Goal: Task Accomplishment & Management: Use online tool/utility

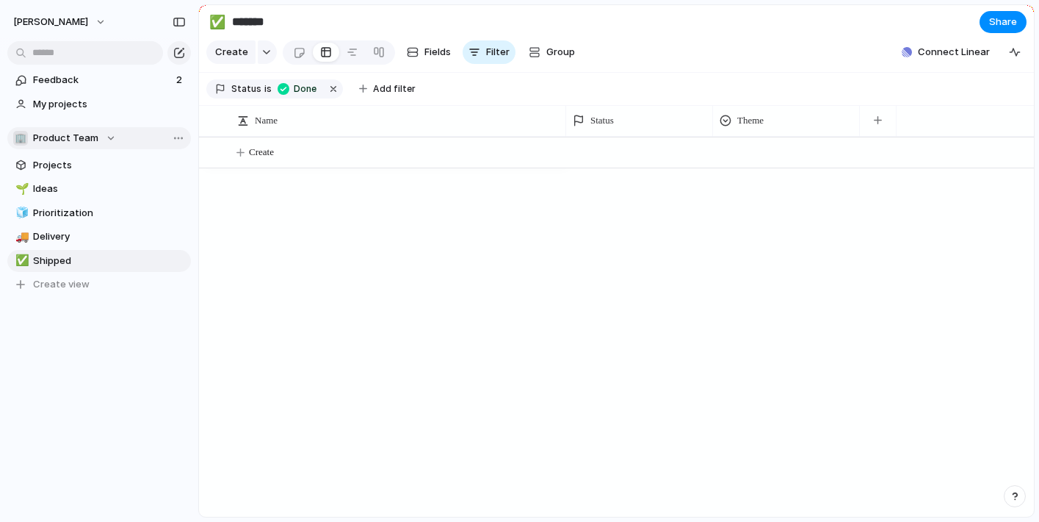
click at [108, 137] on div "🏢 Product Team" at bounding box center [64, 138] width 103 height 15
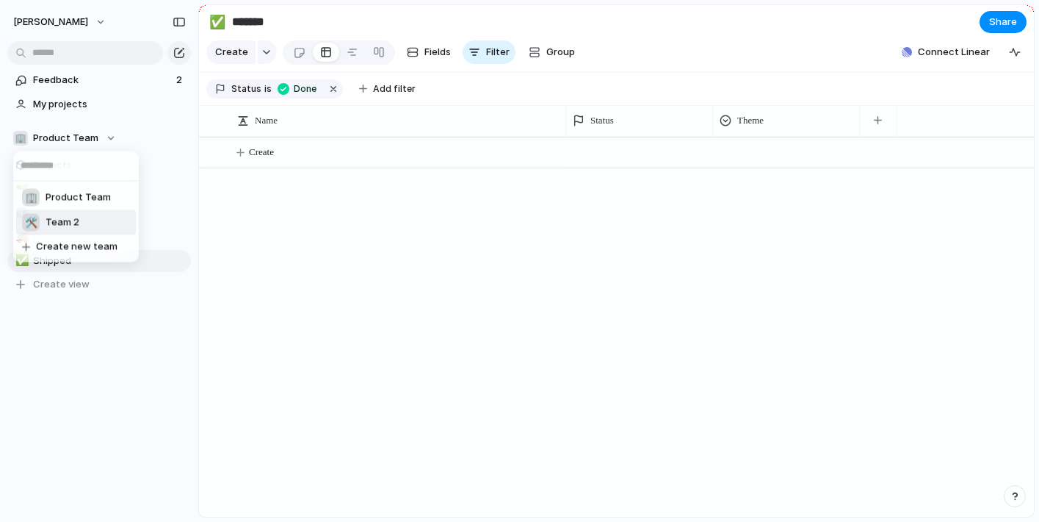
click at [61, 228] on span "Team 2" at bounding box center [63, 222] width 34 height 15
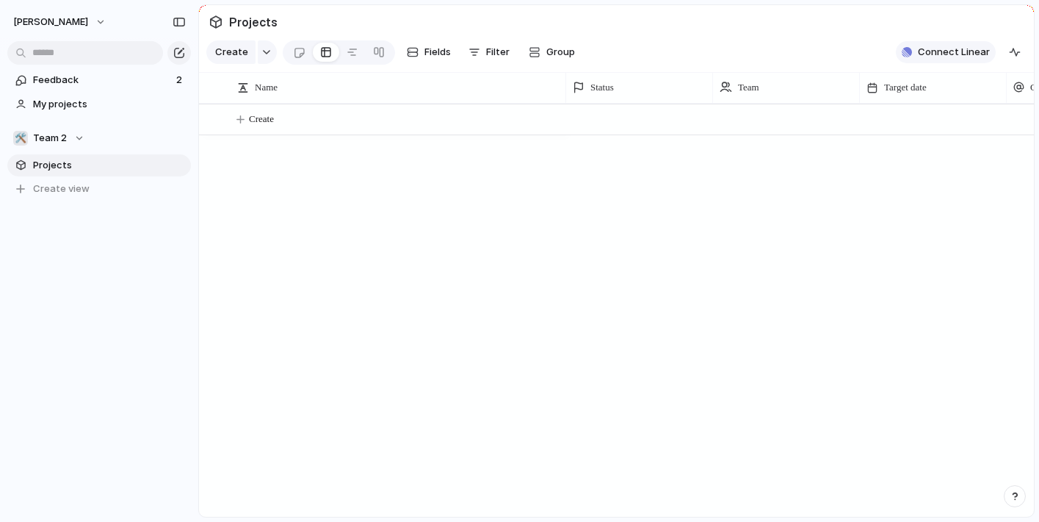
click at [930, 55] on span "Connect Linear" at bounding box center [954, 52] width 72 height 15
click at [79, 107] on span "My projects" at bounding box center [109, 104] width 153 height 15
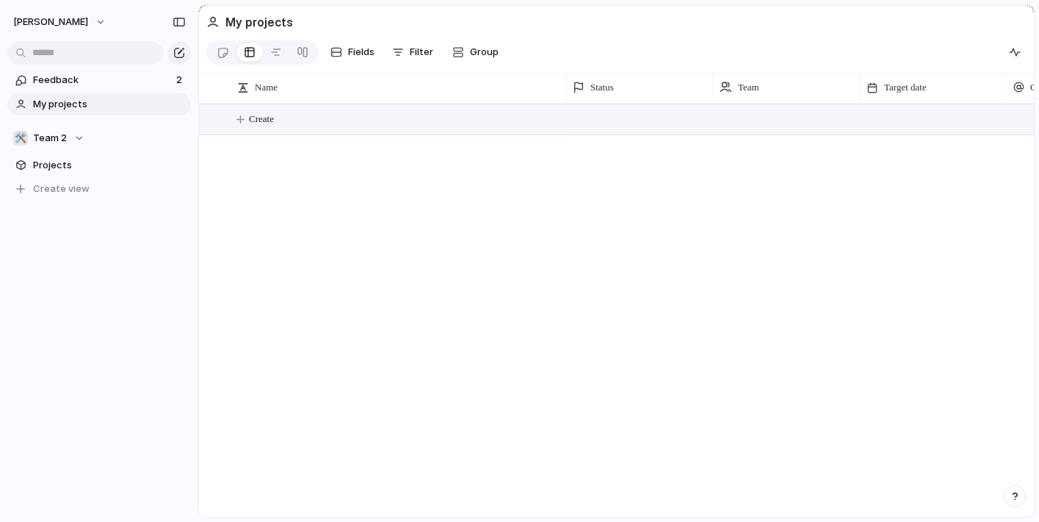
click at [270, 126] on span "Create" at bounding box center [261, 119] width 25 height 15
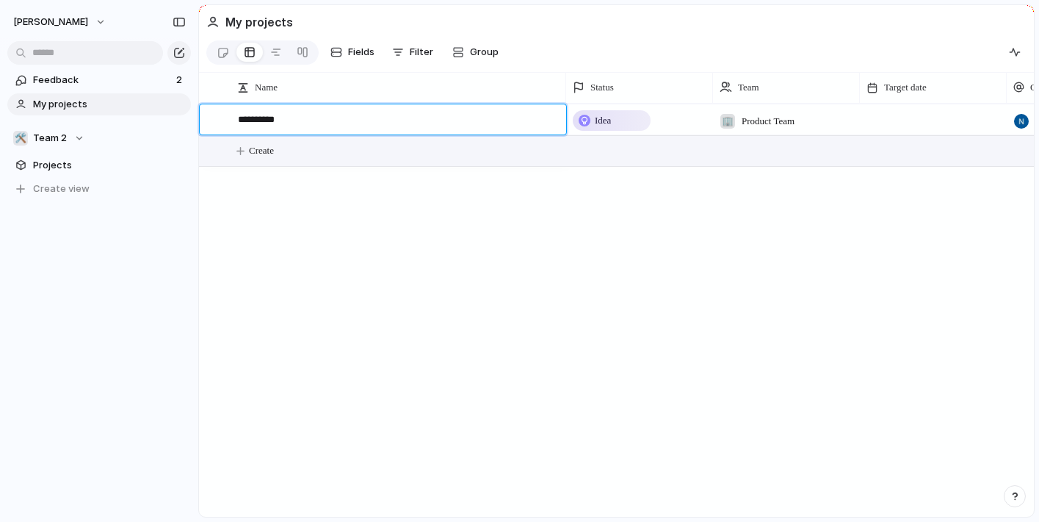
type textarea "**********"
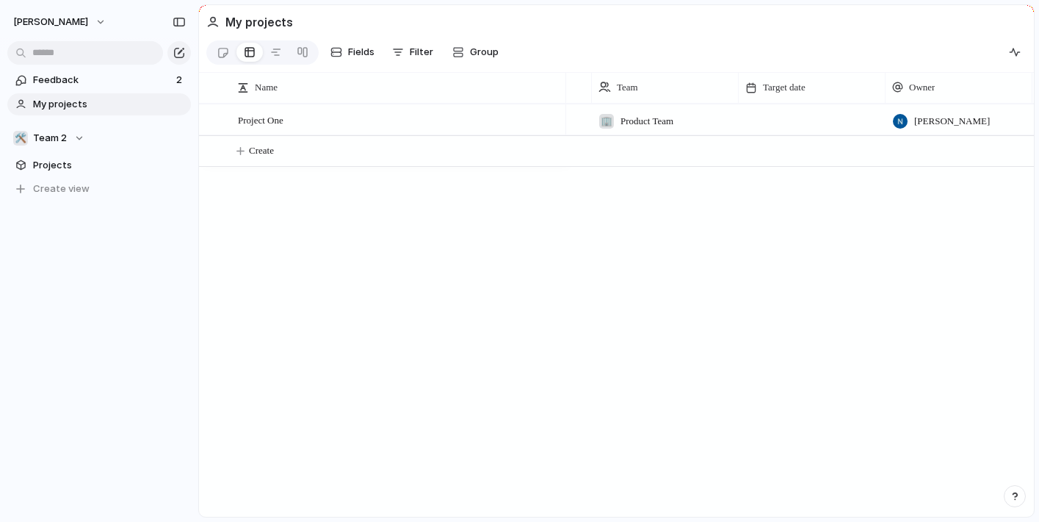
scroll to position [0, 55]
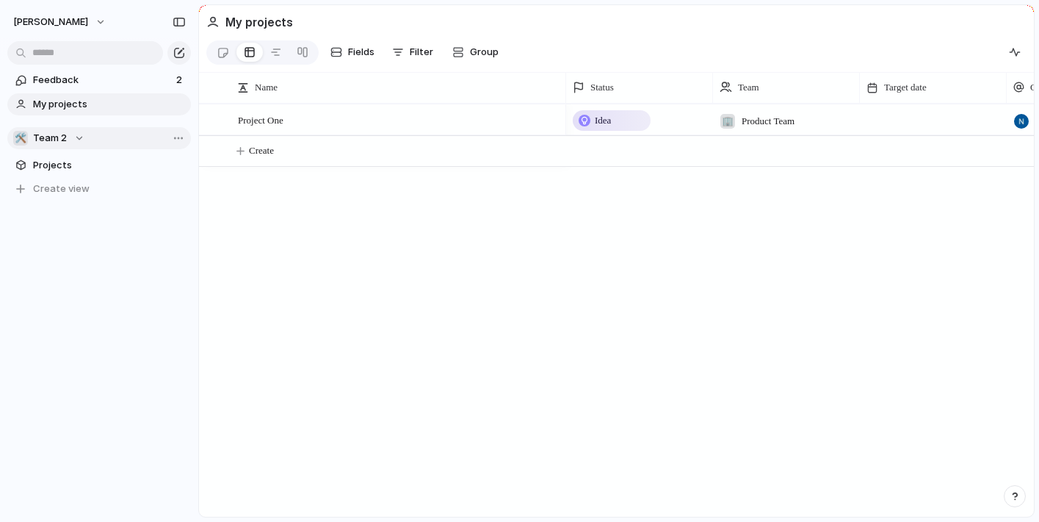
click at [76, 139] on div "🛠️ Team 2" at bounding box center [48, 138] width 71 height 15
click at [79, 199] on span "Product Team" at bounding box center [78, 197] width 65 height 15
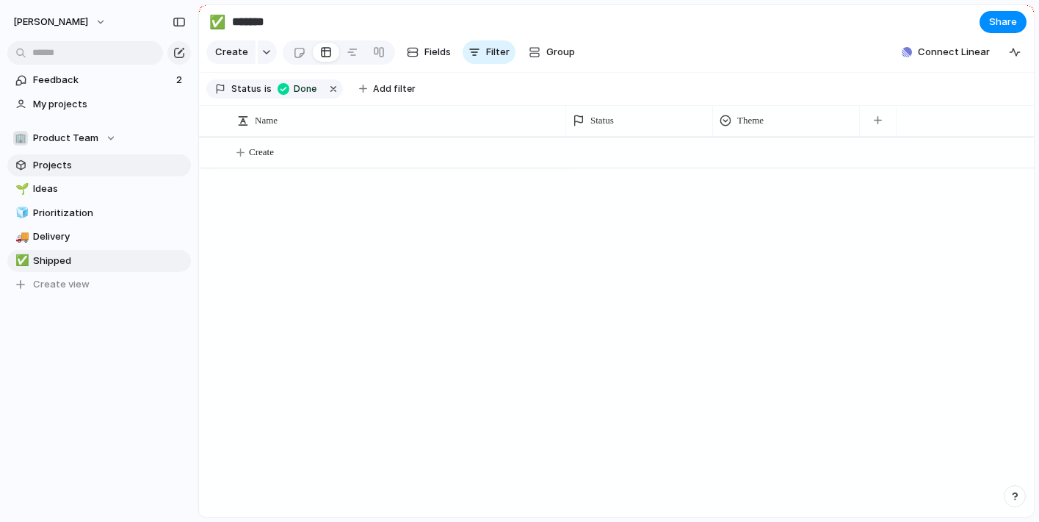
click at [65, 170] on span "Projects" at bounding box center [109, 165] width 153 height 15
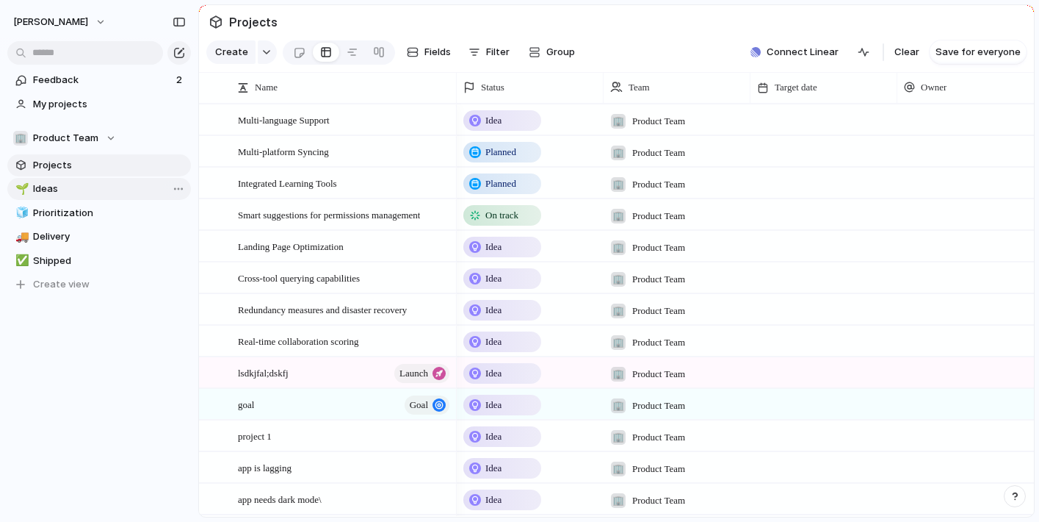
click at [51, 184] on span "Ideas" at bounding box center [109, 188] width 153 height 15
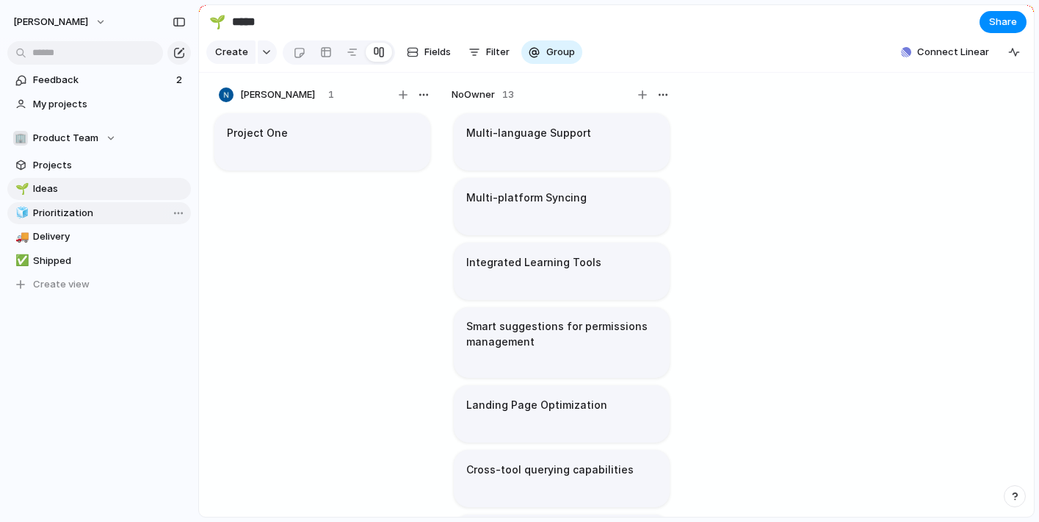
click at [57, 211] on span "Prioritization" at bounding box center [109, 213] width 153 height 15
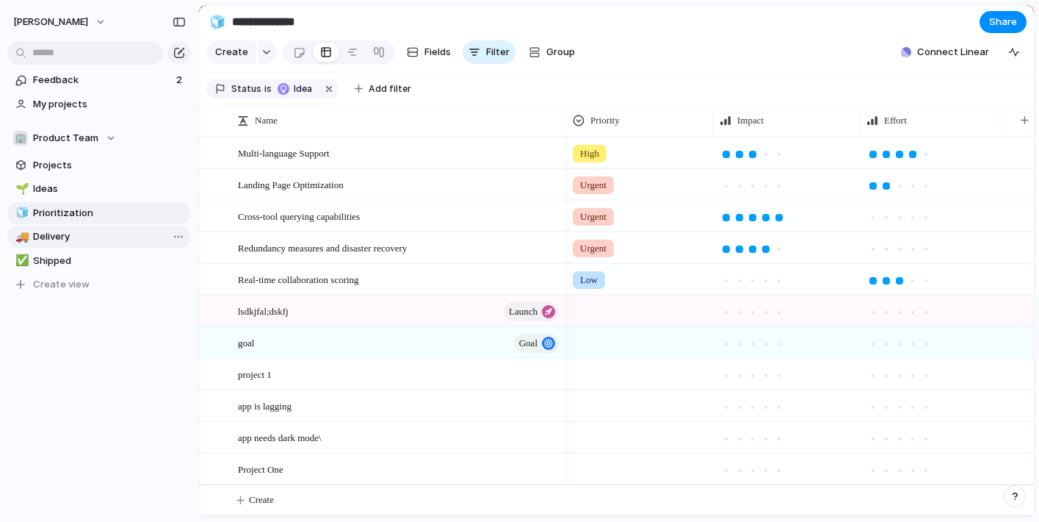
click at [57, 232] on span "Delivery" at bounding box center [109, 236] width 153 height 15
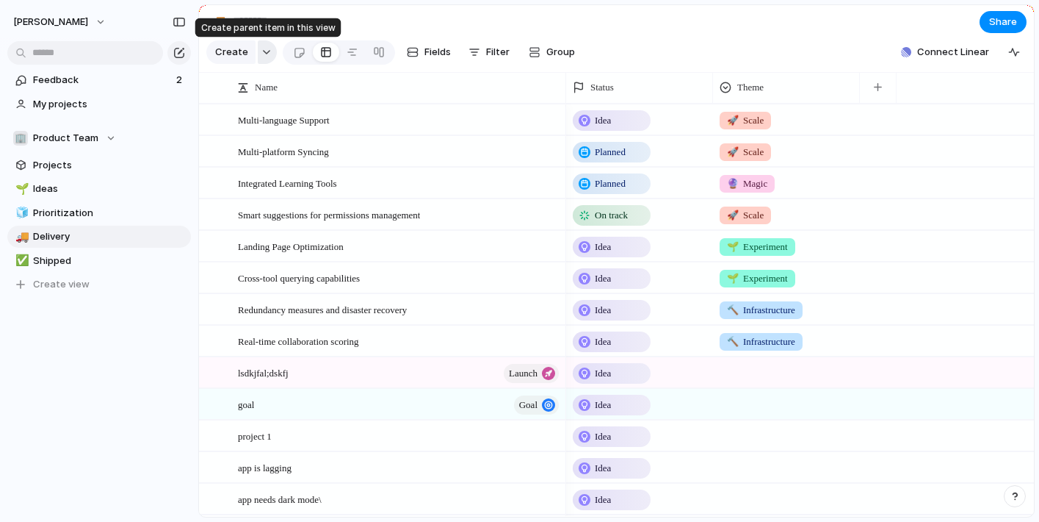
click at [269, 50] on button "button" at bounding box center [267, 52] width 19 height 24
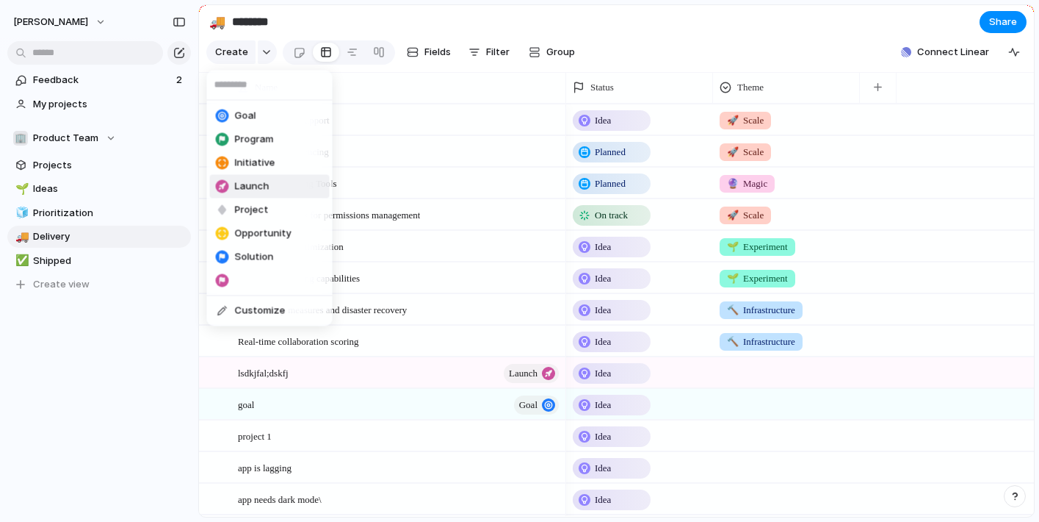
click at [78, 209] on div "Goal Program Initiative Launch Project Opportunity Solution Customize" at bounding box center [519, 261] width 1039 height 522
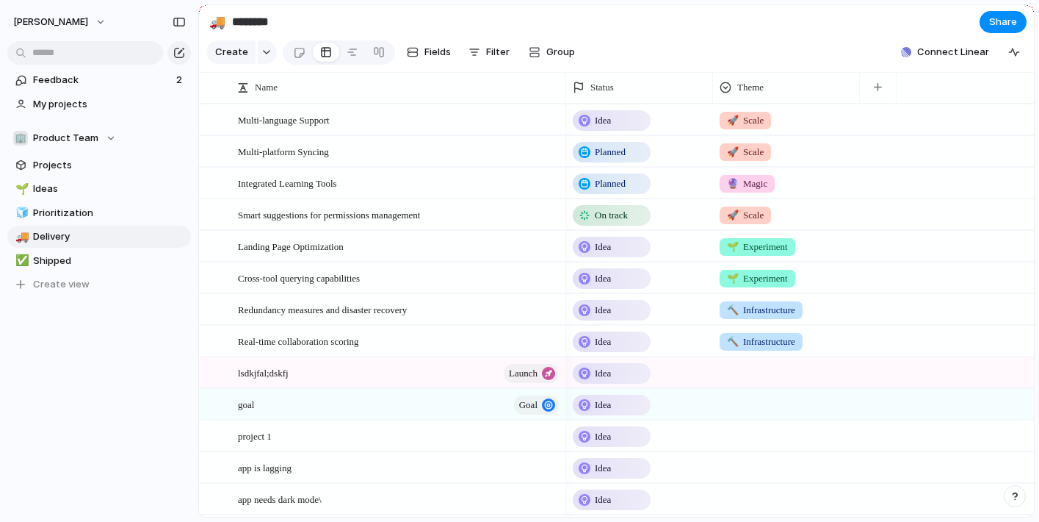
click at [78, 209] on span "Prioritization" at bounding box center [109, 213] width 153 height 15
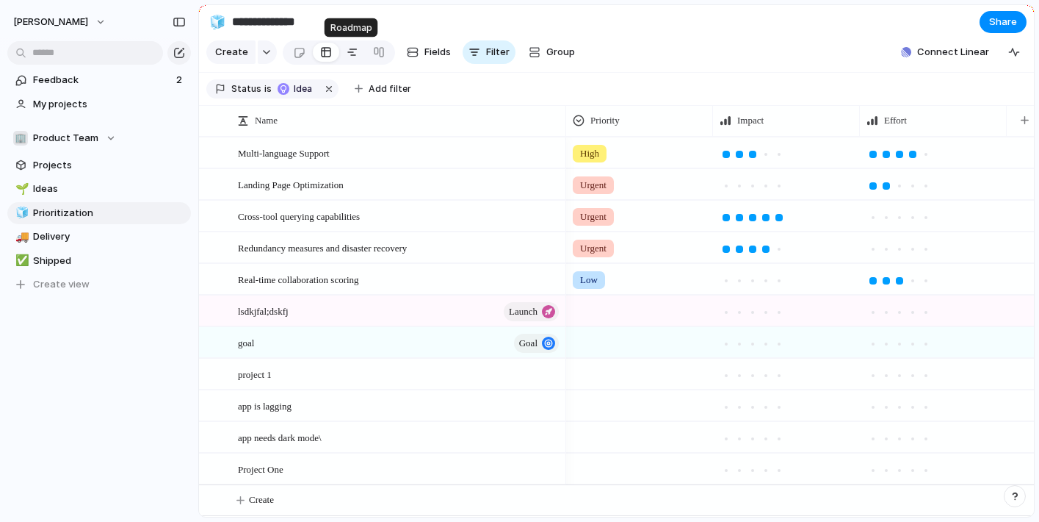
click at [349, 54] on div at bounding box center [353, 52] width 12 height 24
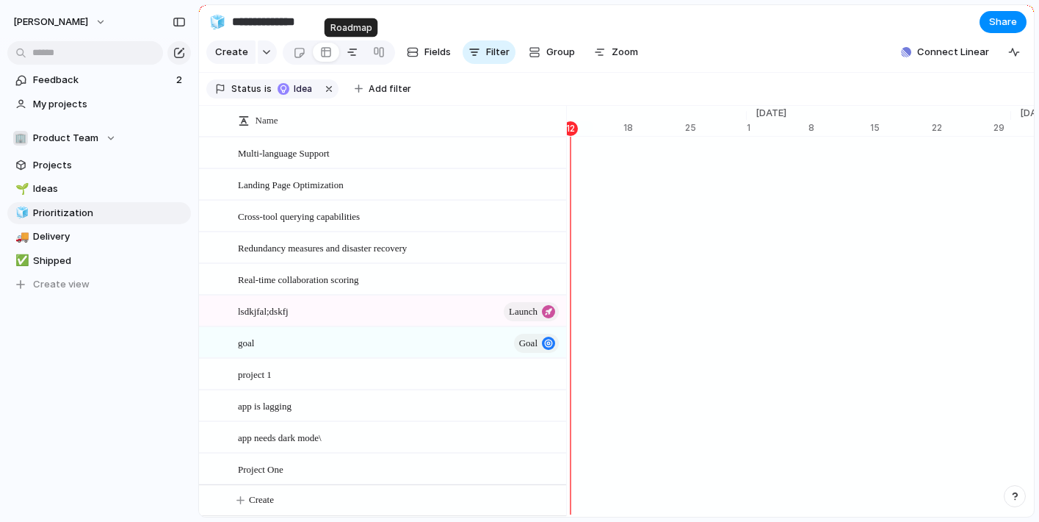
scroll to position [0, 9754]
click at [320, 52] on div at bounding box center [326, 52] width 12 height 24
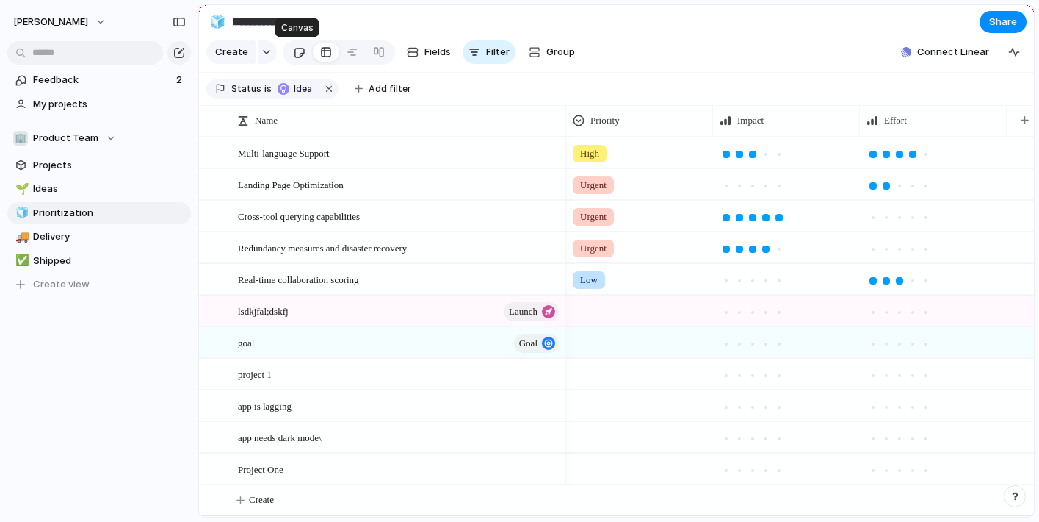
click at [295, 50] on div at bounding box center [299, 52] width 12 height 24
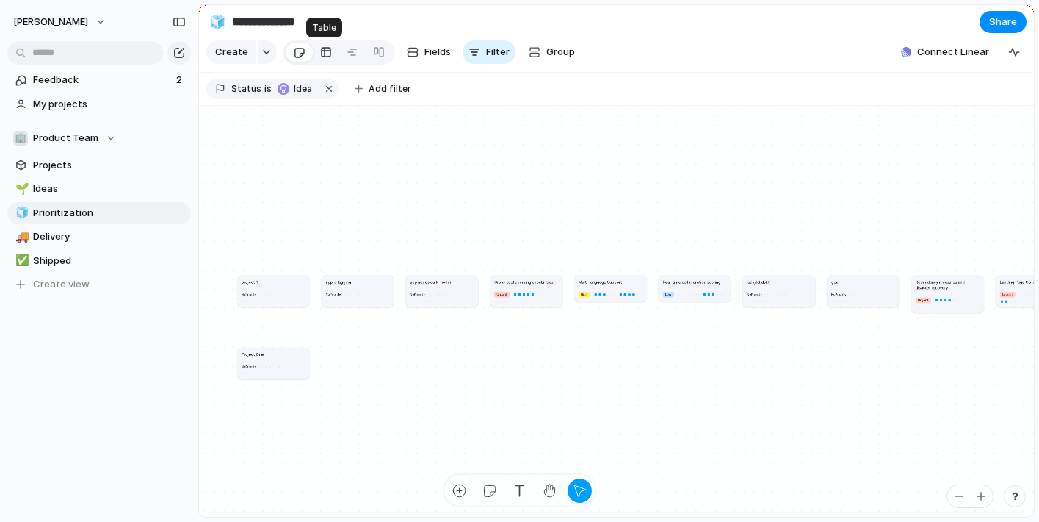
click at [323, 51] on div at bounding box center [326, 52] width 12 height 24
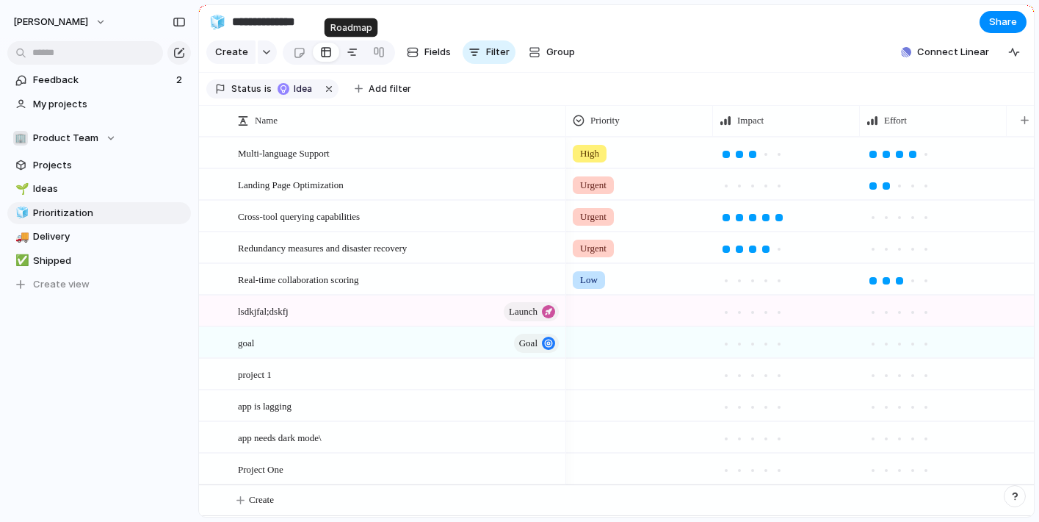
click at [347, 51] on div at bounding box center [353, 52] width 12 height 24
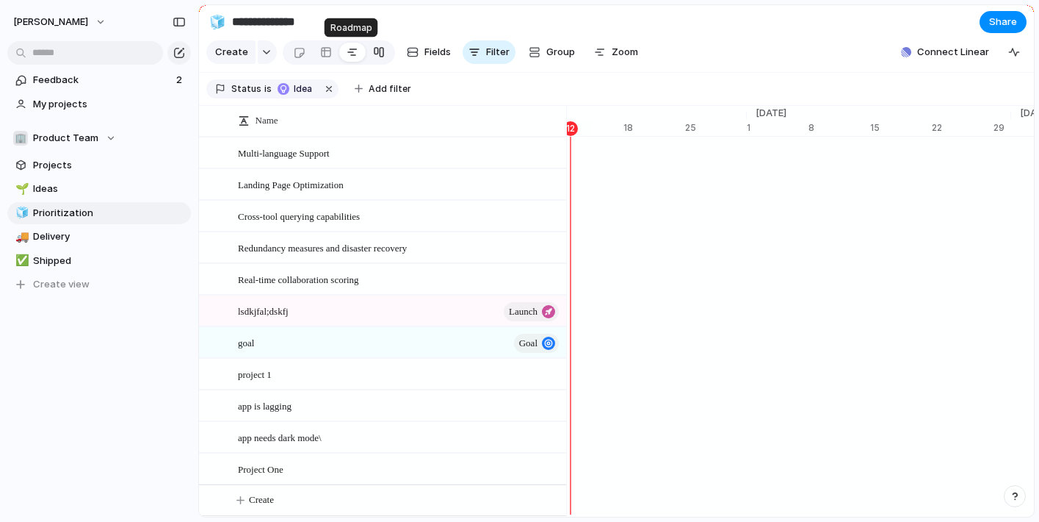
scroll to position [0, 9754]
click at [376, 51] on div at bounding box center [379, 52] width 12 height 24
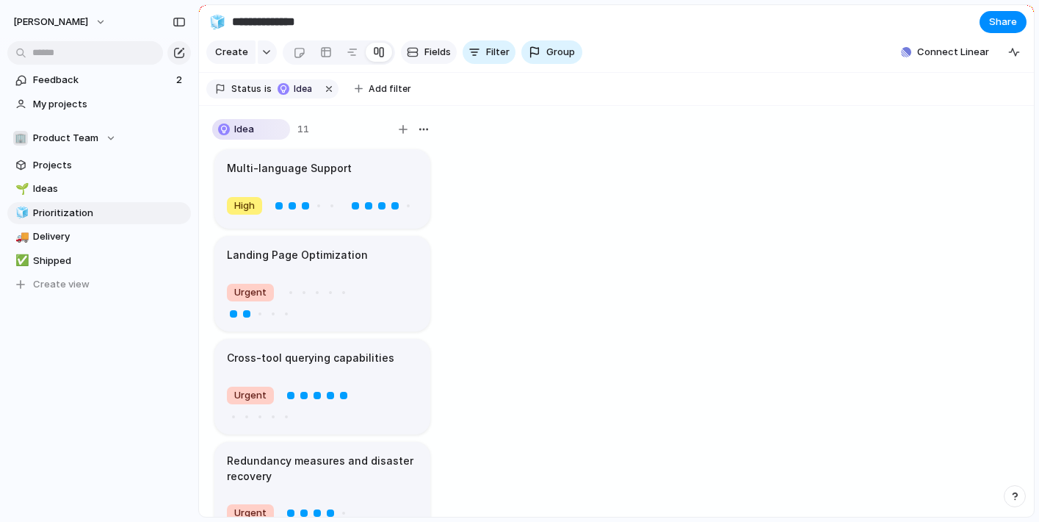
click at [425, 48] on span "Fields" at bounding box center [438, 52] width 26 height 15
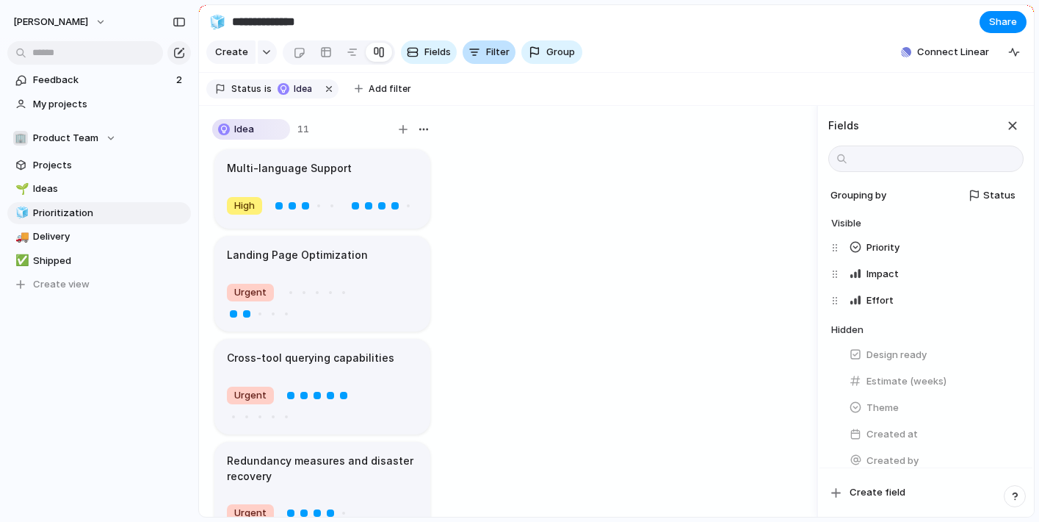
click at [480, 56] on button "Filter" at bounding box center [489, 52] width 53 height 24
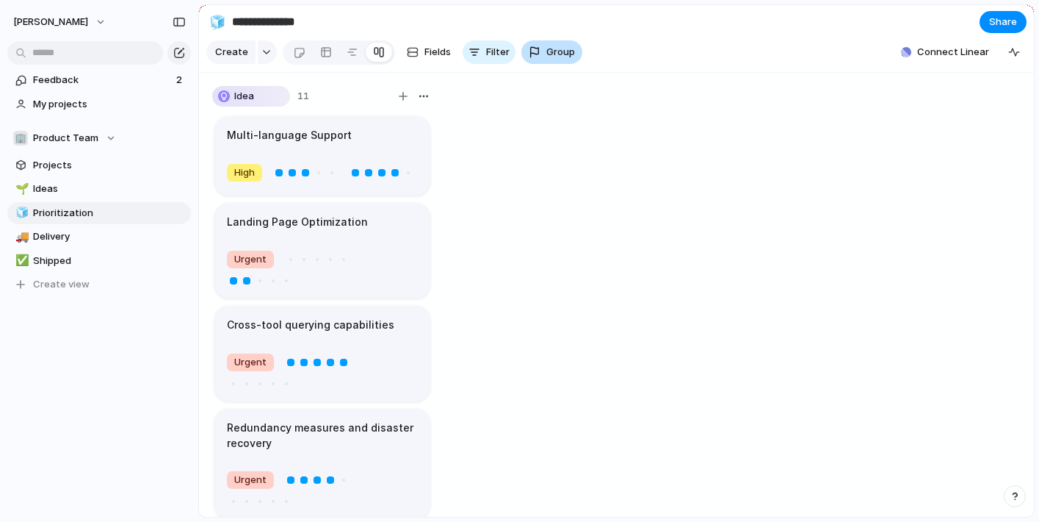
click at [553, 57] on span "Group" at bounding box center [560, 52] width 29 height 15
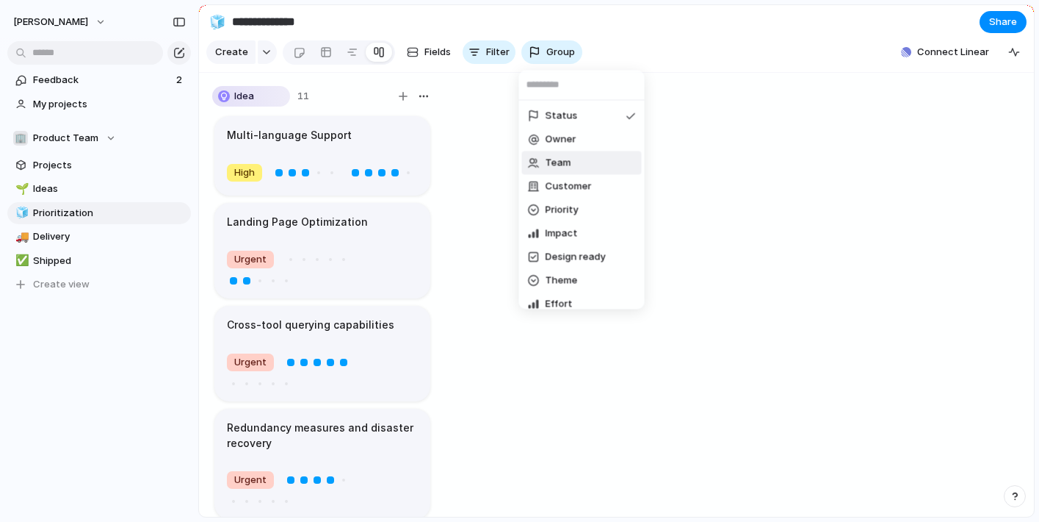
click at [572, 164] on li "Team" at bounding box center [582, 163] width 120 height 24
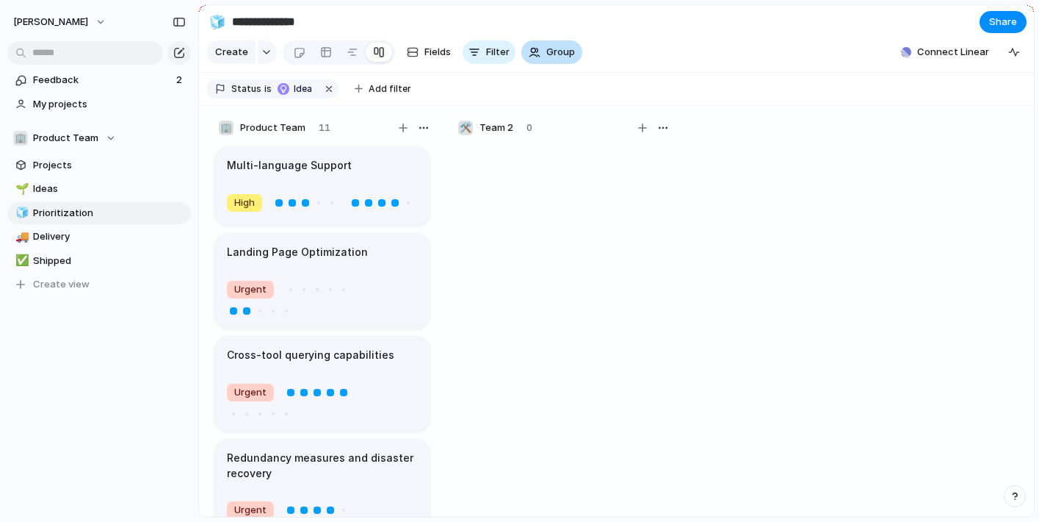
click at [550, 54] on span "Group" at bounding box center [560, 52] width 29 height 15
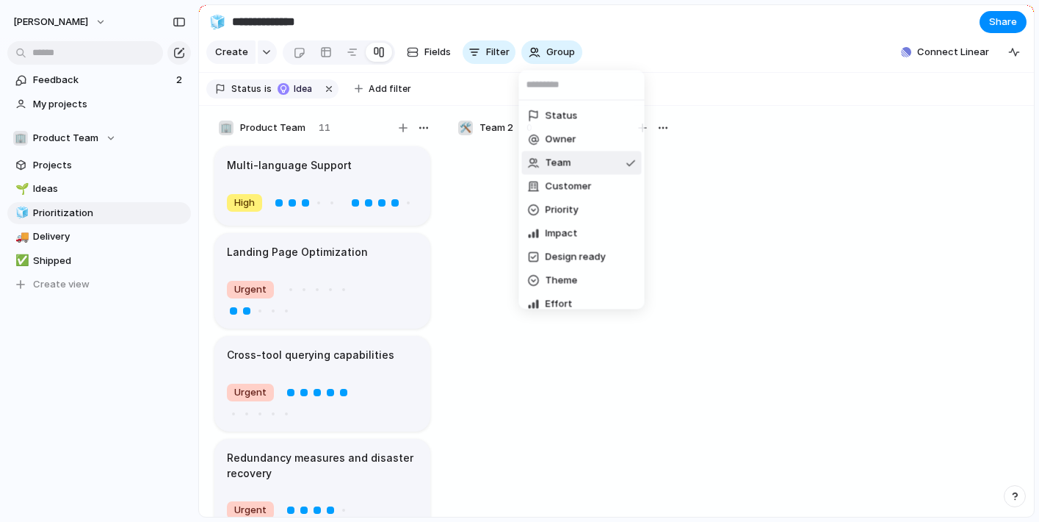
click at [56, 188] on div "Status Owner Team Customer Priority Impact Design ready Theme Effort Created by" at bounding box center [519, 261] width 1039 height 522
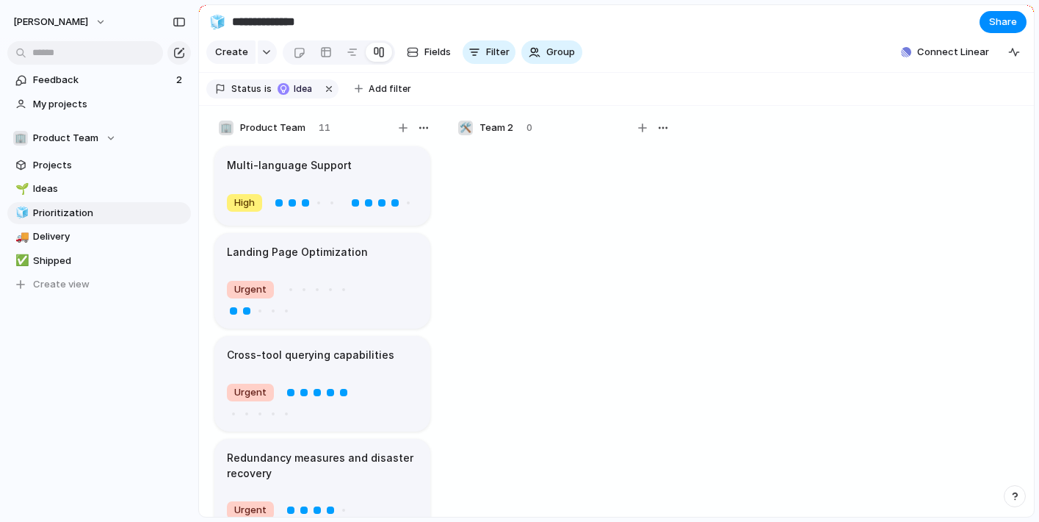
click at [56, 188] on span "Ideas" at bounding box center [109, 188] width 153 height 15
type input "*****"
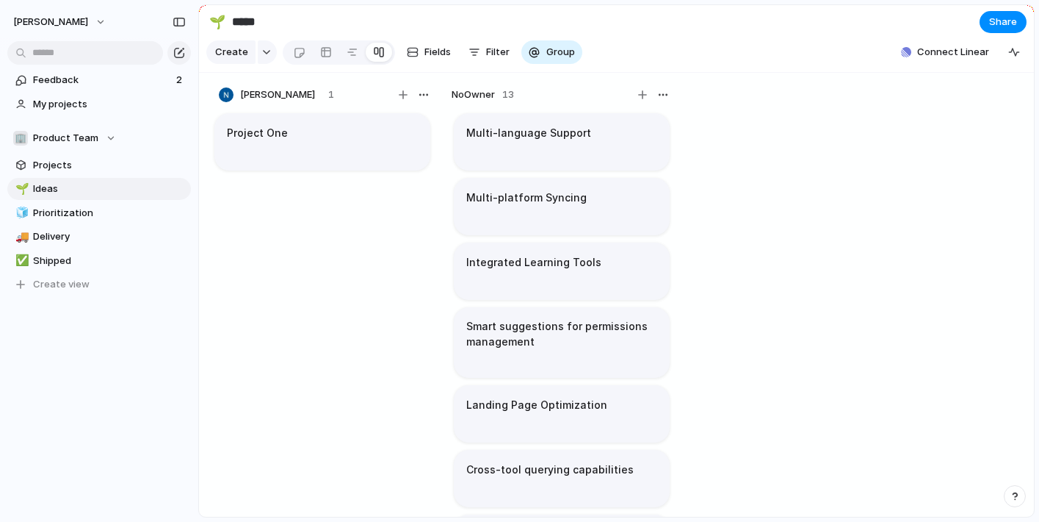
click at [592, 160] on article "Multi-language Support" at bounding box center [562, 141] width 216 height 57
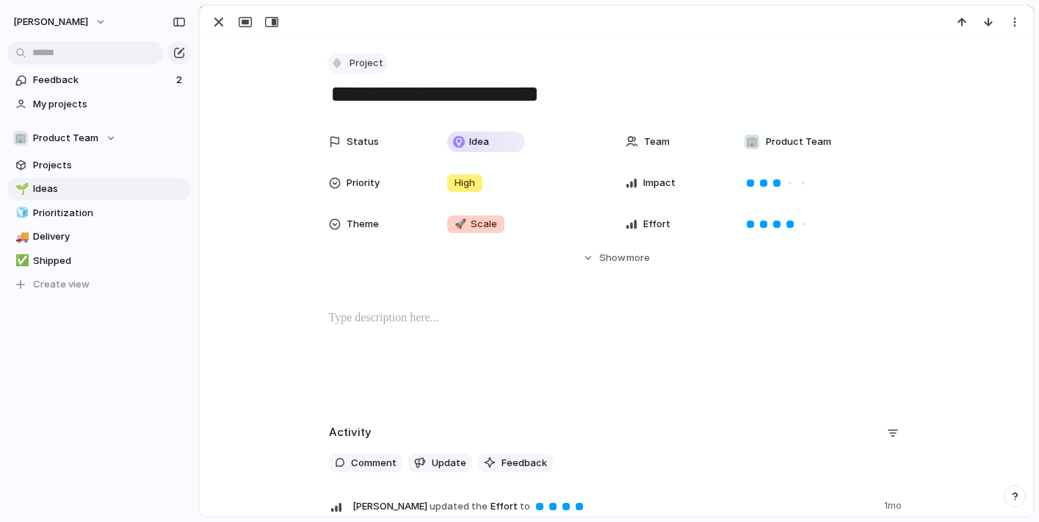
click at [363, 62] on span "Project" at bounding box center [367, 63] width 34 height 15
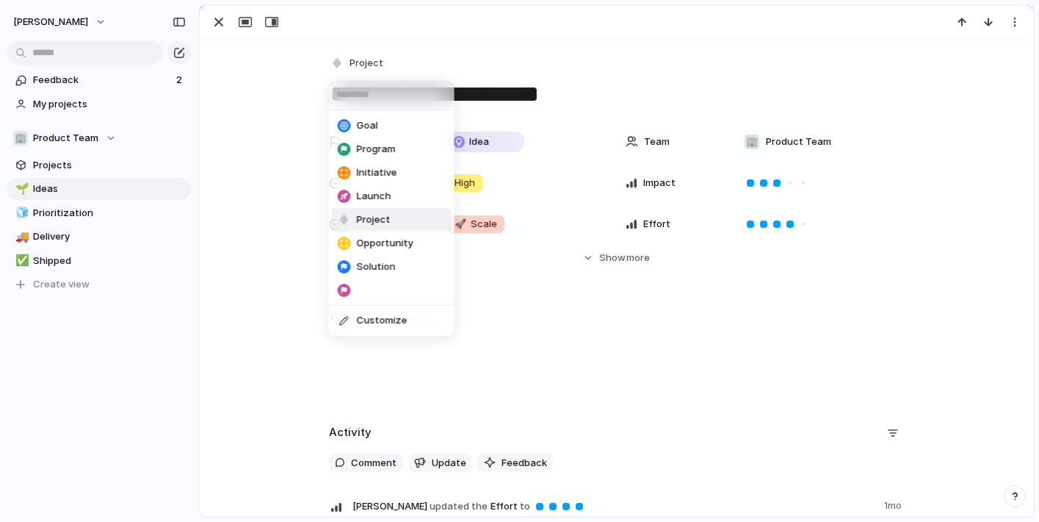
click at [261, 64] on div "Goal Program Initiative Launch Project Opportunity Solution Customize" at bounding box center [519, 261] width 1039 height 522
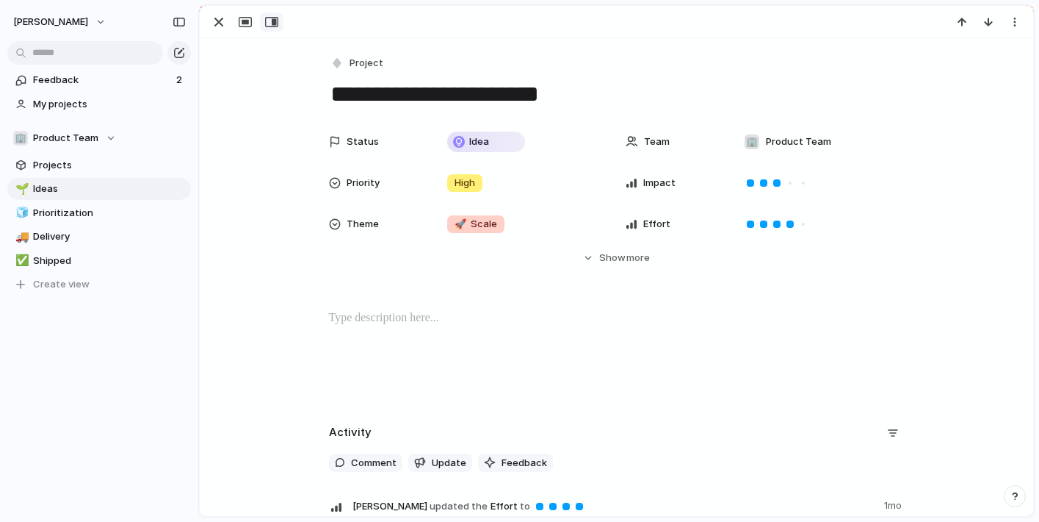
click at [273, 24] on div "button" at bounding box center [271, 22] width 13 height 12
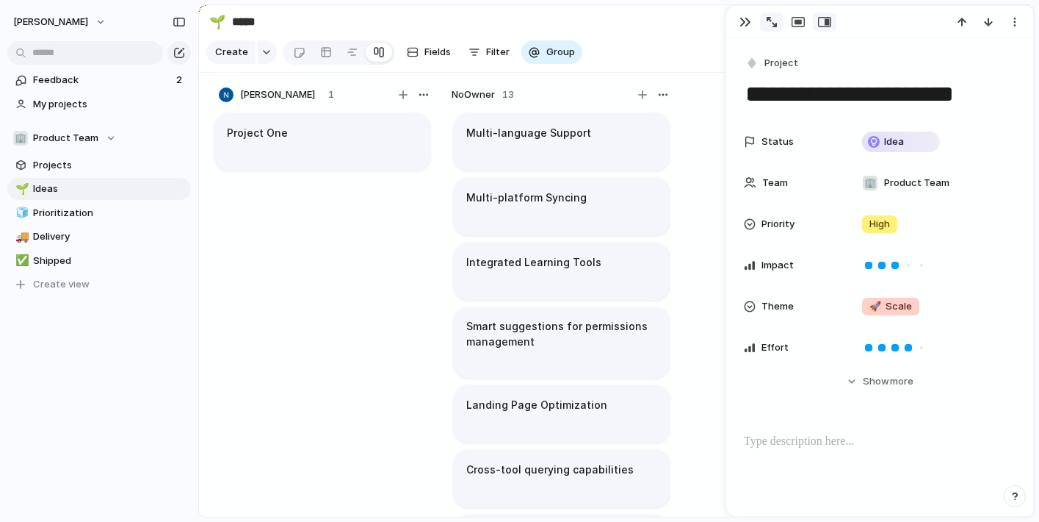
click at [773, 23] on div "button" at bounding box center [772, 22] width 10 height 10
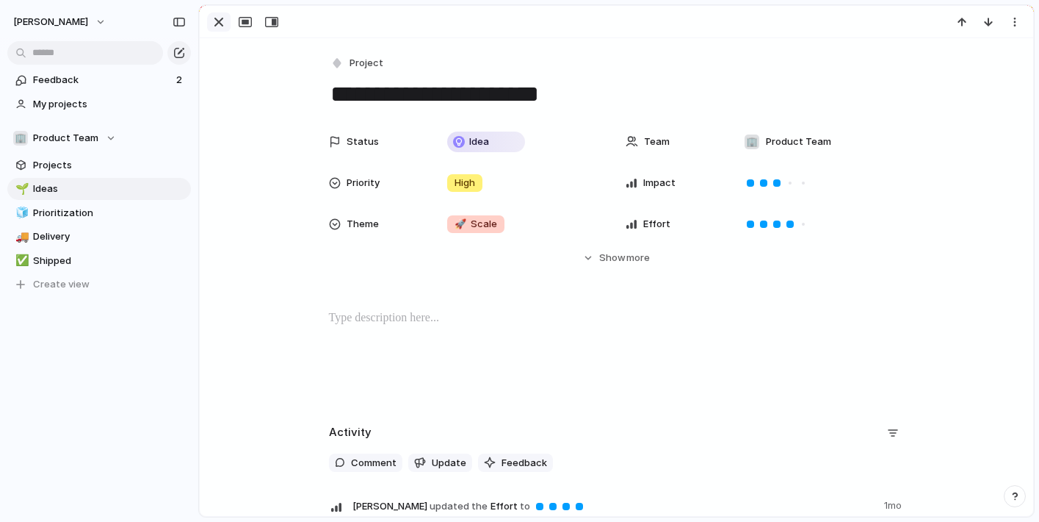
click at [219, 21] on div "button" at bounding box center [219, 22] width 18 height 18
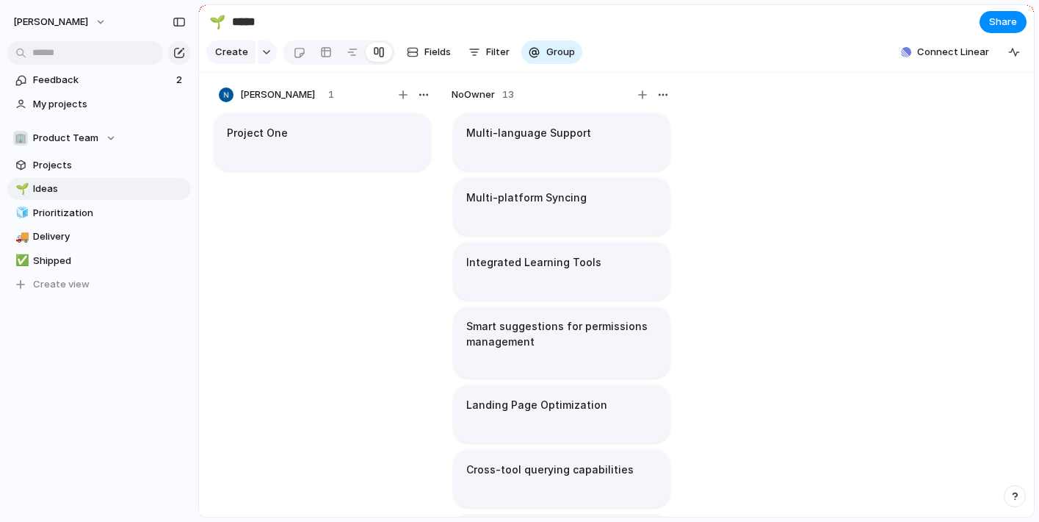
click at [596, 146] on article "Multi-language Support" at bounding box center [562, 141] width 216 height 57
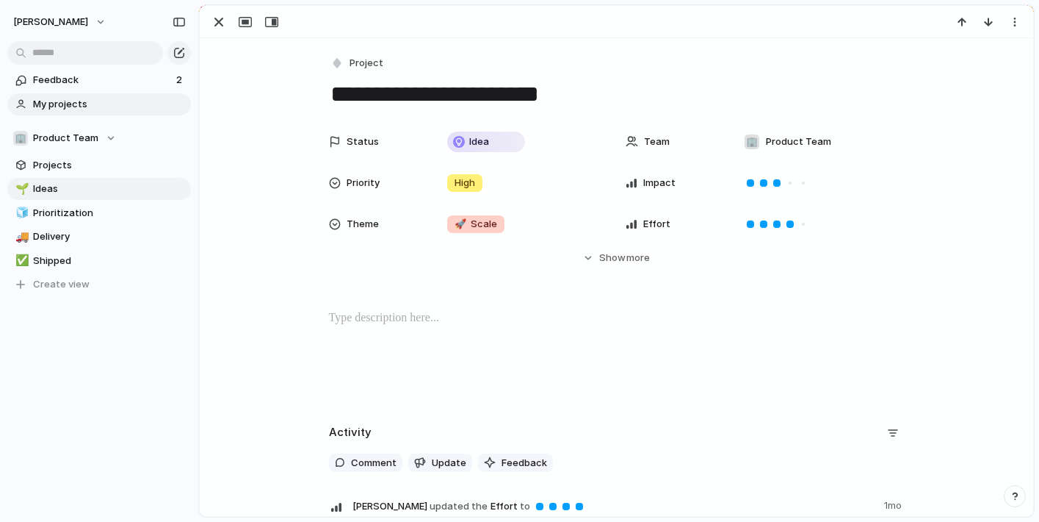
click at [71, 107] on span "My projects" at bounding box center [109, 104] width 153 height 15
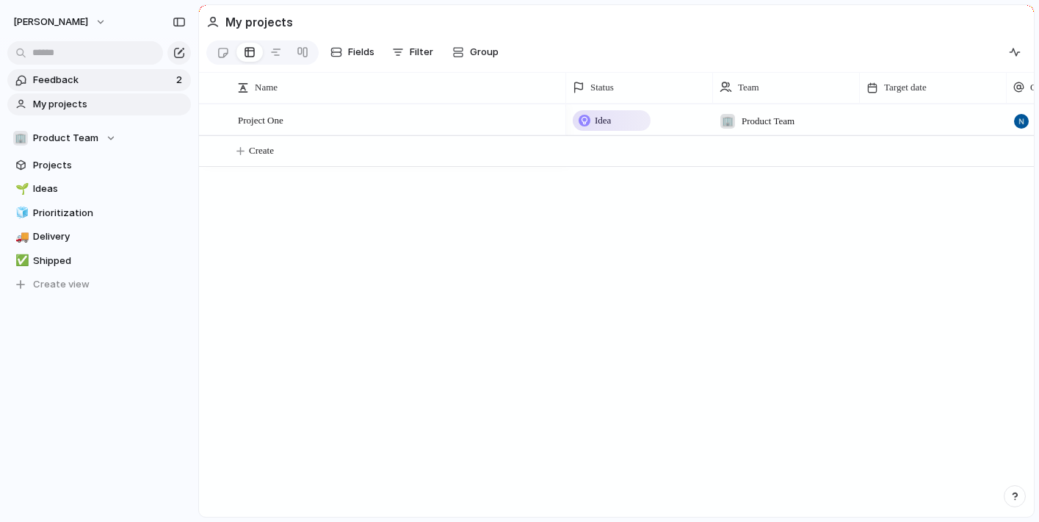
click at [76, 81] on span "Feedback" at bounding box center [102, 80] width 139 height 15
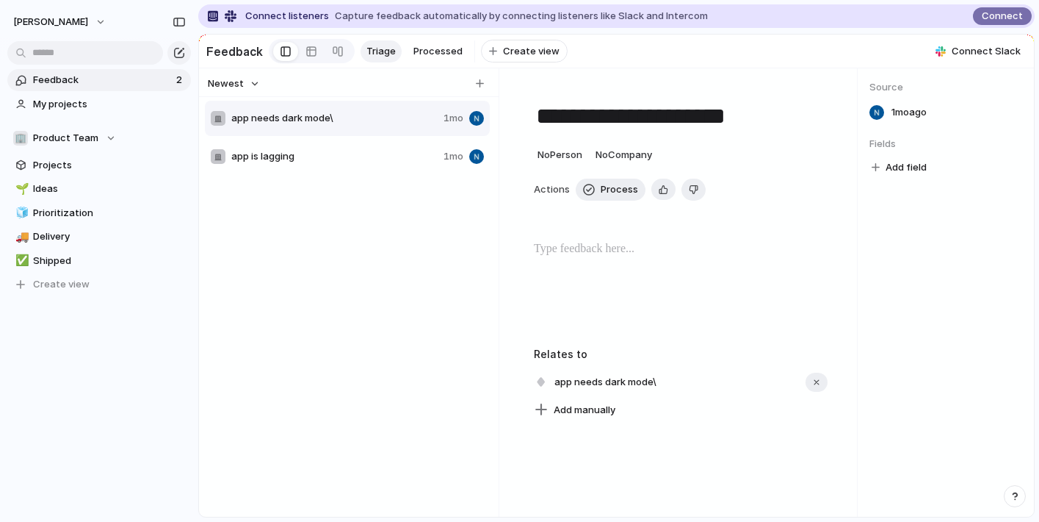
click at [82, 78] on span "Feedback" at bounding box center [102, 80] width 139 height 15
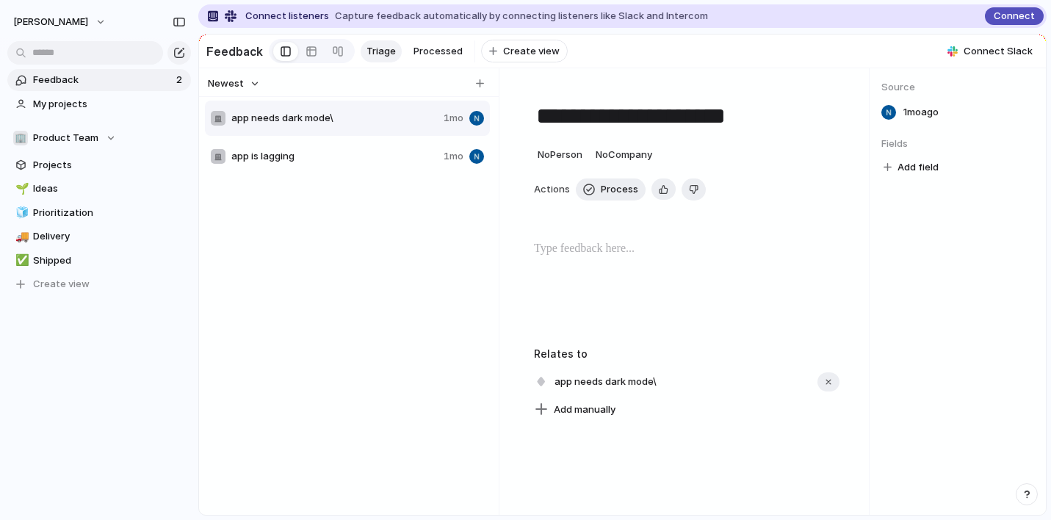
click at [997, 12] on span "Connect" at bounding box center [1014, 16] width 41 height 15
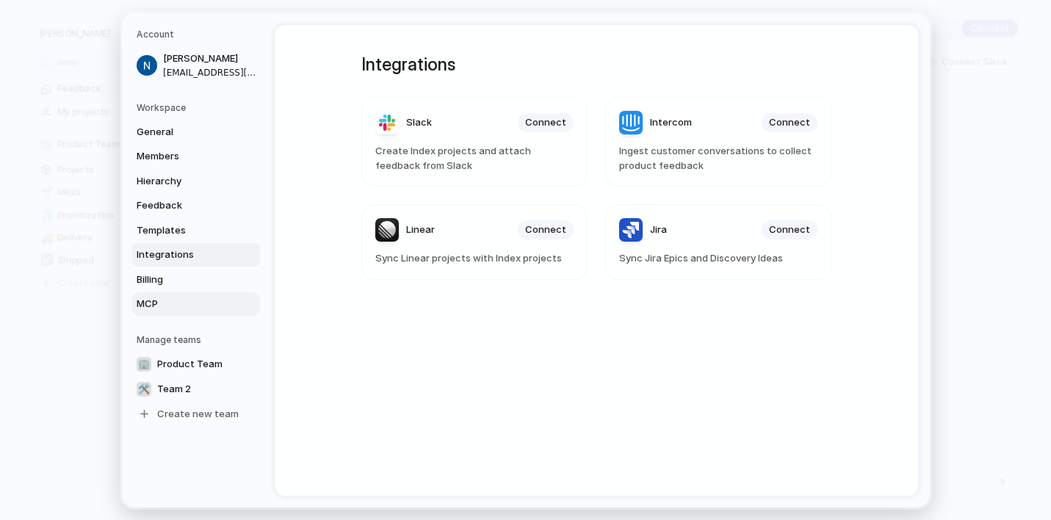
click at [147, 297] on span "MCP" at bounding box center [184, 304] width 94 height 15
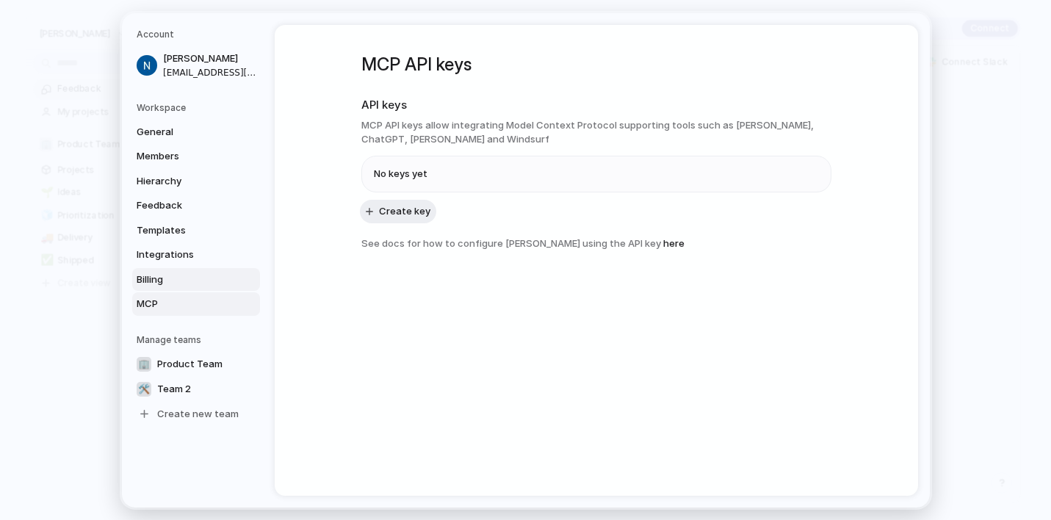
click at [153, 280] on span "Billing" at bounding box center [184, 279] width 94 height 15
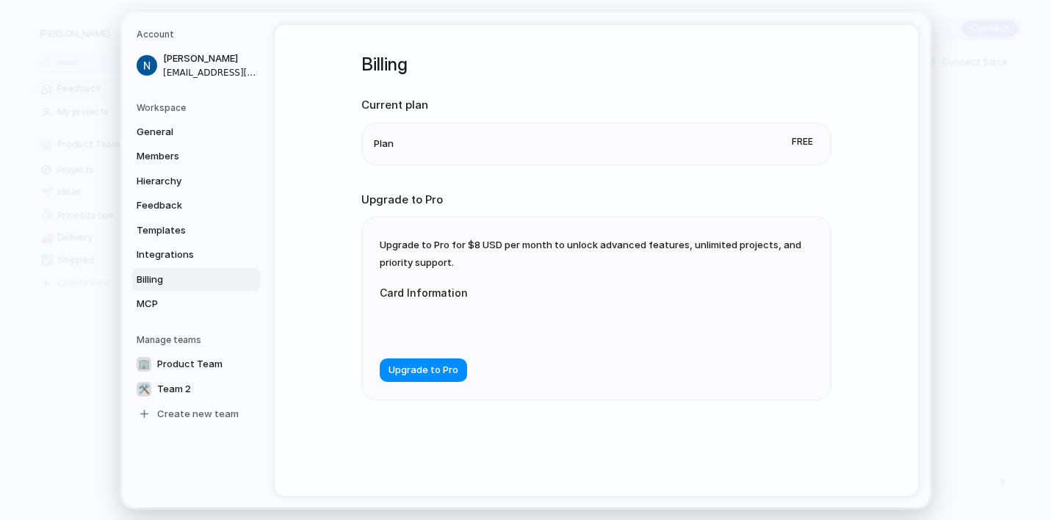
click at [175, 107] on h5 "Workspace" at bounding box center [198, 107] width 123 height 13
click at [156, 129] on span "General" at bounding box center [184, 131] width 94 height 15
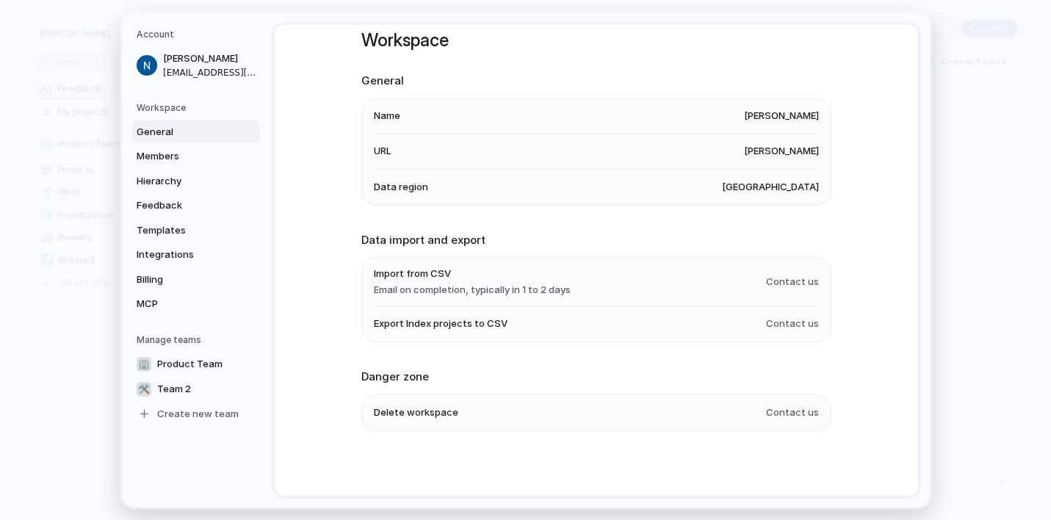
scroll to position [27, 0]
click at [184, 156] on span "Members" at bounding box center [184, 156] width 94 height 15
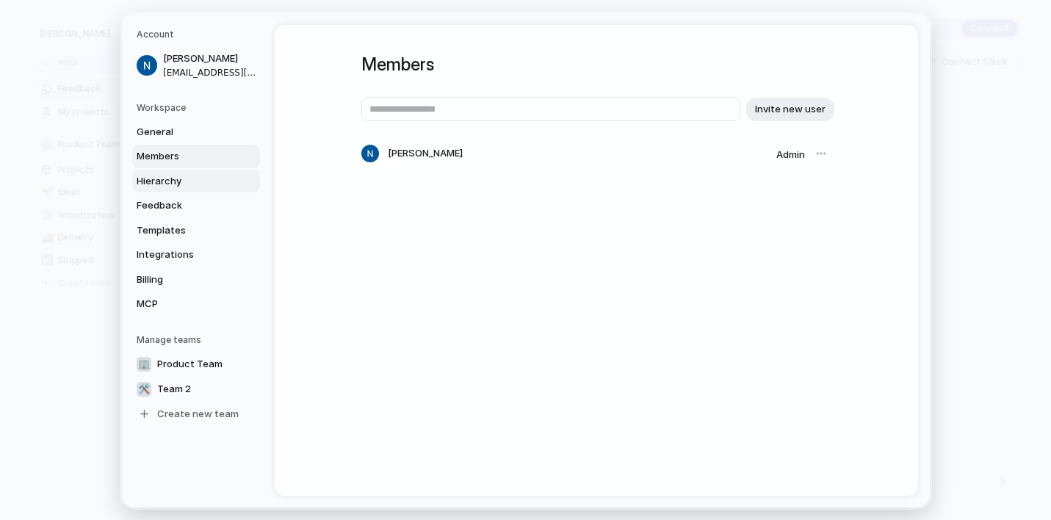
click at [167, 179] on span "Hierarchy" at bounding box center [184, 180] width 94 height 15
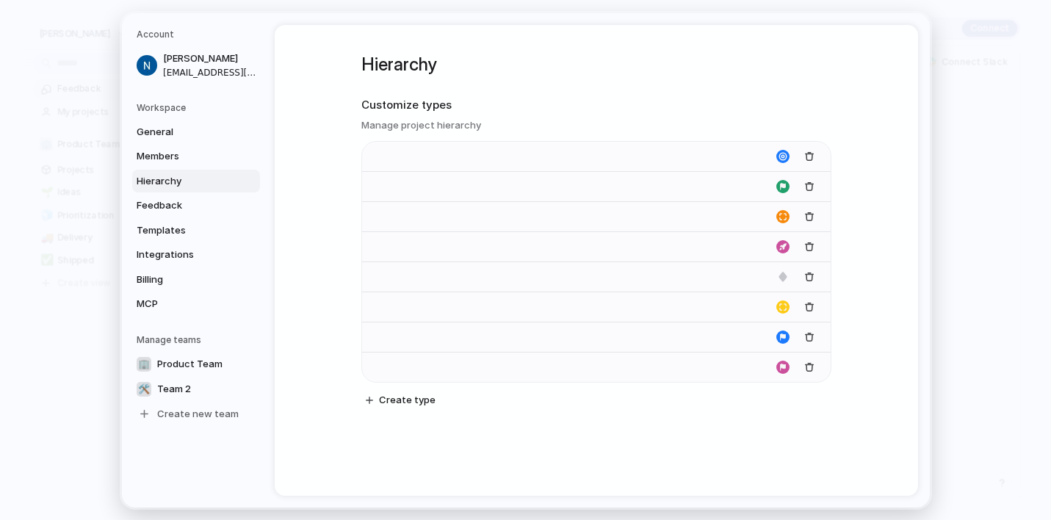
type input "****"
type input "*******"
type input "**********"
type input "******"
type input "*******"
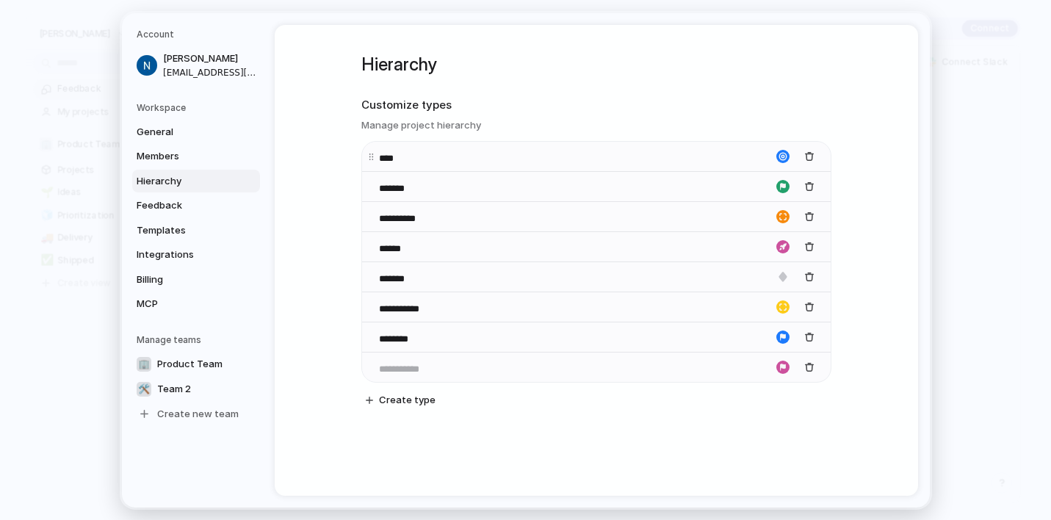
click at [418, 158] on input "****" at bounding box center [404, 158] width 51 height 15
click at [418, 400] on span "Create type" at bounding box center [407, 400] width 57 height 15
click at [810, 369] on div "button" at bounding box center [809, 367] width 10 height 10
click at [173, 203] on span "Feedback" at bounding box center [184, 205] width 94 height 15
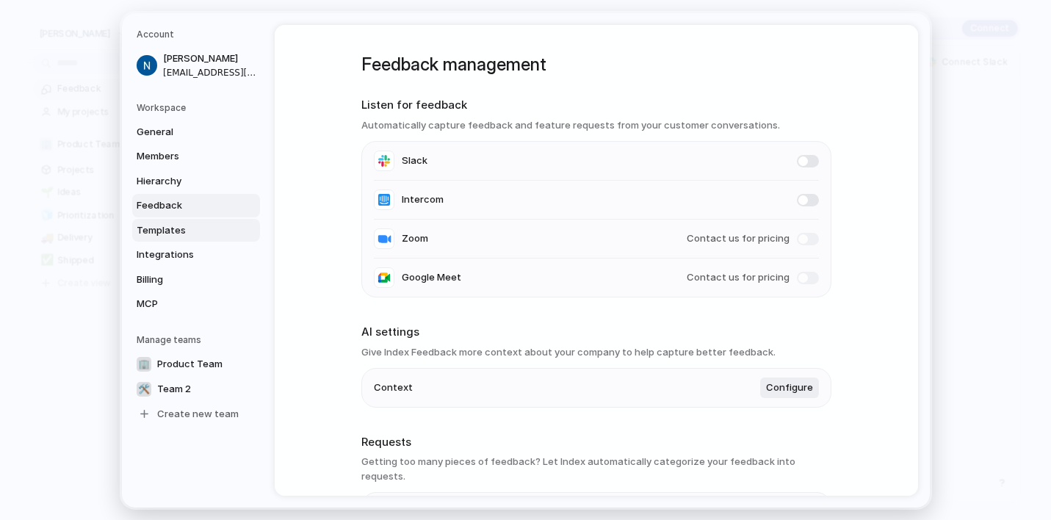
click at [171, 228] on span "Templates" at bounding box center [184, 230] width 94 height 15
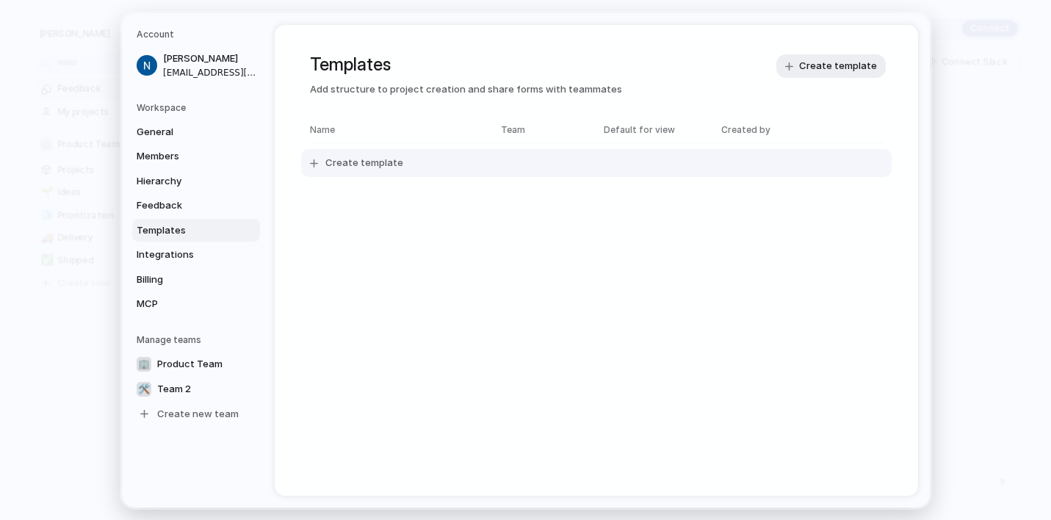
click at [352, 165] on span "Create template" at bounding box center [364, 163] width 78 height 15
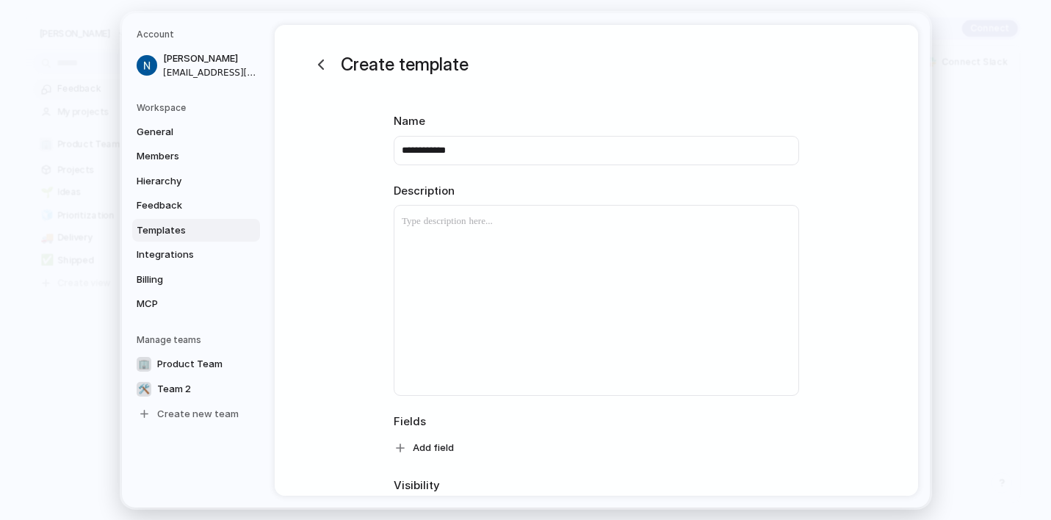
type input "**********"
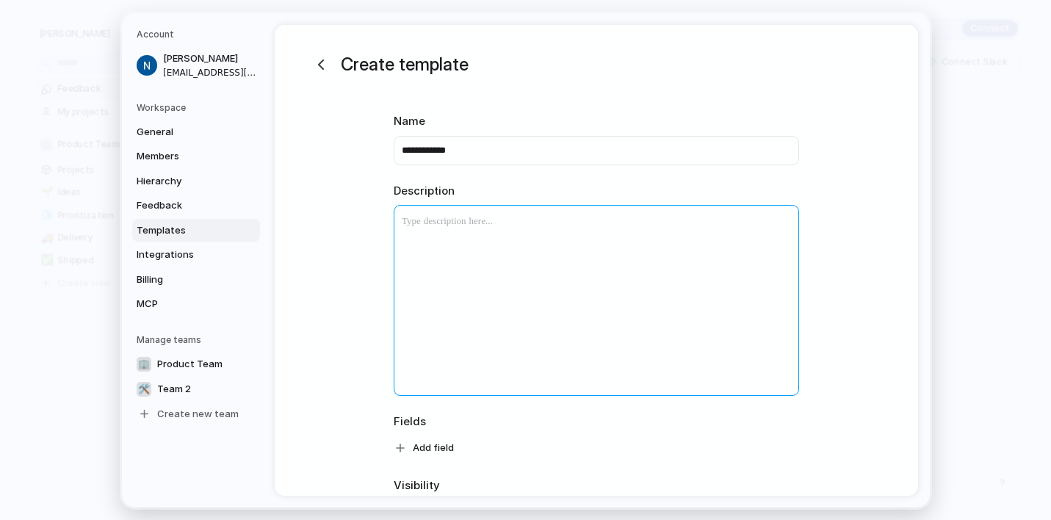
click at [452, 231] on div at bounding box center [596, 301] width 404 height 190
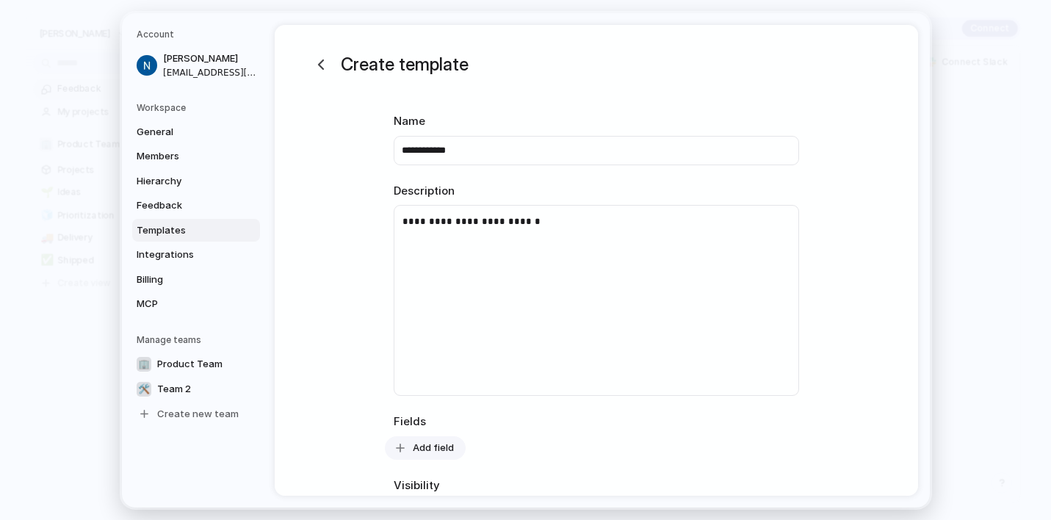
click at [427, 444] on span "Add field" at bounding box center [433, 447] width 41 height 15
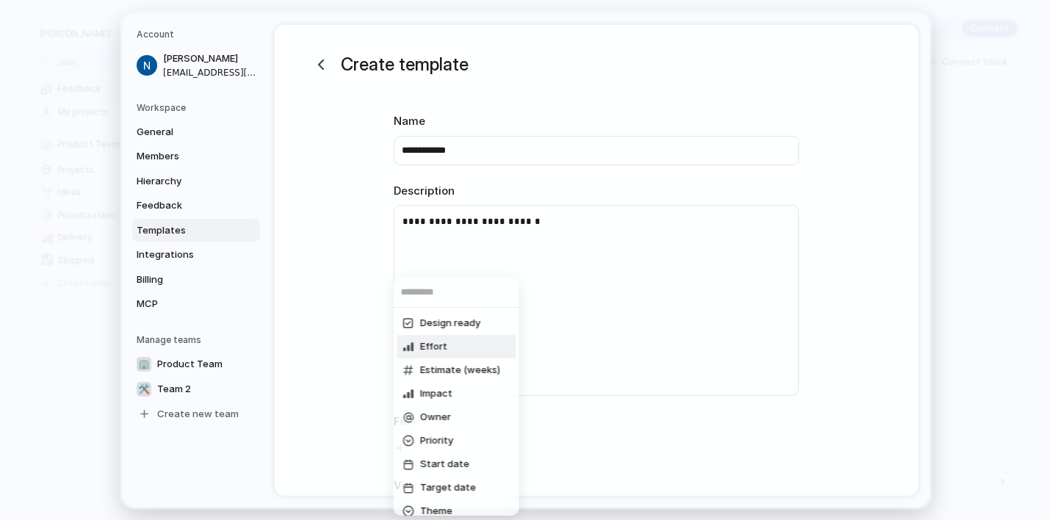
scroll to position [35, 0]
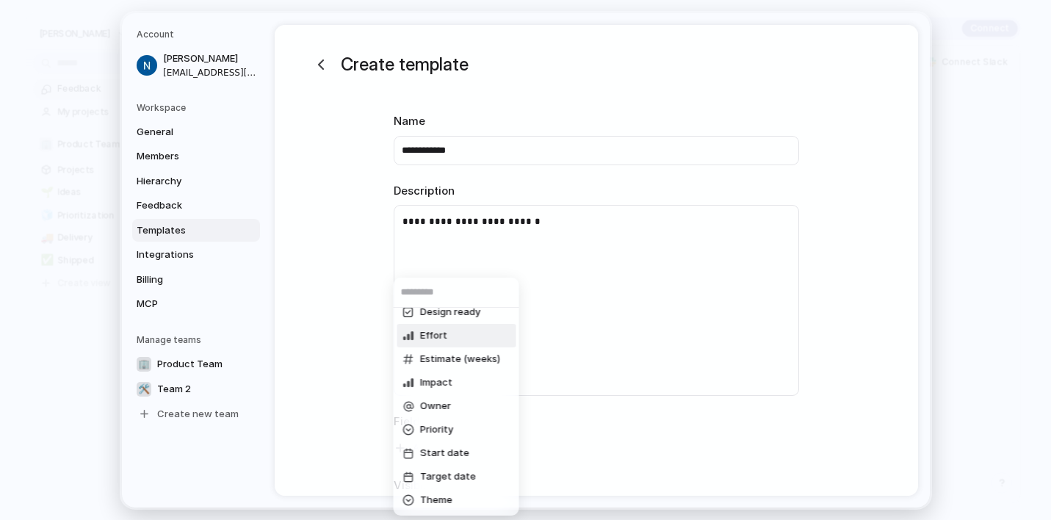
click at [440, 335] on span "Effort" at bounding box center [433, 335] width 27 height 15
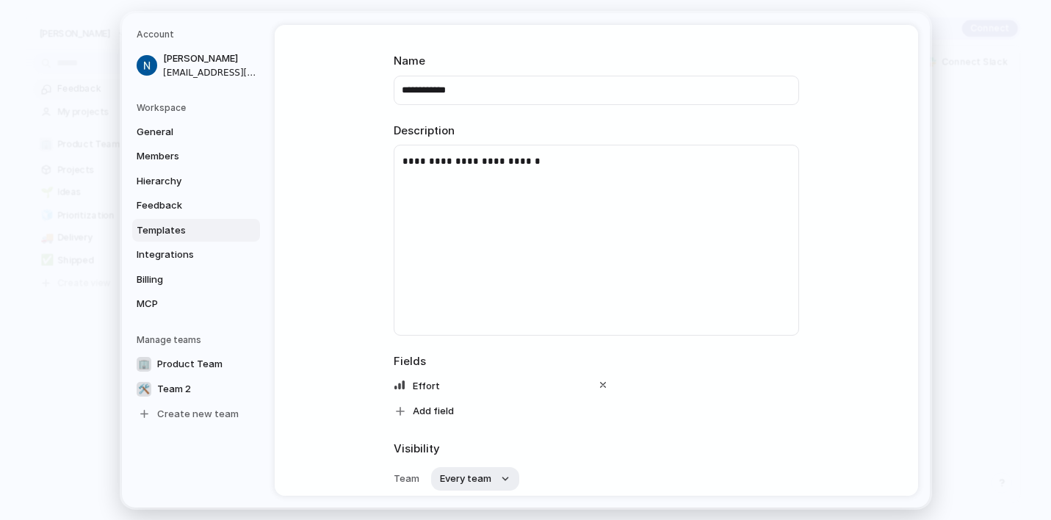
scroll to position [82, 0]
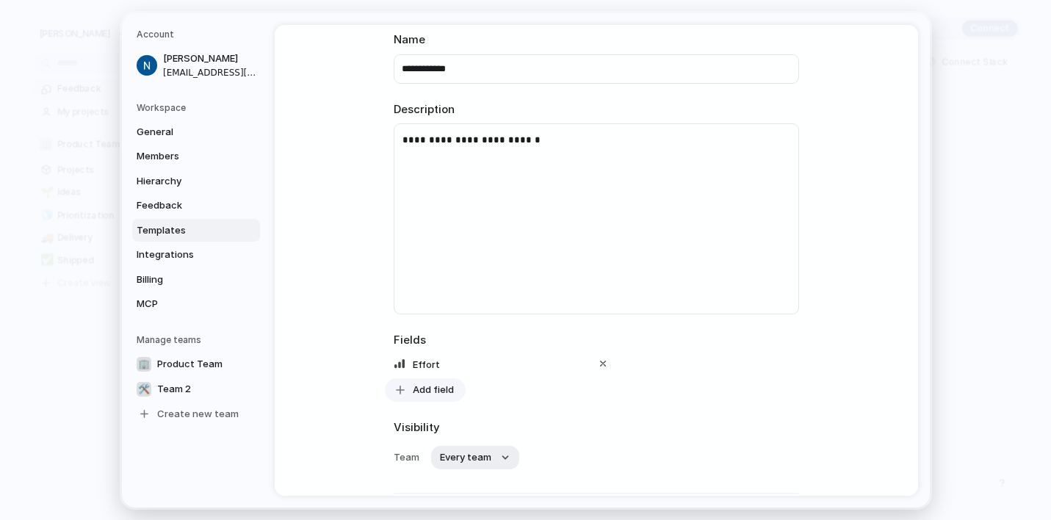
click at [435, 387] on span "Add field" at bounding box center [433, 389] width 41 height 15
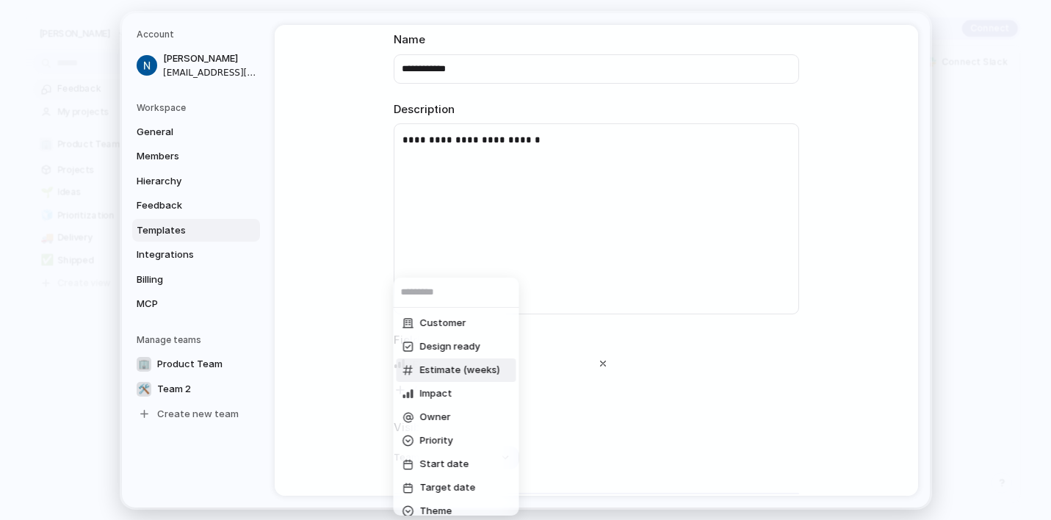
click at [444, 369] on span "Estimate (weeks)" at bounding box center [460, 370] width 80 height 15
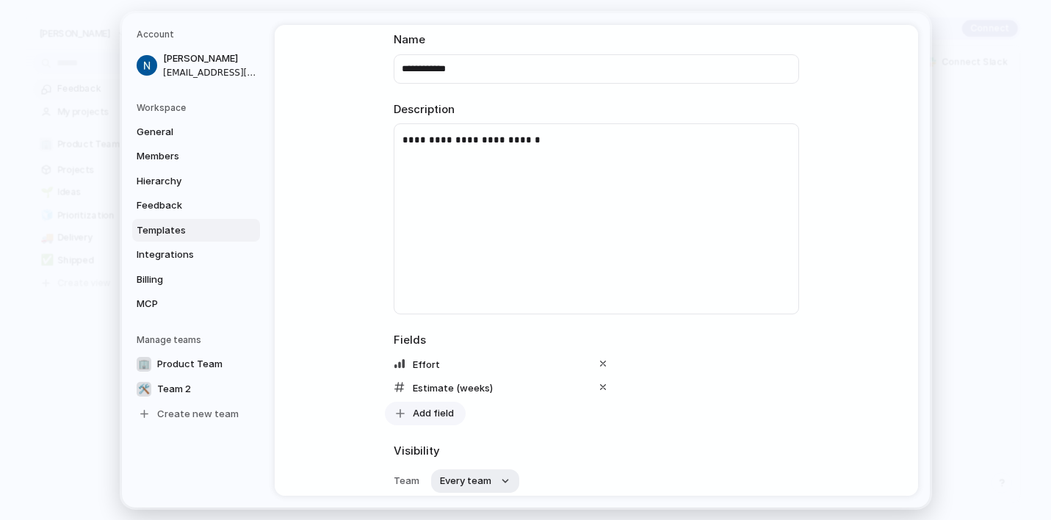
click at [433, 417] on span "Add field" at bounding box center [433, 412] width 41 height 15
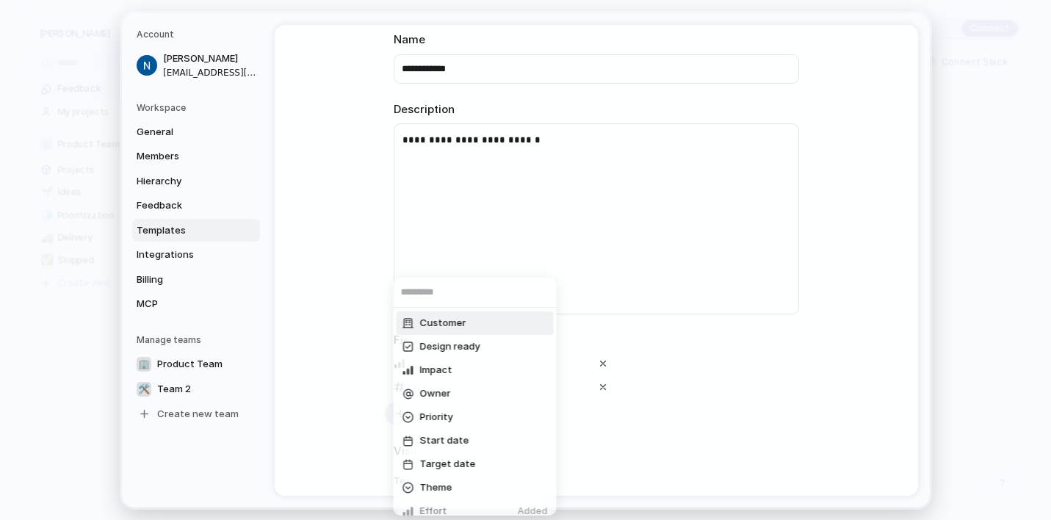
scroll to position [35, 0]
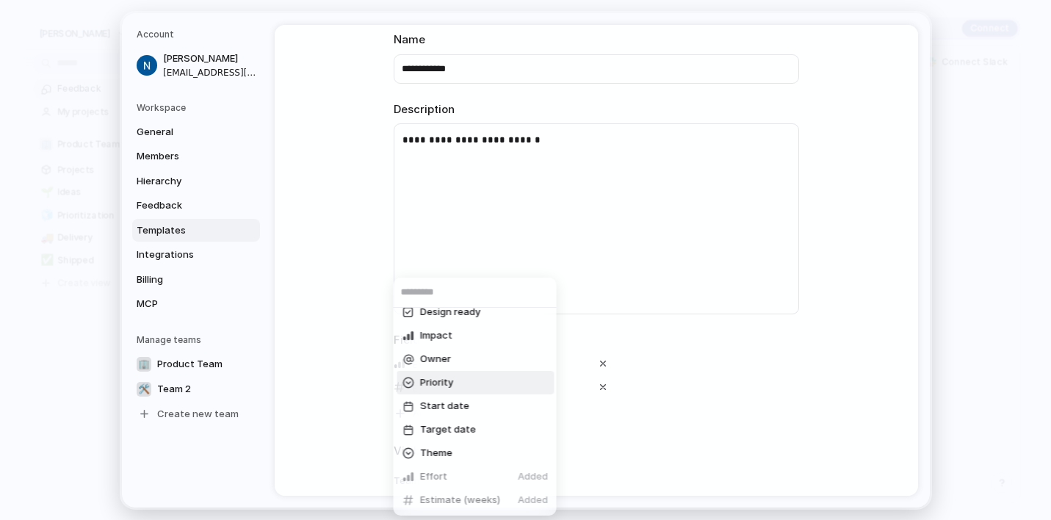
click at [440, 385] on span "Priority" at bounding box center [436, 382] width 33 height 15
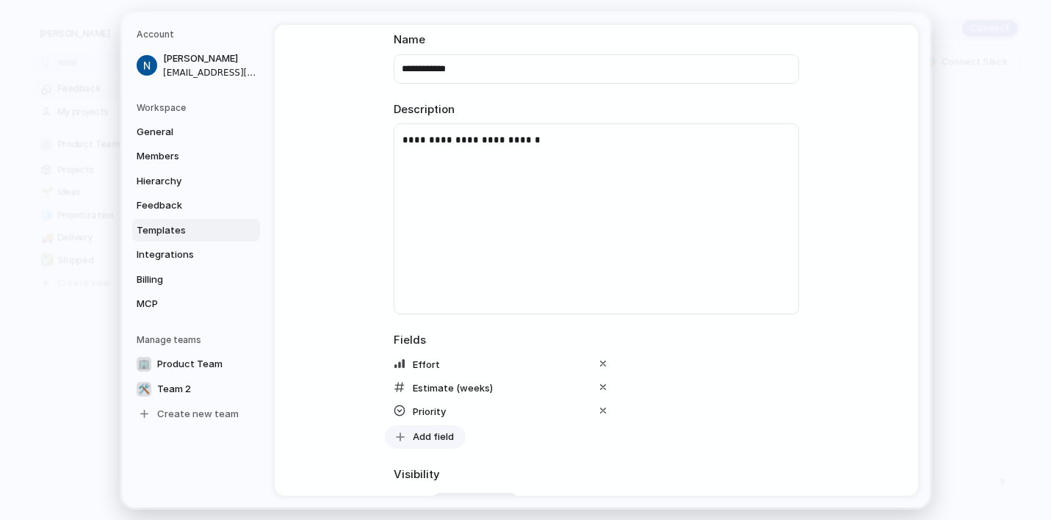
click at [430, 433] on span "Add field" at bounding box center [433, 436] width 41 height 15
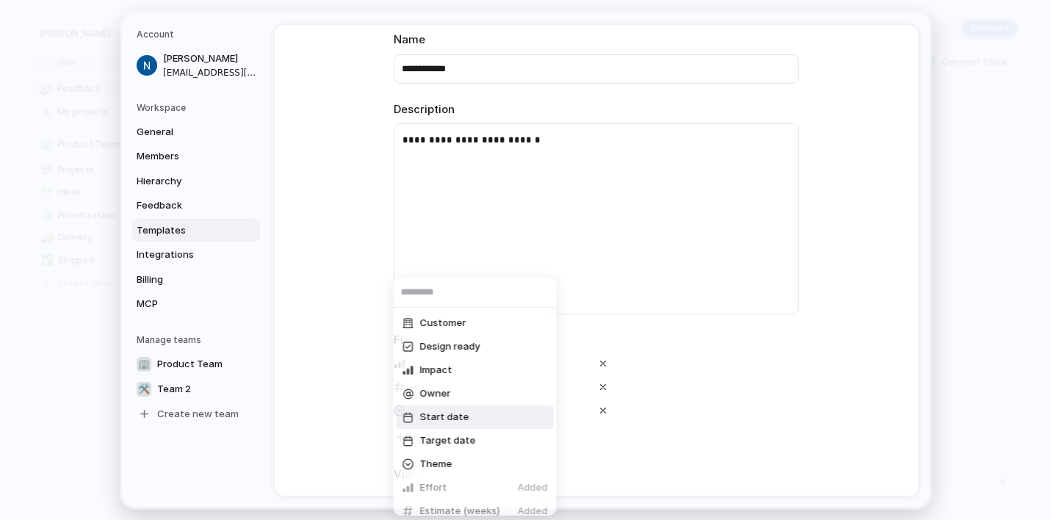
click at [436, 422] on span "Start date" at bounding box center [444, 417] width 49 height 15
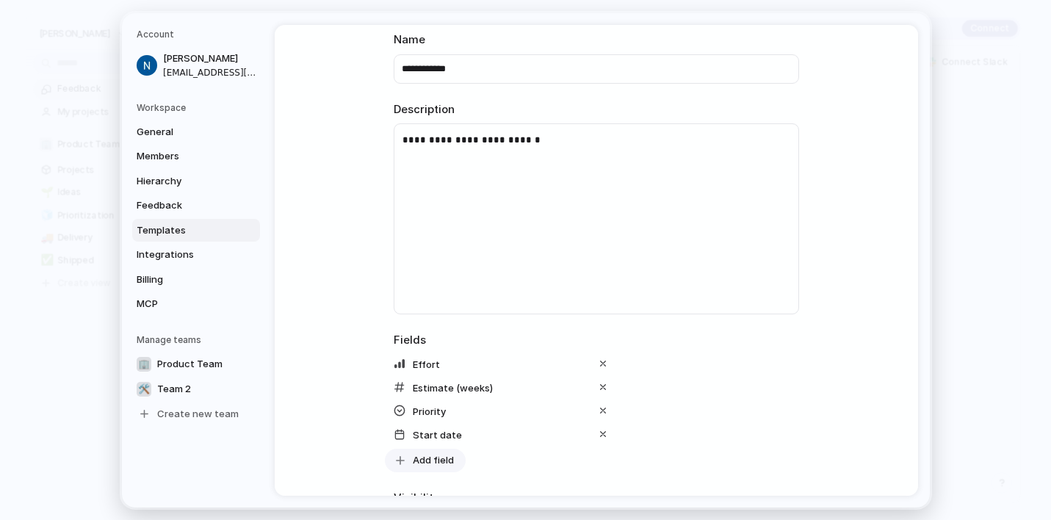
click at [433, 463] on span "Add field" at bounding box center [433, 459] width 41 height 15
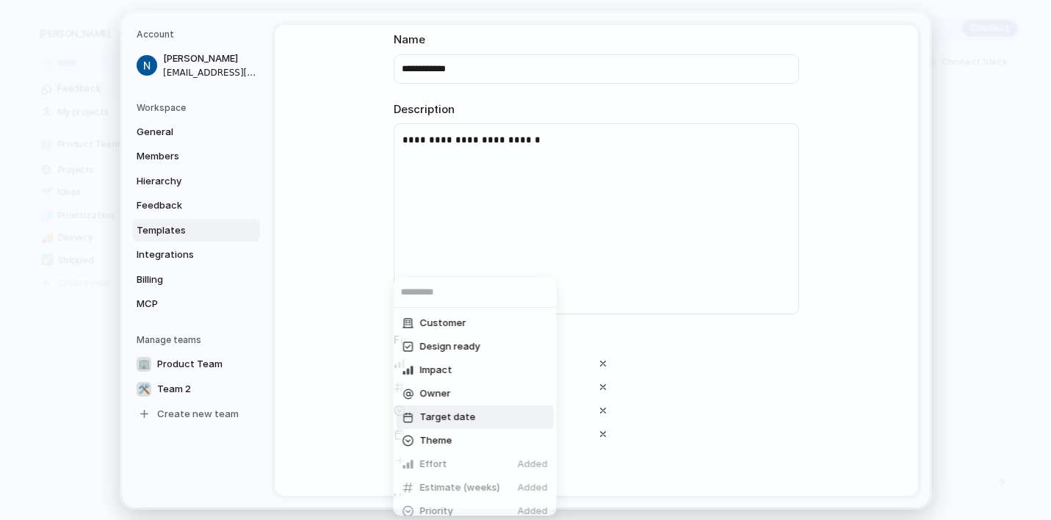
click at [437, 416] on span "Target date" at bounding box center [448, 417] width 56 height 15
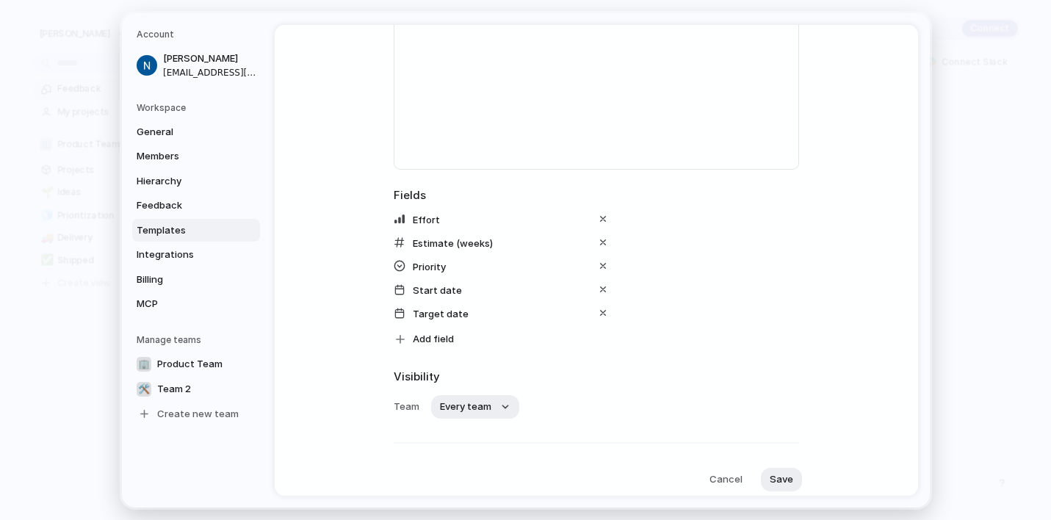
scroll to position [237, 0]
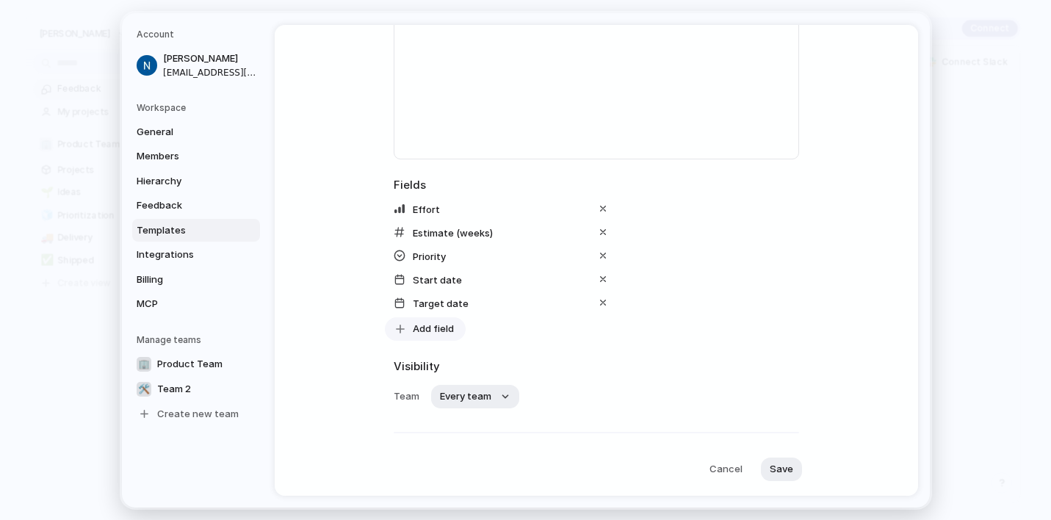
click at [438, 331] on span "Add field" at bounding box center [433, 328] width 41 height 15
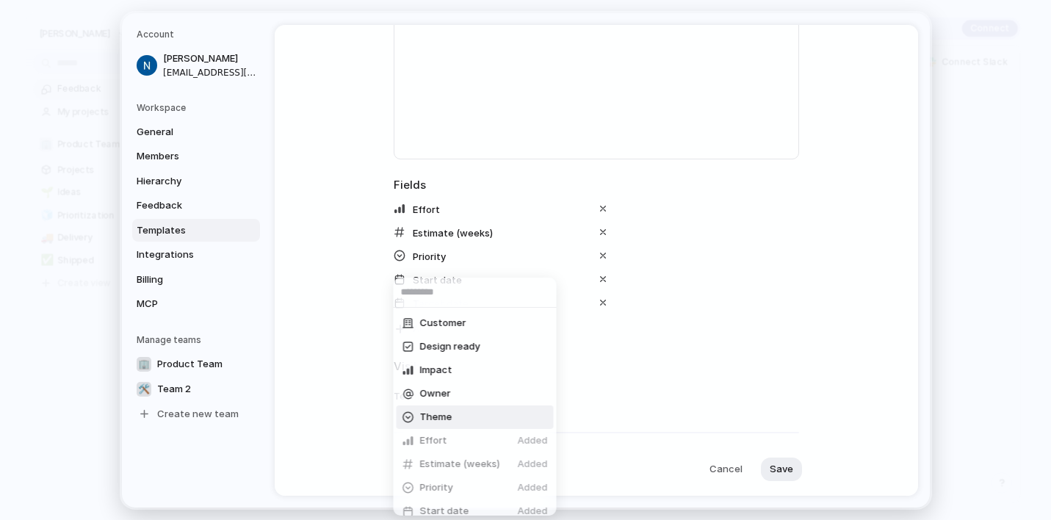
click at [438, 408] on li "Theme" at bounding box center [475, 417] width 157 height 24
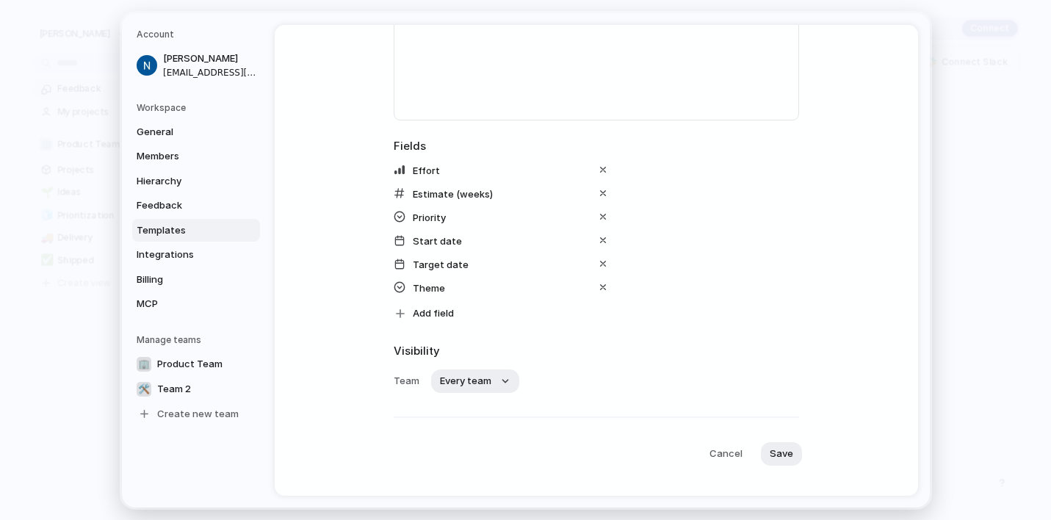
scroll to position [299, 0]
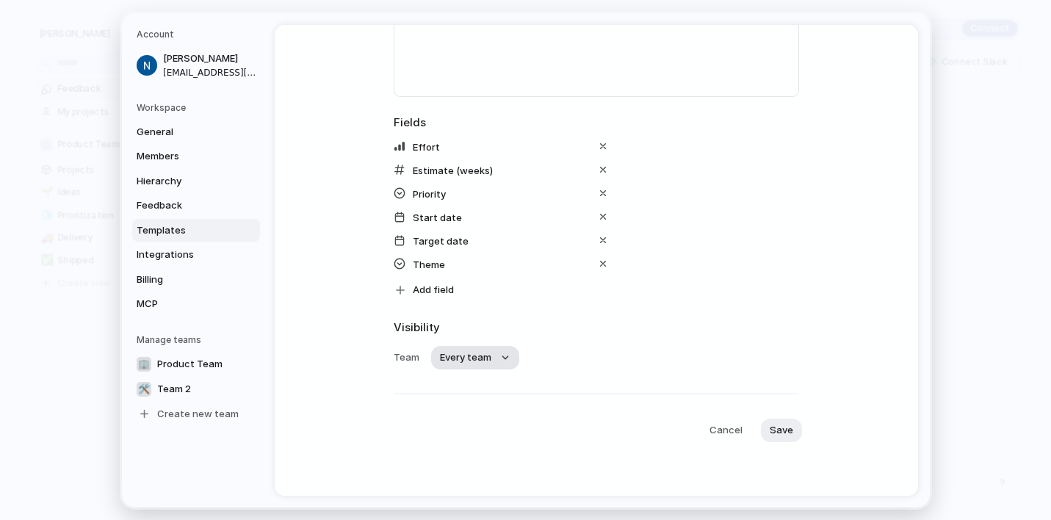
click at [508, 356] on button "Every team" at bounding box center [475, 358] width 88 height 24
click at [501, 439] on span "Product Team" at bounding box center [494, 444] width 65 height 15
click at [694, 353] on button "None" at bounding box center [695, 358] width 61 height 24
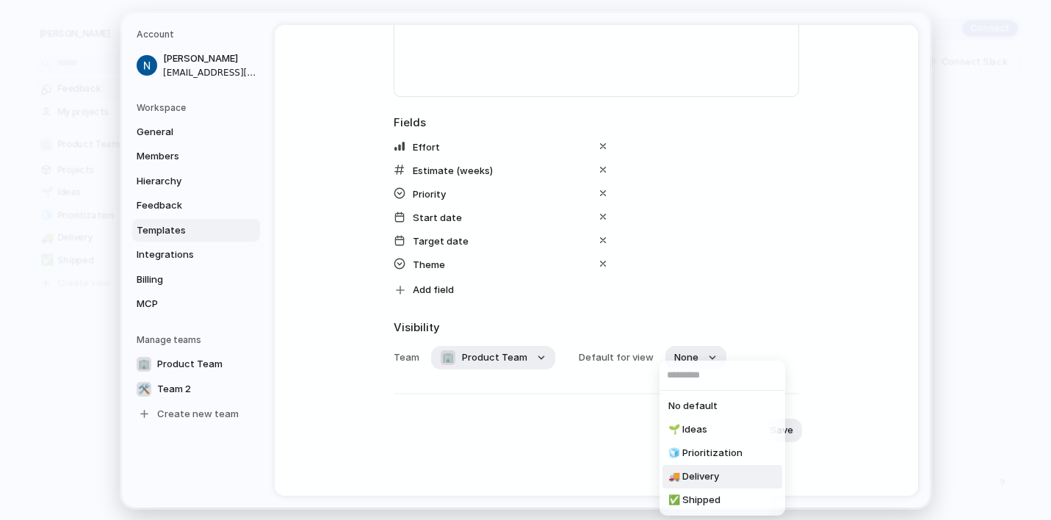
click at [696, 477] on span "🚚 Delivery" at bounding box center [693, 476] width 51 height 15
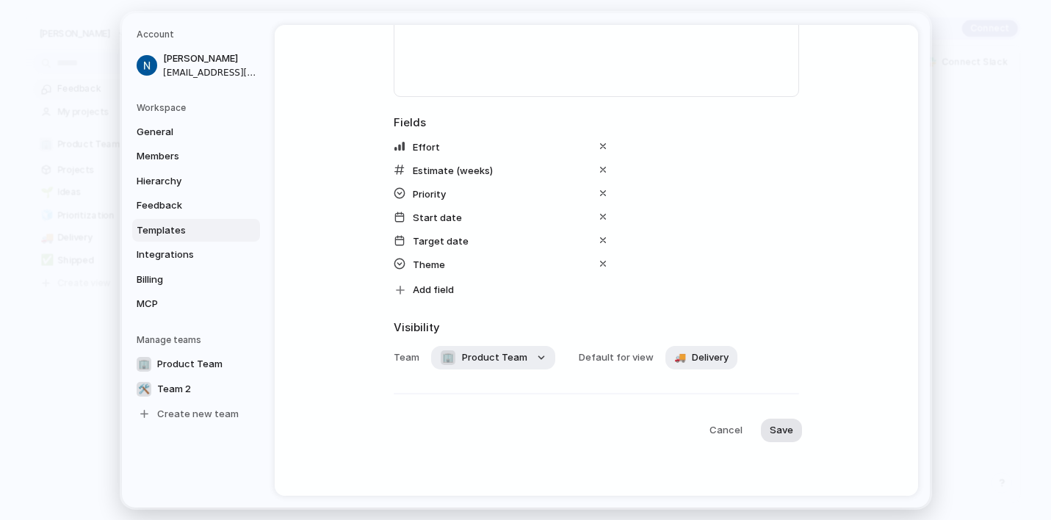
click at [784, 425] on span "Save" at bounding box center [782, 429] width 24 height 15
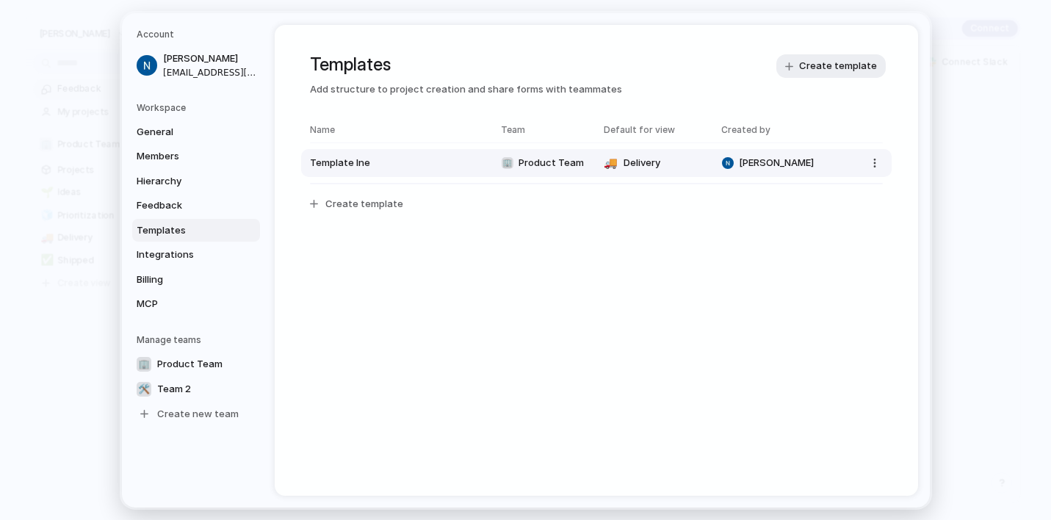
click at [450, 158] on span "Template lne" at bounding box center [398, 163] width 176 height 15
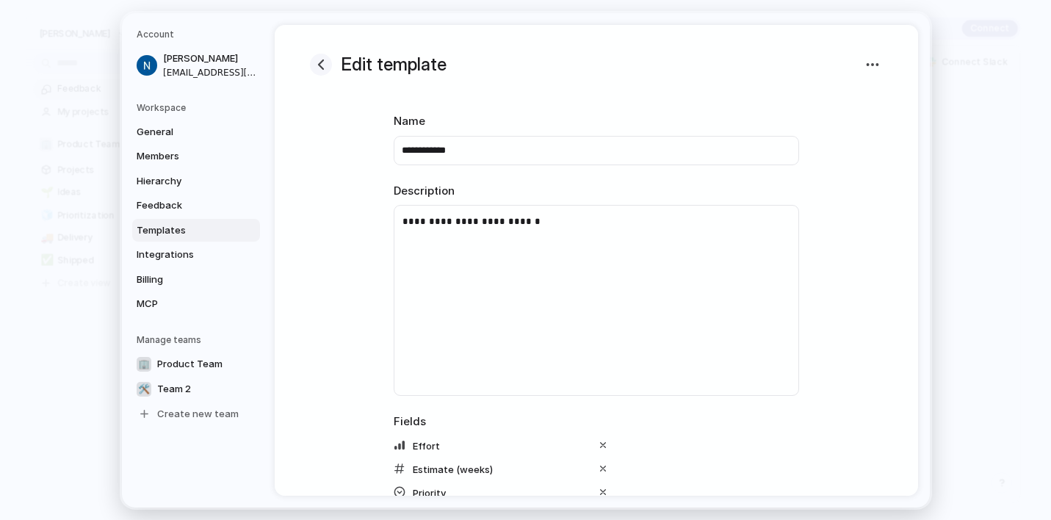
click at [322, 63] on div "button" at bounding box center [321, 65] width 18 height 18
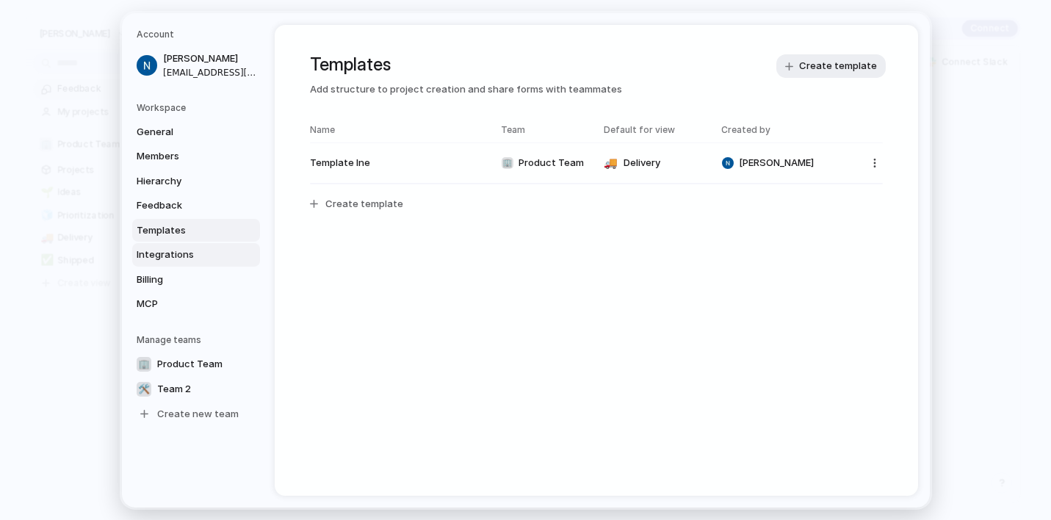
click at [177, 249] on span "Integrations" at bounding box center [184, 255] width 94 height 15
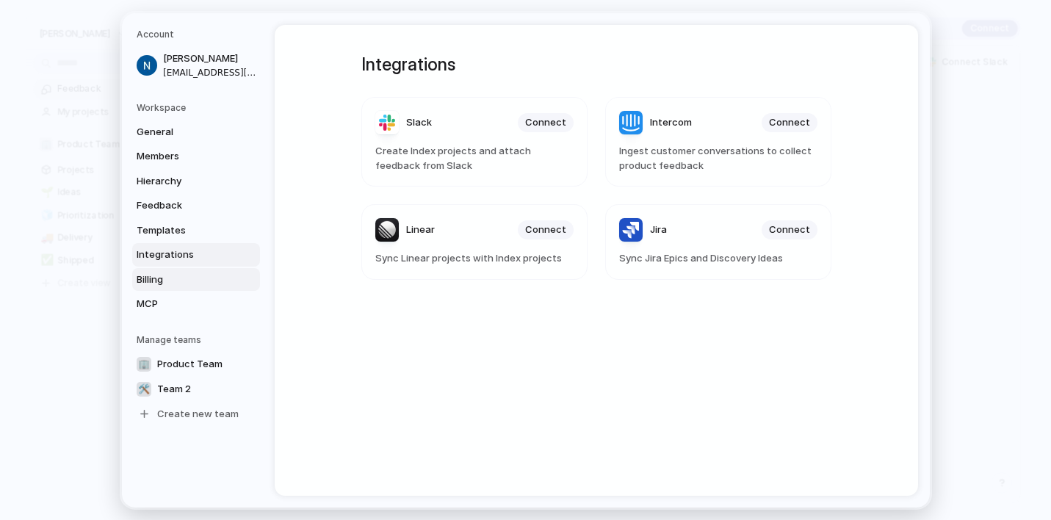
click at [167, 278] on span "Billing" at bounding box center [184, 279] width 94 height 15
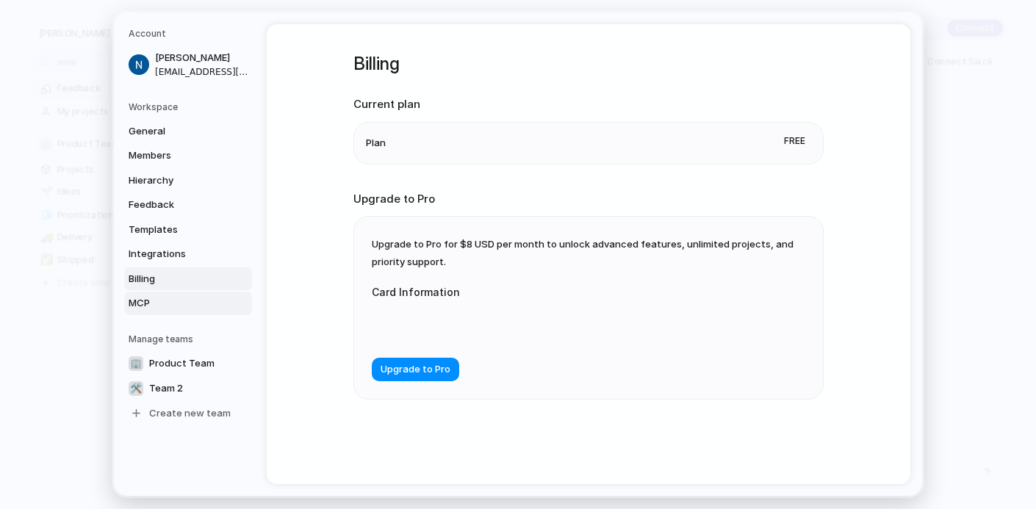
click at [143, 299] on span "MCP" at bounding box center [176, 303] width 94 height 15
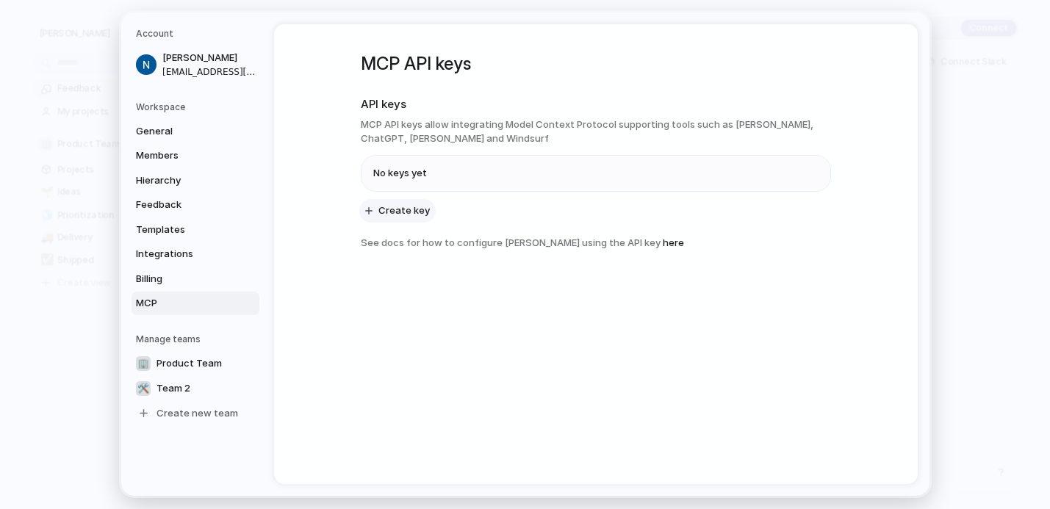
click at [411, 211] on span "Create key" at bounding box center [403, 210] width 51 height 15
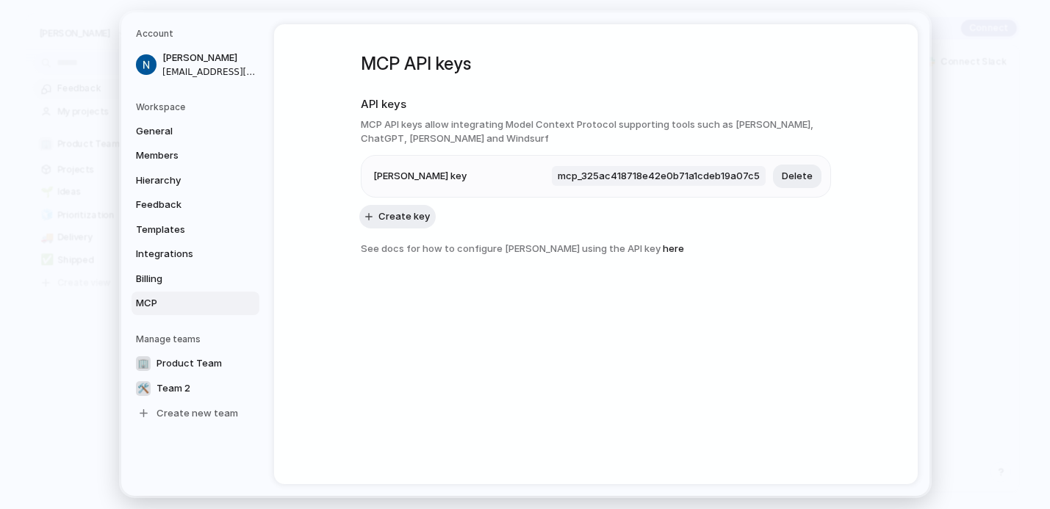
click at [485, 174] on li "Claude MCP key mcp_325ac418718e42e0b71a1cdeb19a07c5 Delete" at bounding box center [595, 176] width 445 height 41
click at [665, 248] on link "here" at bounding box center [673, 248] width 21 height 12
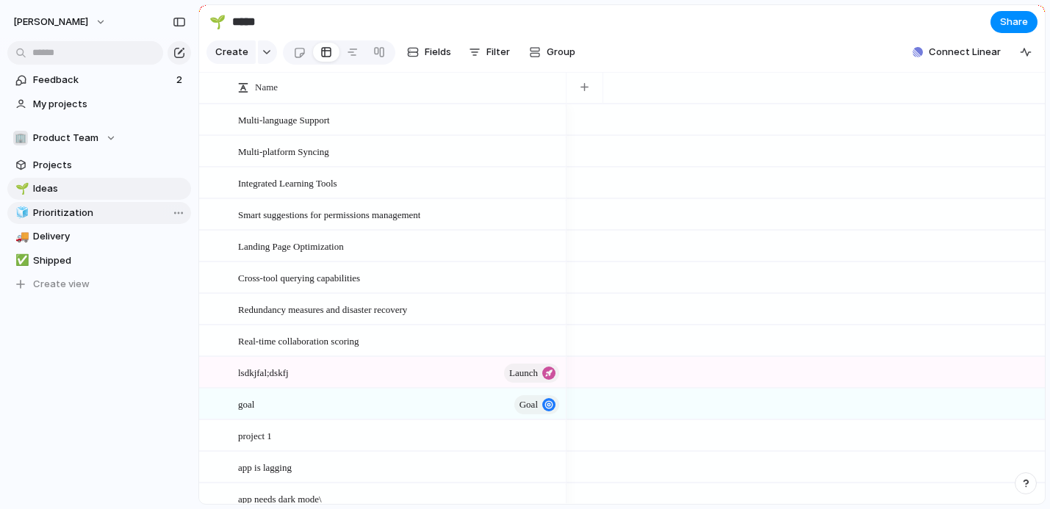
click at [73, 214] on span "Prioritization" at bounding box center [109, 213] width 153 height 15
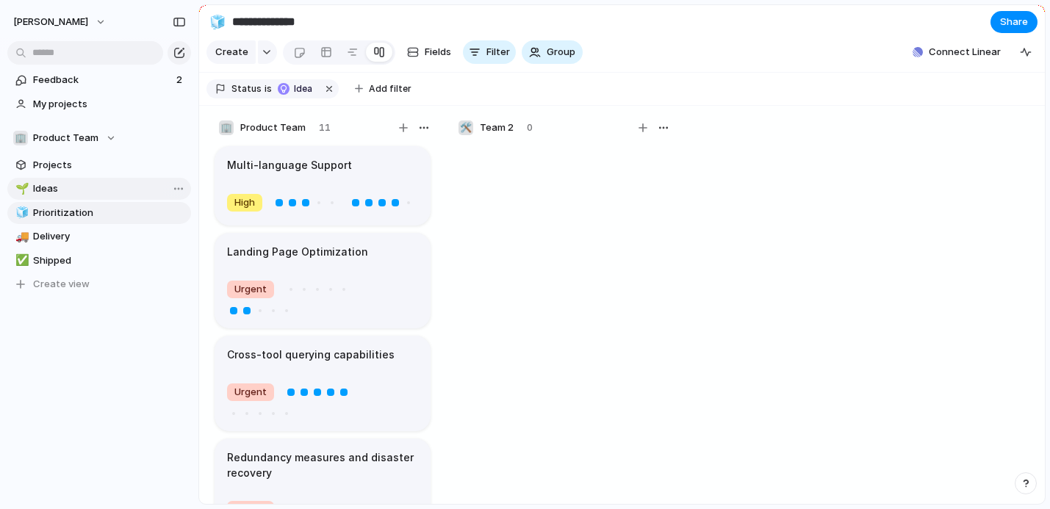
click at [47, 191] on span "Ideas" at bounding box center [109, 188] width 153 height 15
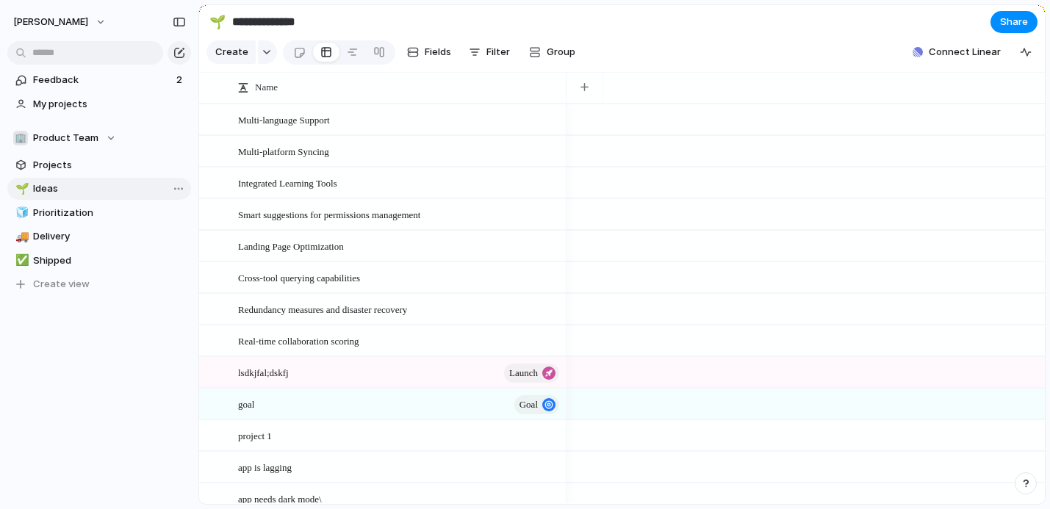
type input "*****"
click at [54, 167] on span "Projects" at bounding box center [109, 165] width 153 height 15
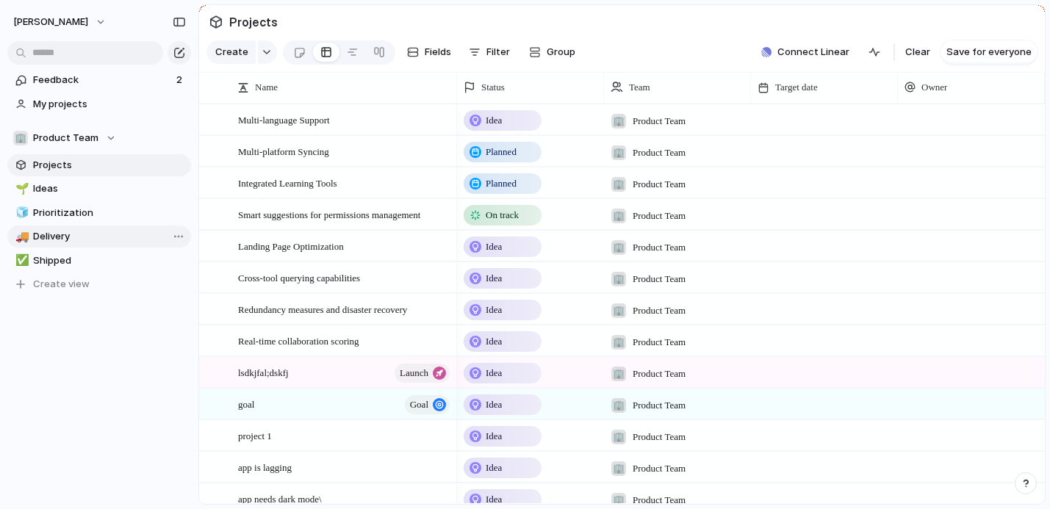
click at [59, 232] on span "Delivery" at bounding box center [109, 236] width 153 height 15
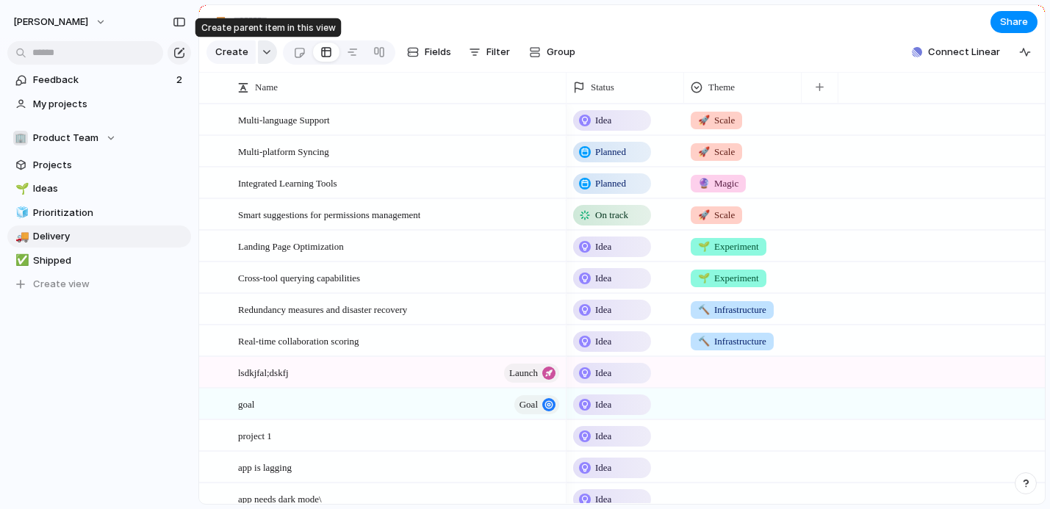
click at [267, 56] on button "button" at bounding box center [267, 52] width 19 height 24
click at [58, 172] on link "Projects" at bounding box center [99, 165] width 184 height 22
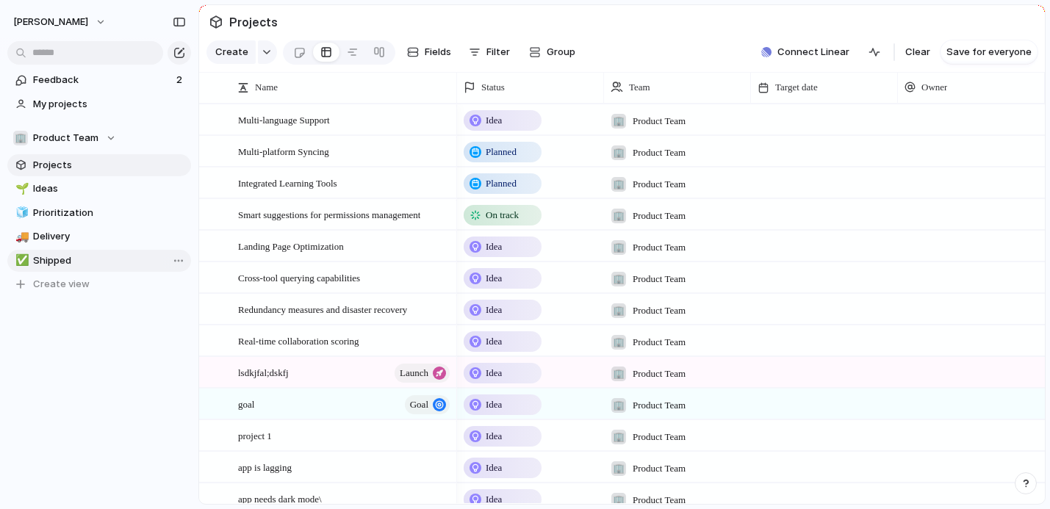
click at [57, 259] on span "Shipped" at bounding box center [109, 260] width 153 height 15
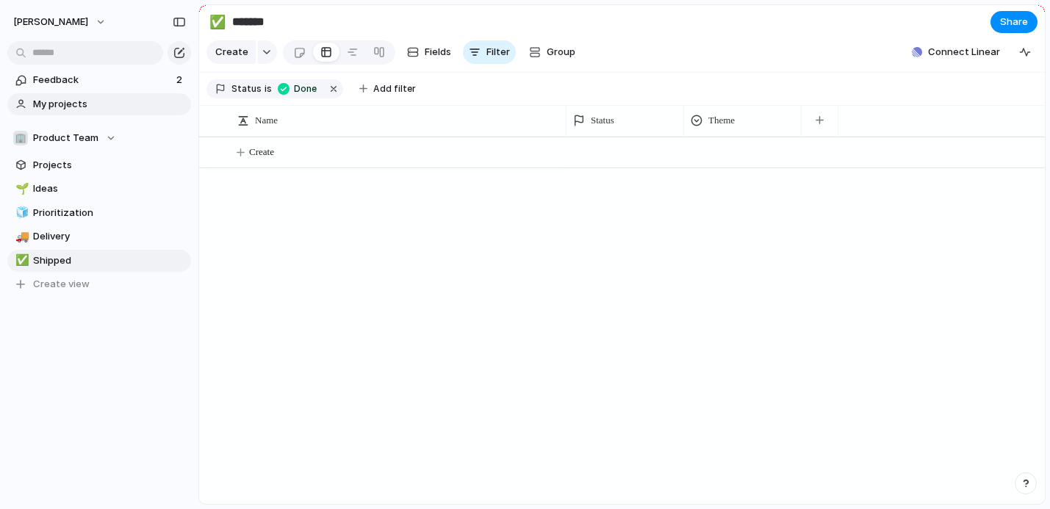
click at [66, 110] on span "My projects" at bounding box center [109, 104] width 153 height 15
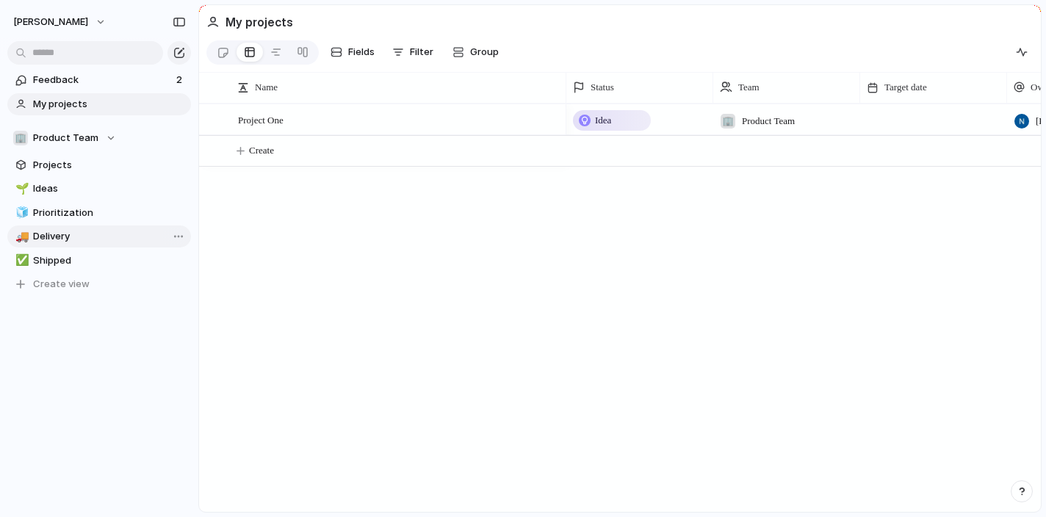
click at [49, 238] on span "Delivery" at bounding box center [109, 236] width 153 height 15
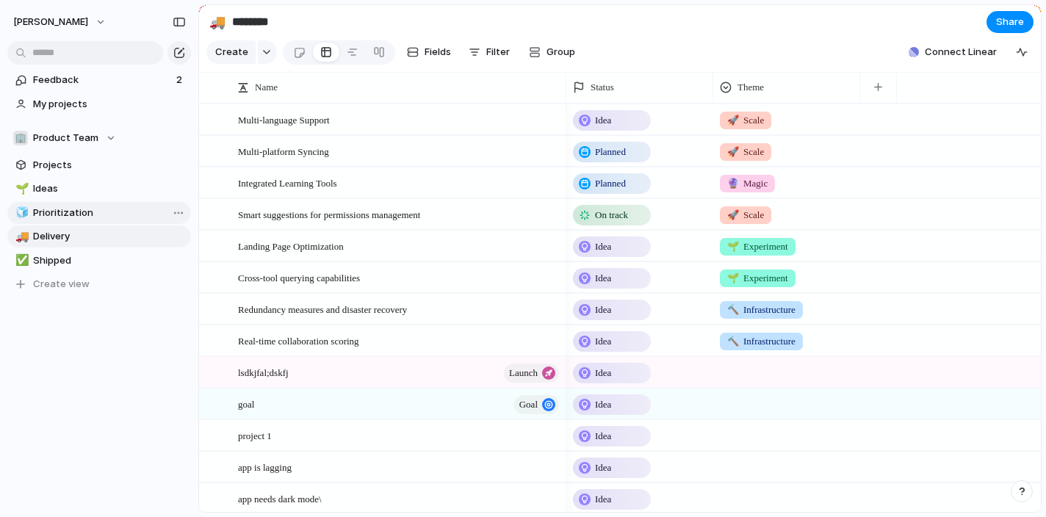
click at [62, 214] on span "Prioritization" at bounding box center [109, 213] width 153 height 15
type input "**********"
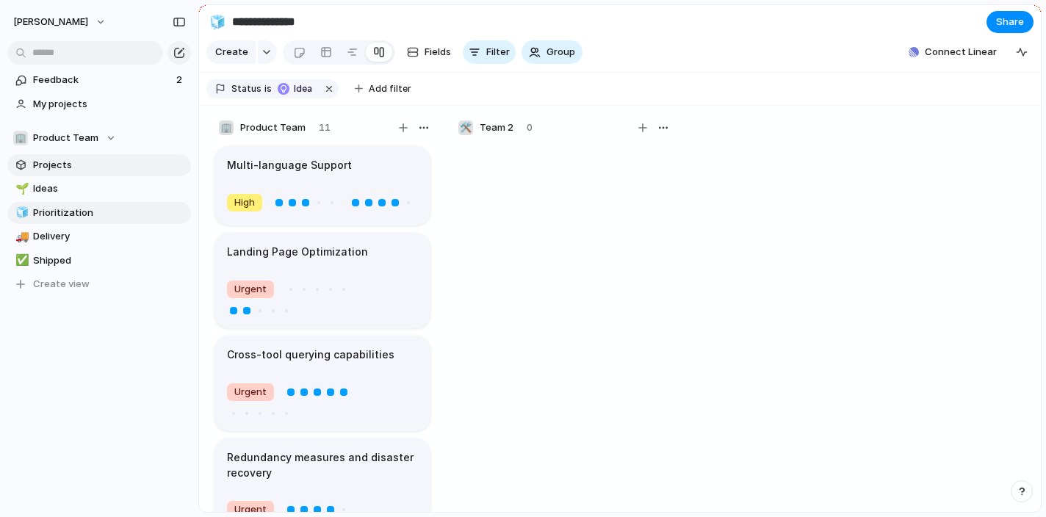
click at [57, 174] on link "Projects" at bounding box center [99, 165] width 184 height 22
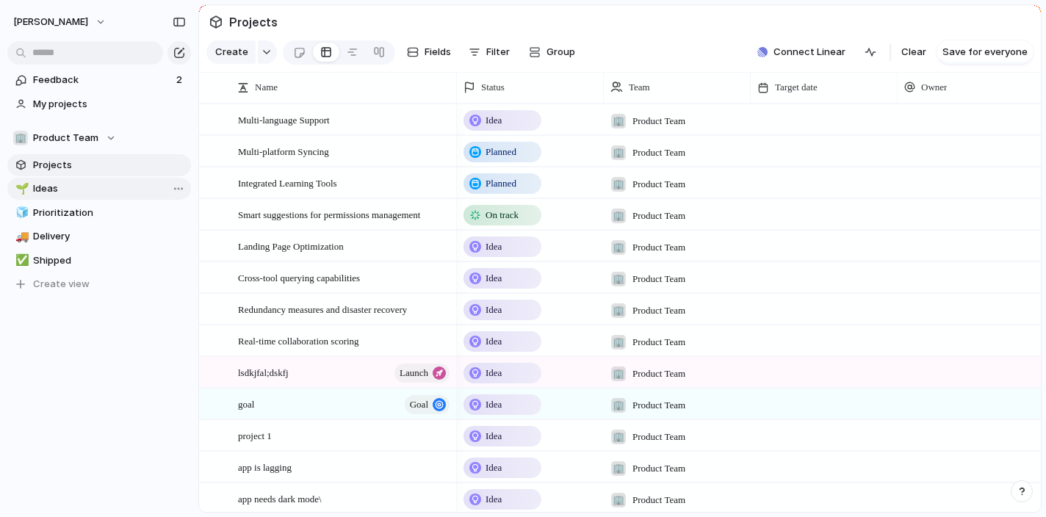
click at [50, 198] on link "🌱 Ideas" at bounding box center [99, 189] width 184 height 22
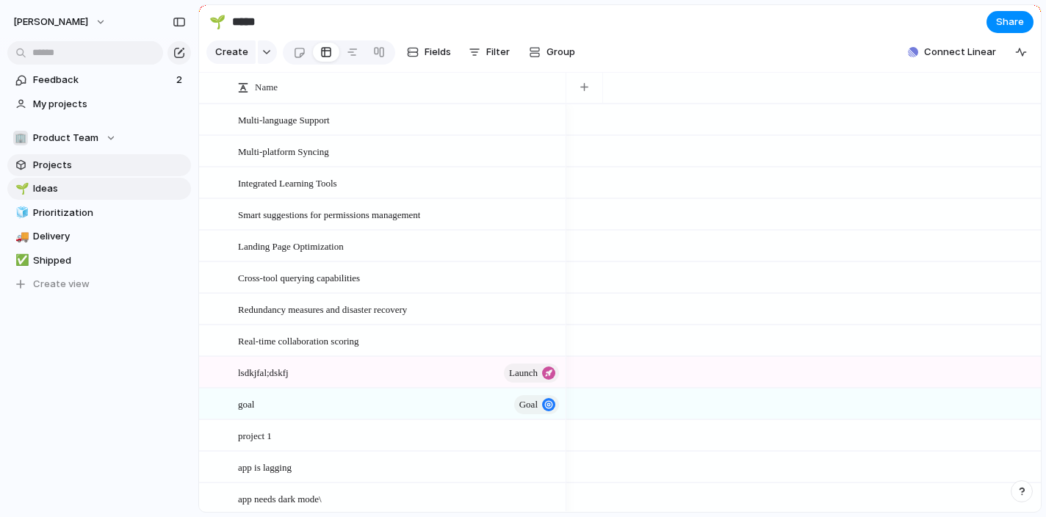
click at [51, 162] on span "Projects" at bounding box center [109, 165] width 153 height 15
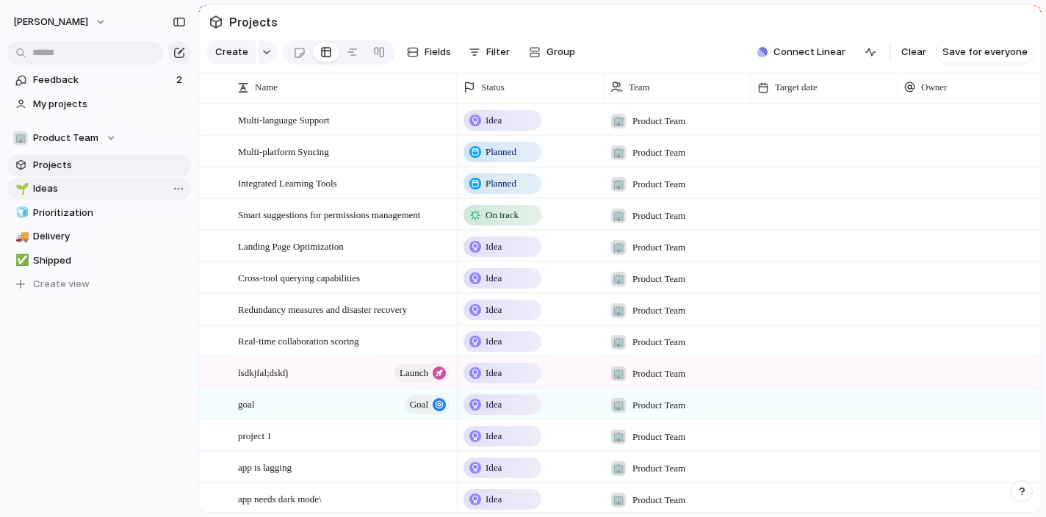
click at [52, 189] on span "Ideas" at bounding box center [109, 188] width 153 height 15
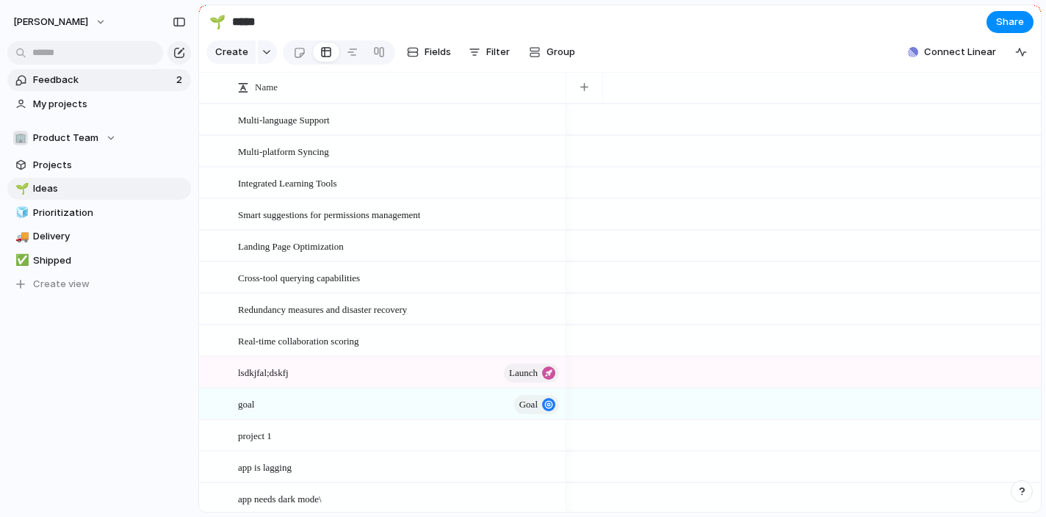
click at [73, 81] on span "Feedback" at bounding box center [102, 80] width 139 height 15
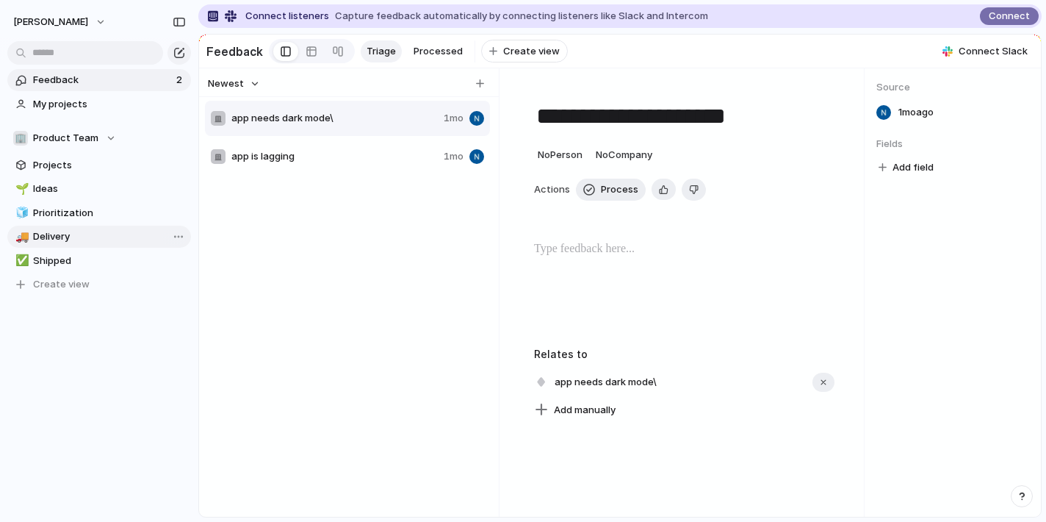
click at [57, 239] on span "Delivery" at bounding box center [109, 236] width 153 height 15
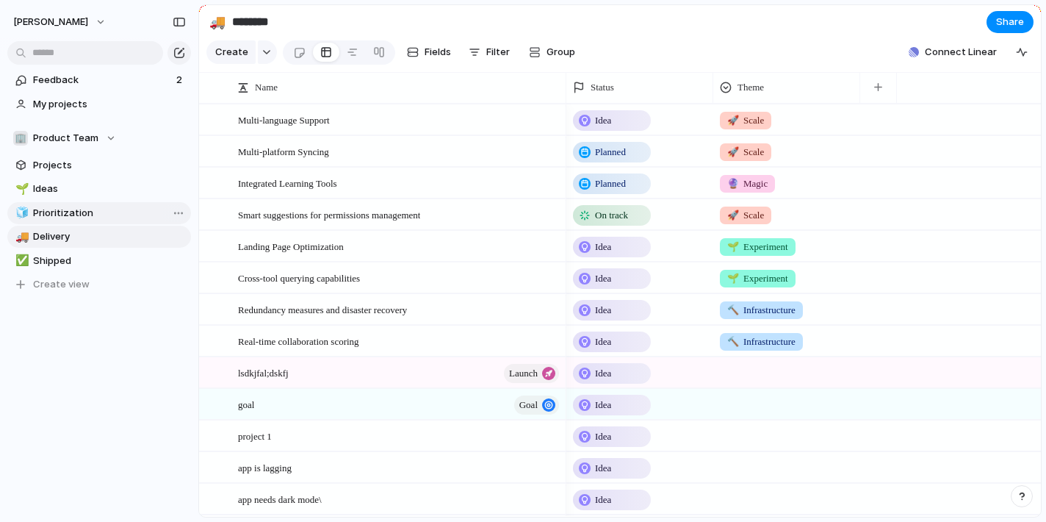
click at [57, 213] on span "Prioritization" at bounding box center [109, 213] width 153 height 15
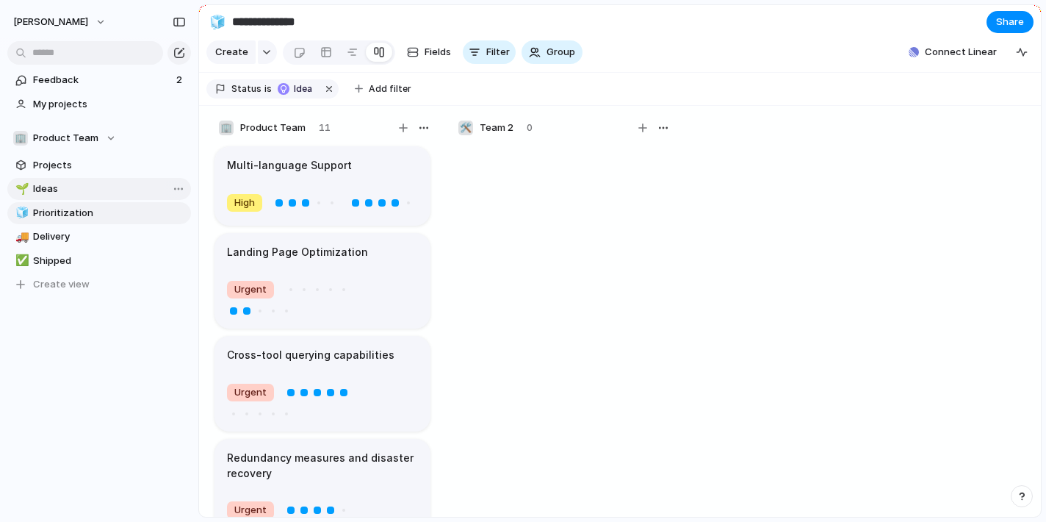
click at [54, 187] on span "Ideas" at bounding box center [109, 188] width 153 height 15
type input "*****"
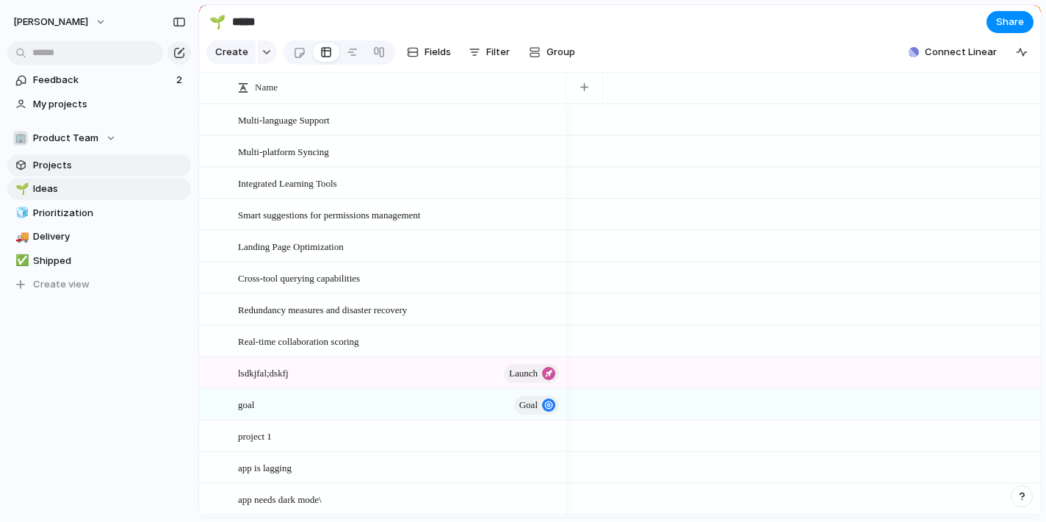
click at [58, 166] on span "Projects" at bounding box center [109, 165] width 153 height 15
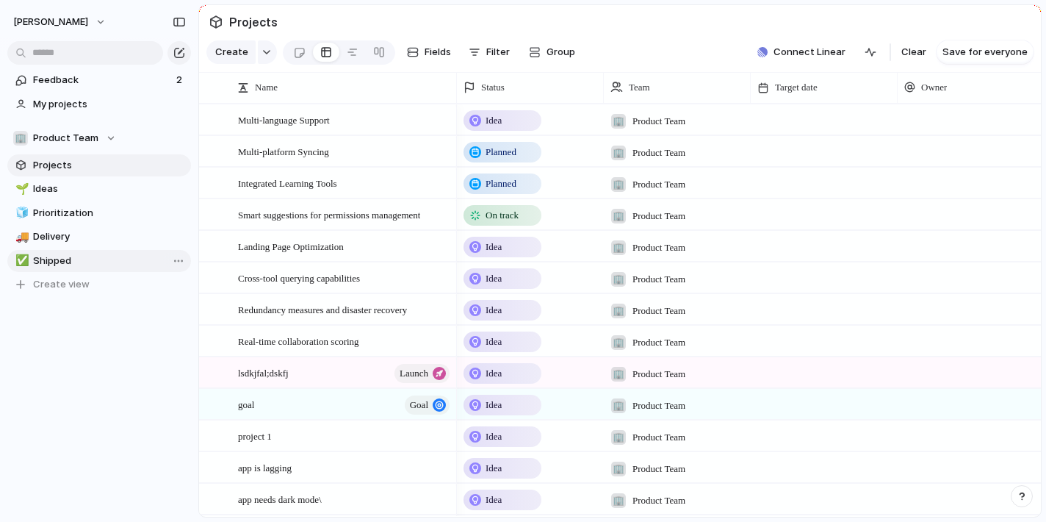
click at [57, 260] on span "Shipped" at bounding box center [109, 260] width 153 height 15
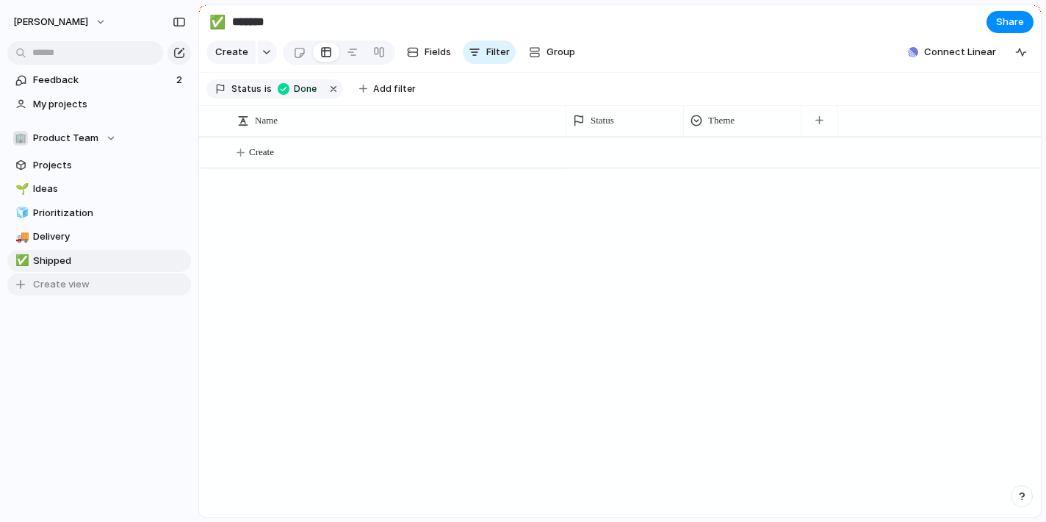
click at [55, 286] on span "Create view" at bounding box center [61, 284] width 57 height 15
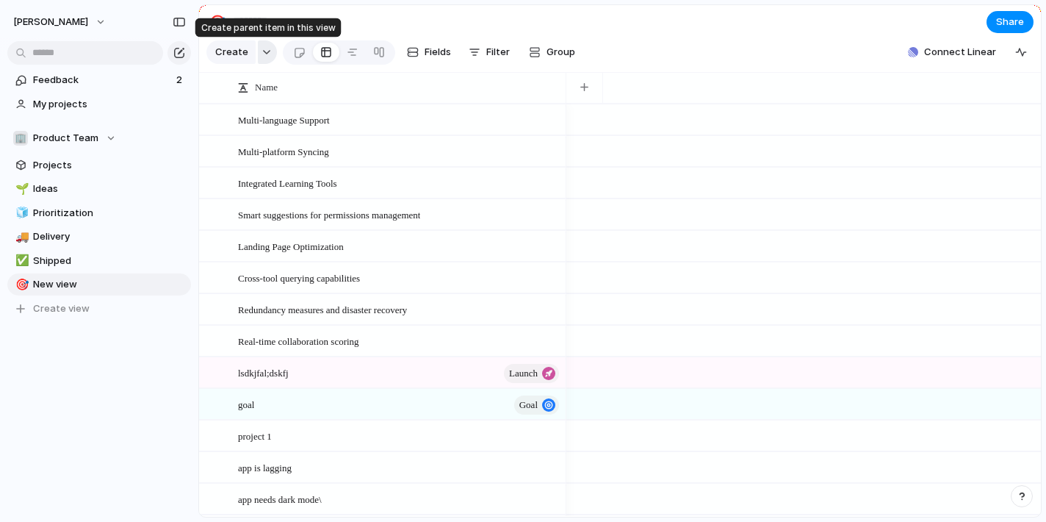
click at [266, 56] on button "button" at bounding box center [267, 52] width 19 height 24
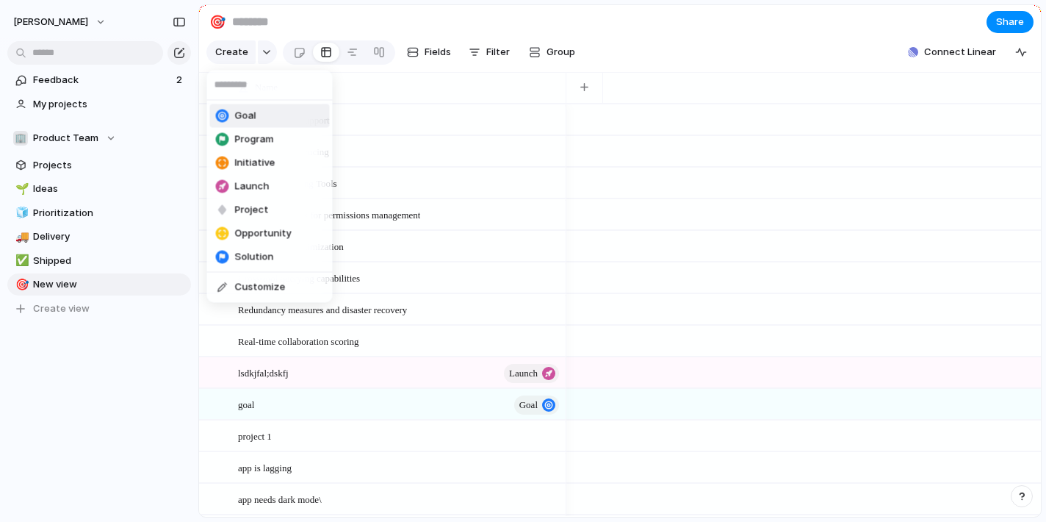
click at [258, 117] on li "Goal" at bounding box center [270, 116] width 120 height 24
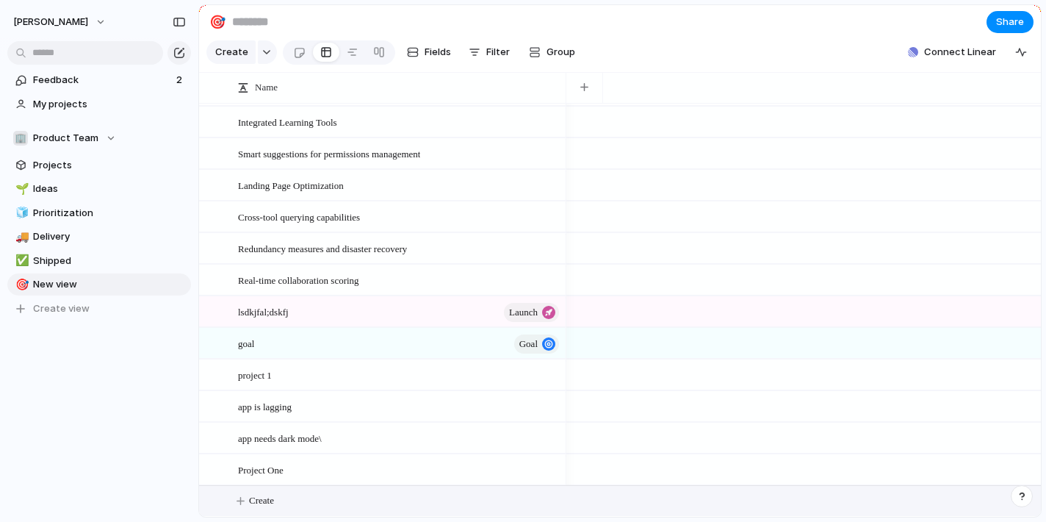
click at [372, 122] on div "Integrated Learning Tools" at bounding box center [399, 122] width 323 height 30
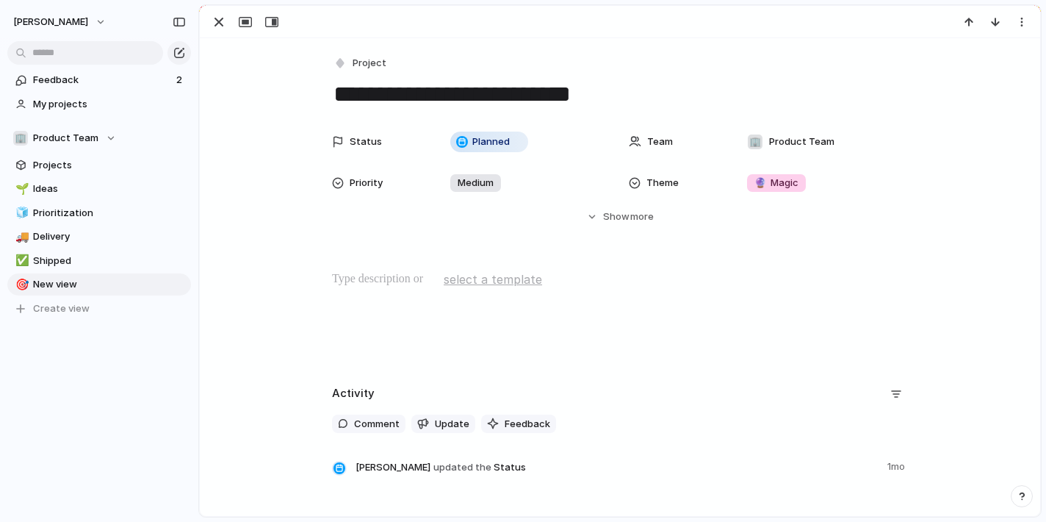
drag, startPoint x: 218, startPoint y: 27, endPoint x: 268, endPoint y: 104, distance: 91.9
click at [268, 104] on div "**********" at bounding box center [620, 260] width 842 height 511
click at [497, 284] on span "select a template" at bounding box center [493, 279] width 98 height 18
click at [488, 322] on li "Template lne" at bounding box center [486, 312] width 84 height 24
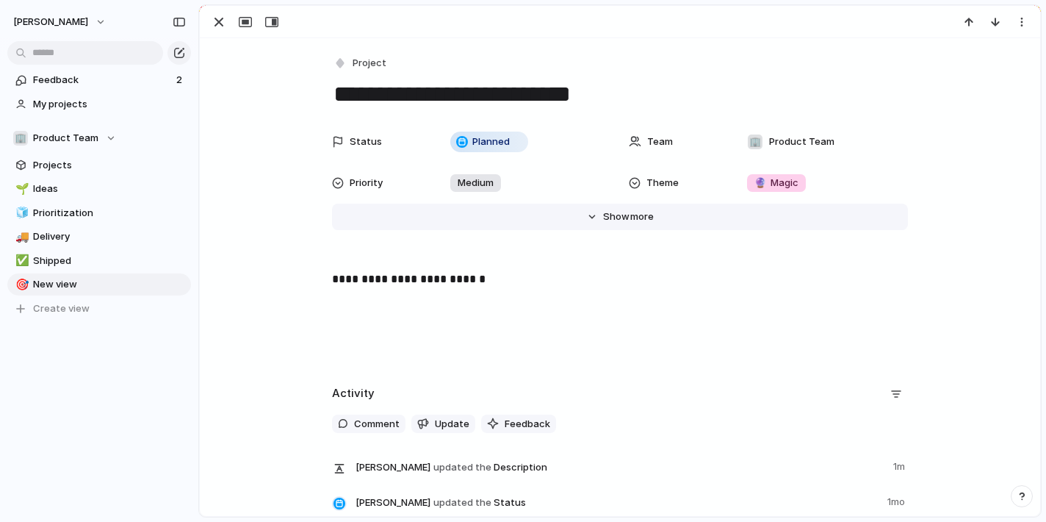
click at [624, 213] on span "Show" at bounding box center [616, 216] width 26 height 15
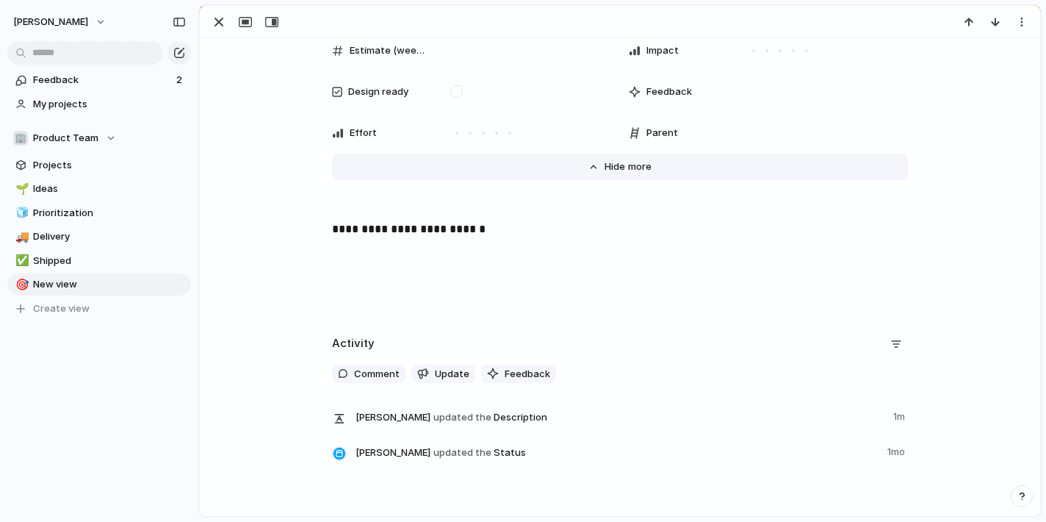
click at [620, 162] on span "Show" at bounding box center [618, 166] width 26 height 15
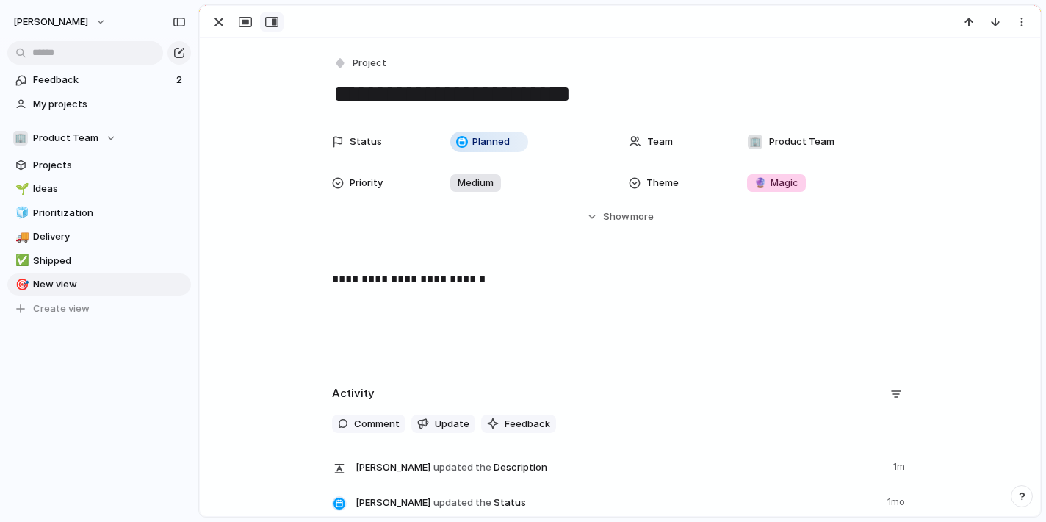
click at [269, 28] on button "button" at bounding box center [272, 21] width 24 height 19
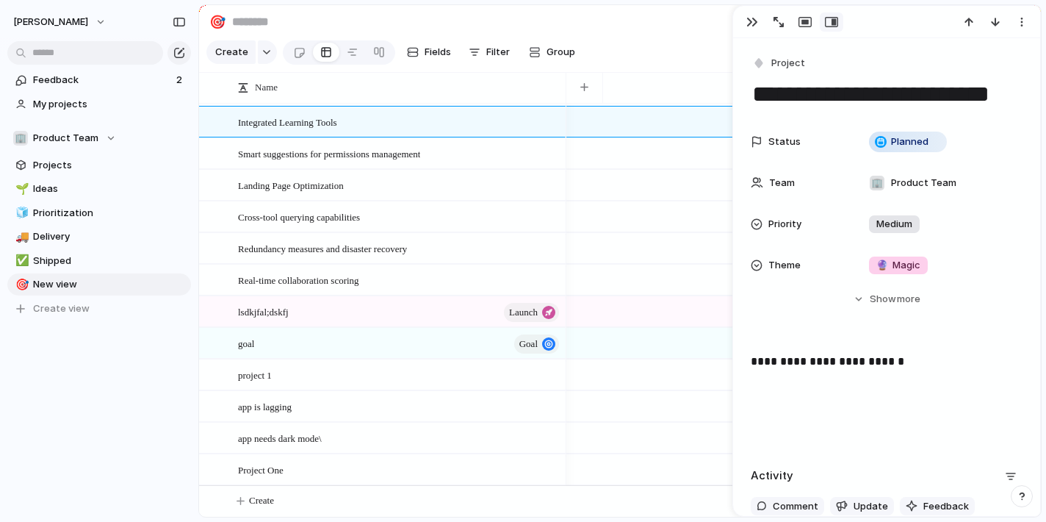
click at [648, 36] on section "🎯 Share" at bounding box center [620, 21] width 842 height 33
click at [751, 24] on div "button" at bounding box center [752, 22] width 12 height 12
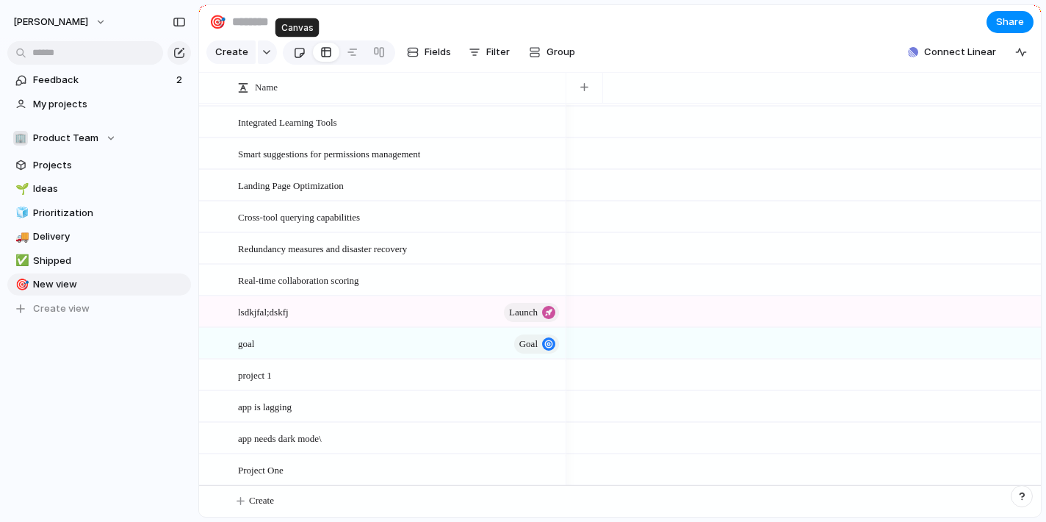
click at [297, 54] on div at bounding box center [299, 52] width 12 height 24
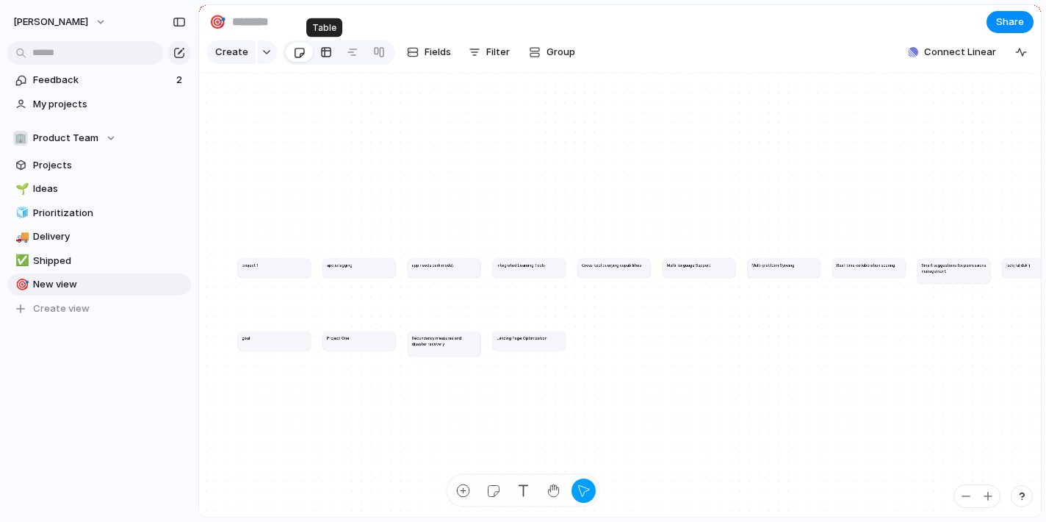
click at [324, 52] on div at bounding box center [326, 52] width 12 height 24
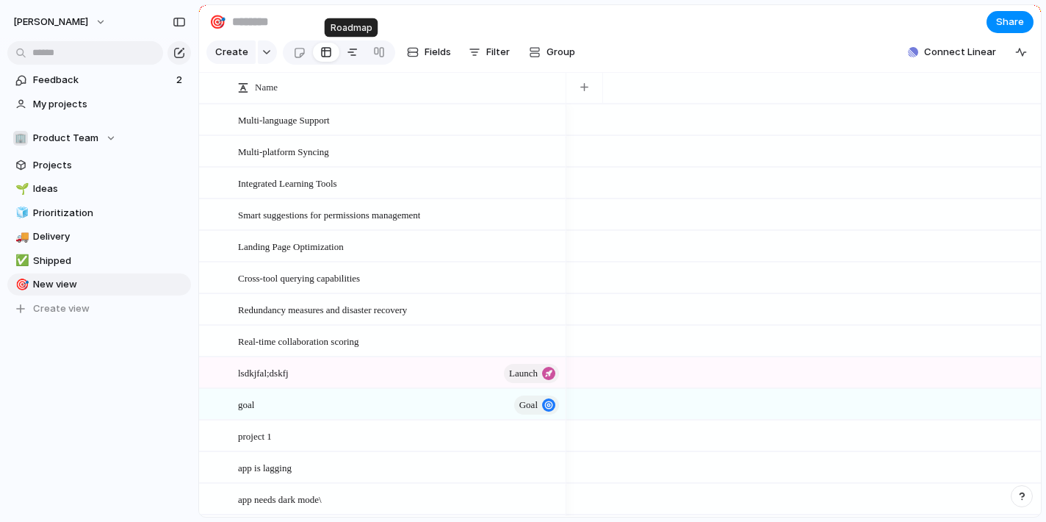
click at [347, 53] on div at bounding box center [353, 52] width 12 height 24
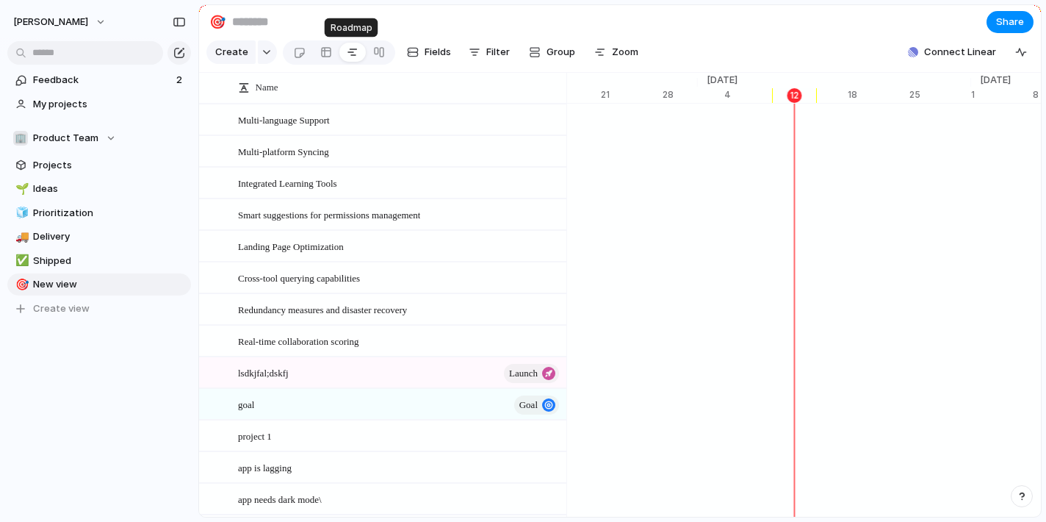
scroll to position [0, 9530]
click at [376, 52] on div at bounding box center [379, 52] width 12 height 24
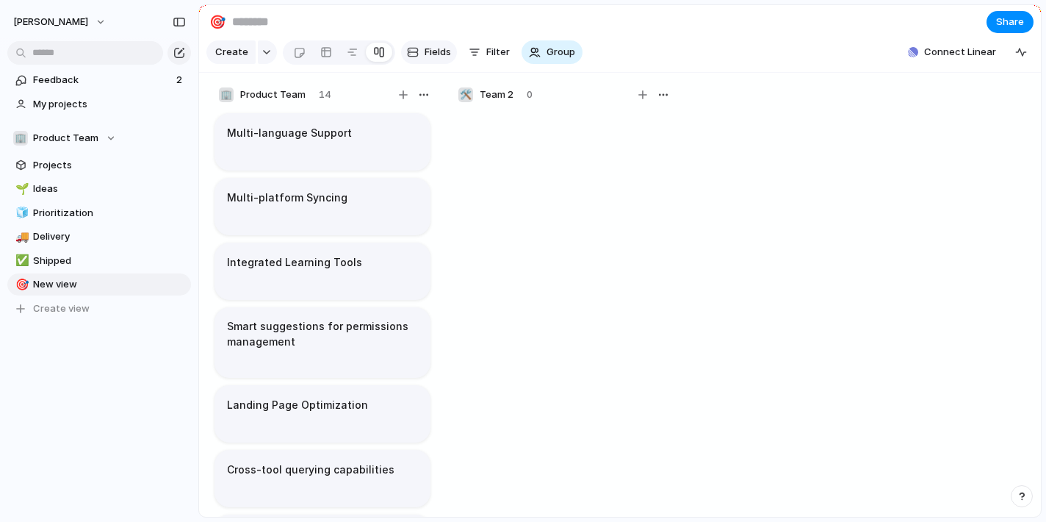
click at [435, 49] on span "Fields" at bounding box center [438, 52] width 26 height 15
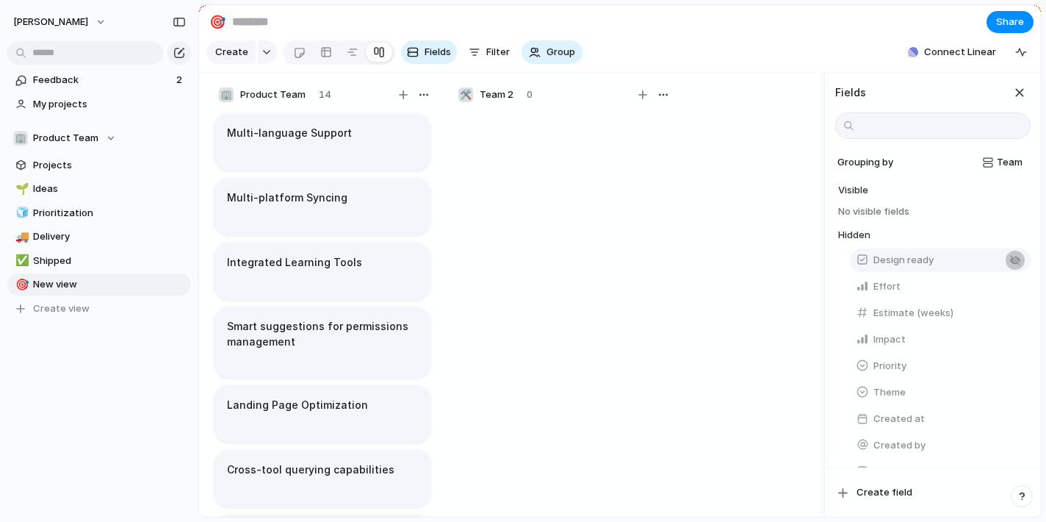
click at [1017, 260] on div "button" at bounding box center [1015, 260] width 12 height 12
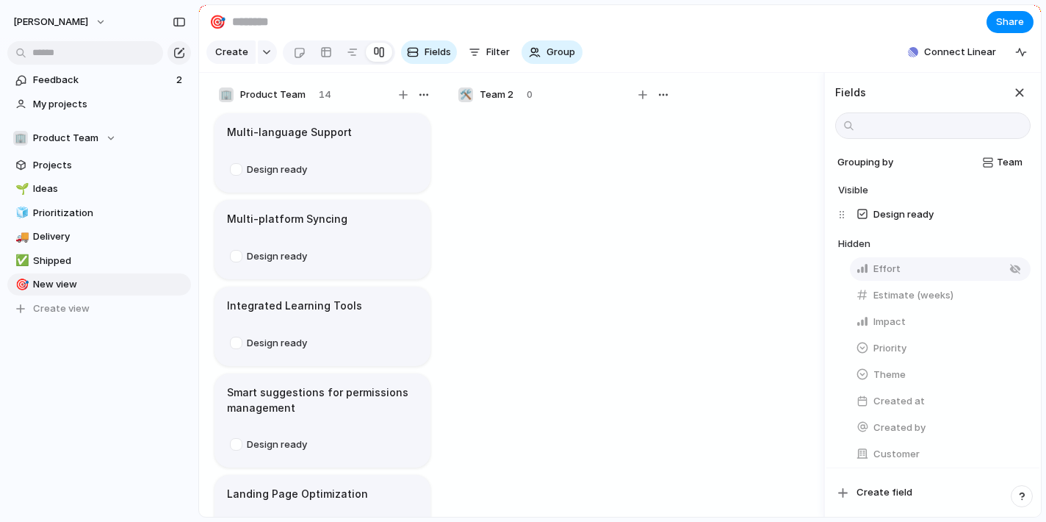
click at [893, 270] on span "Effort" at bounding box center [886, 268] width 27 height 15
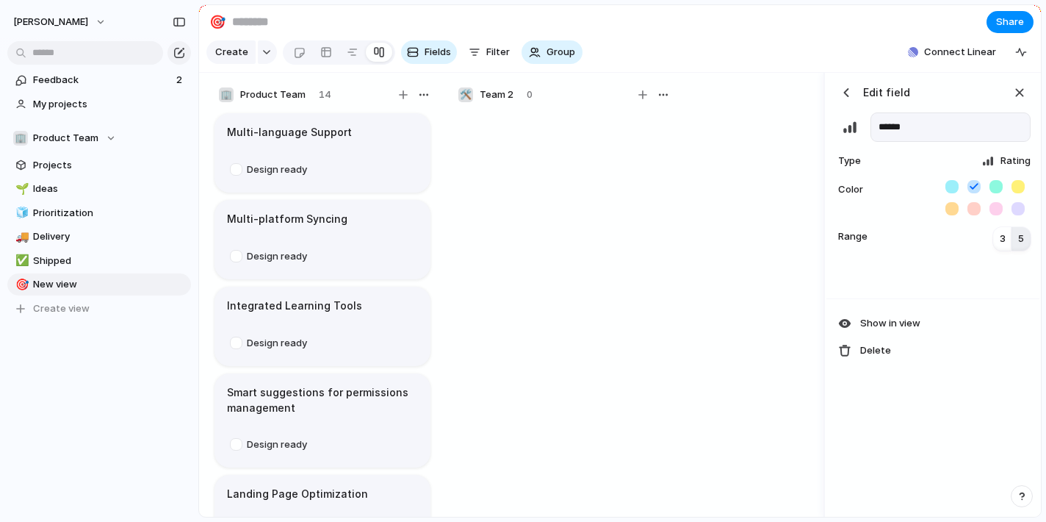
click at [847, 94] on div "button" at bounding box center [846, 92] width 15 height 15
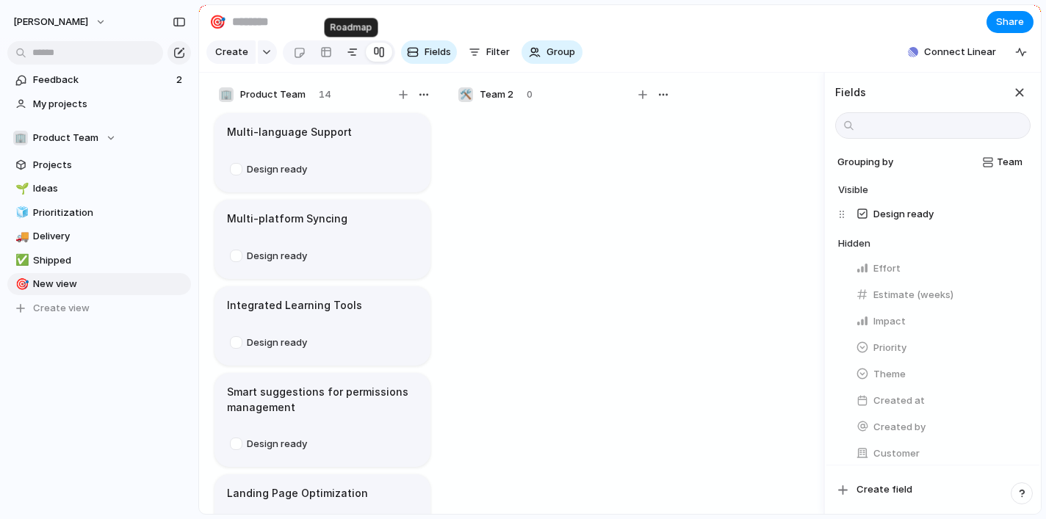
click at [350, 51] on div at bounding box center [353, 52] width 12 height 24
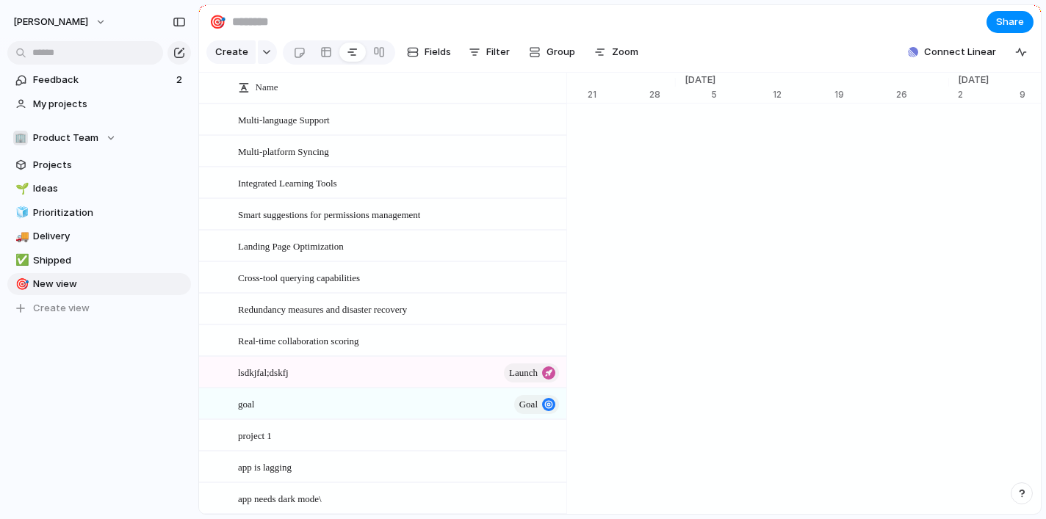
scroll to position [0, 8727]
click at [409, 382] on div "lsdkjfal;dskfj launch" at bounding box center [399, 373] width 323 height 30
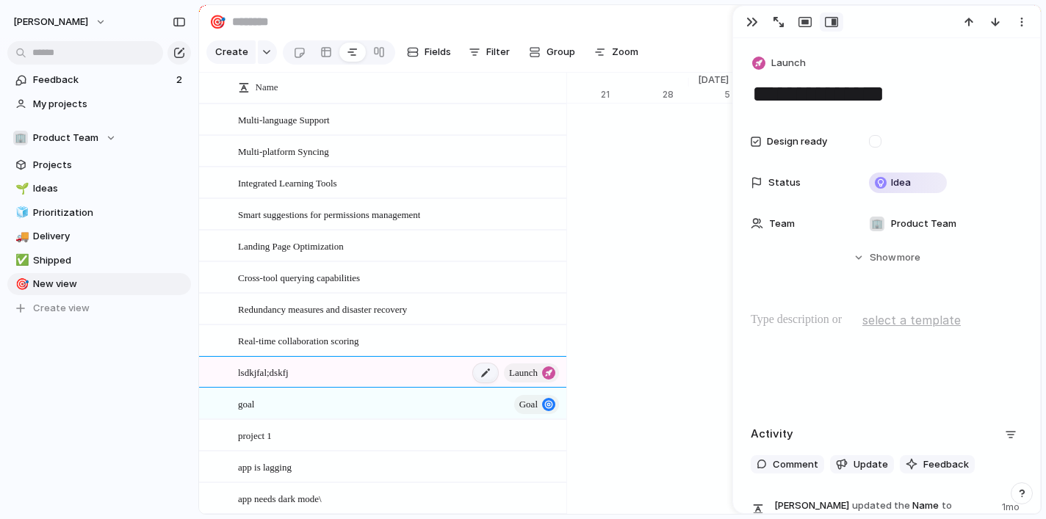
click at [477, 372] on div at bounding box center [485, 373] width 25 height 19
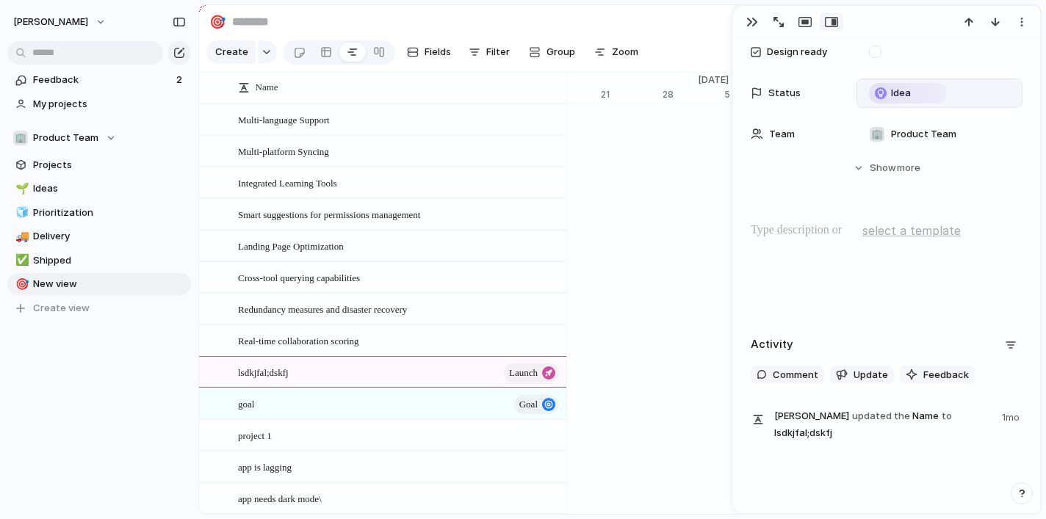
scroll to position [126, 0]
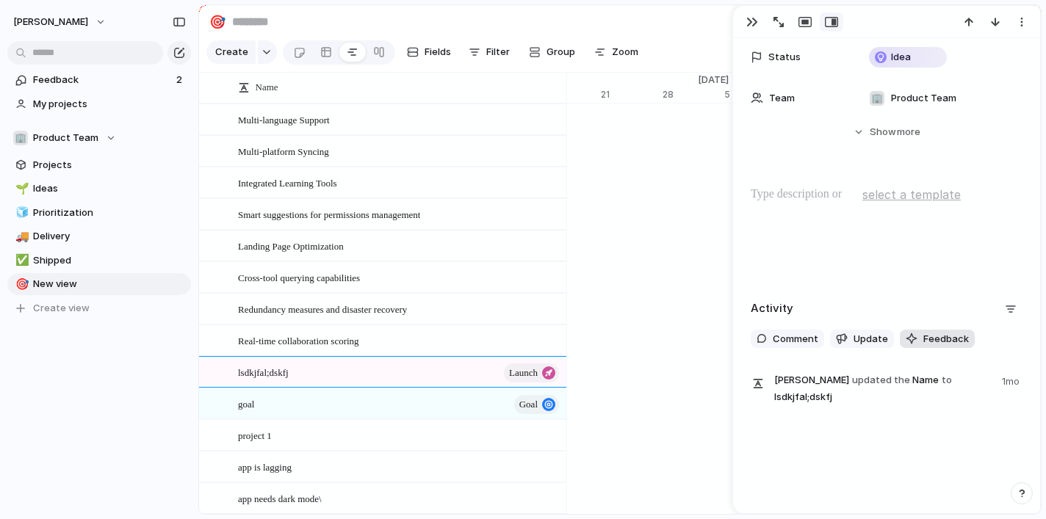
click at [936, 341] on span "Feedback" at bounding box center [946, 339] width 46 height 15
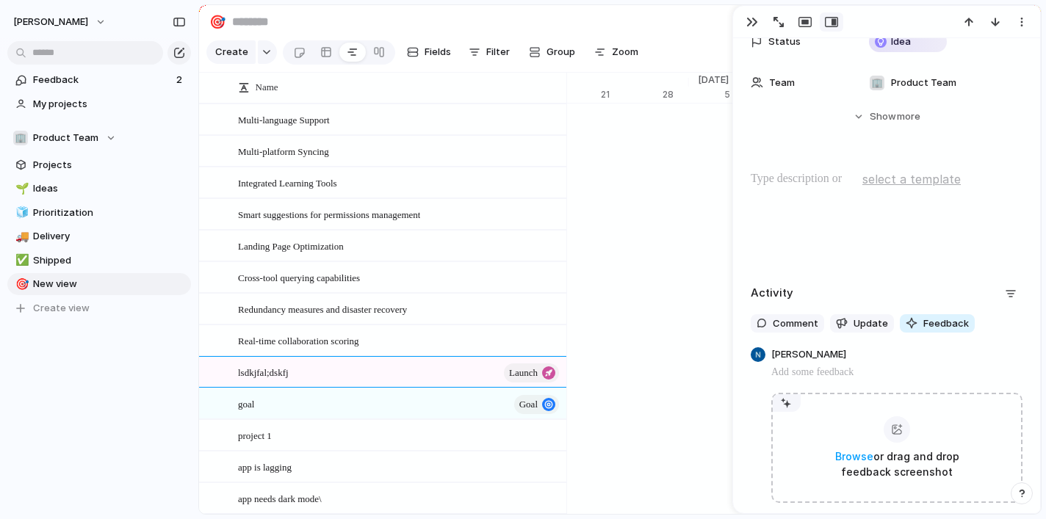
scroll to position [141, 0]
click at [865, 324] on span "Update" at bounding box center [871, 324] width 35 height 15
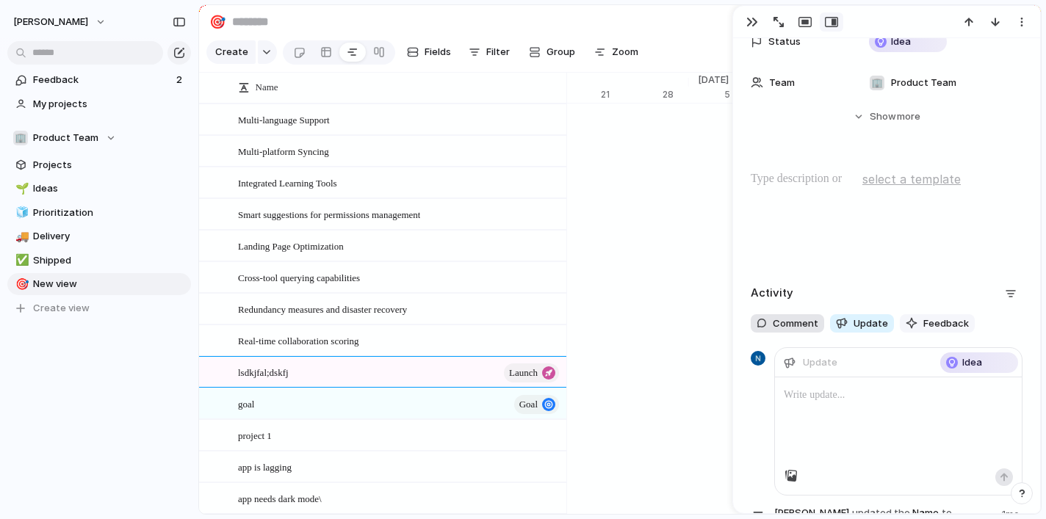
click at [796, 329] on span "Comment" at bounding box center [796, 324] width 46 height 15
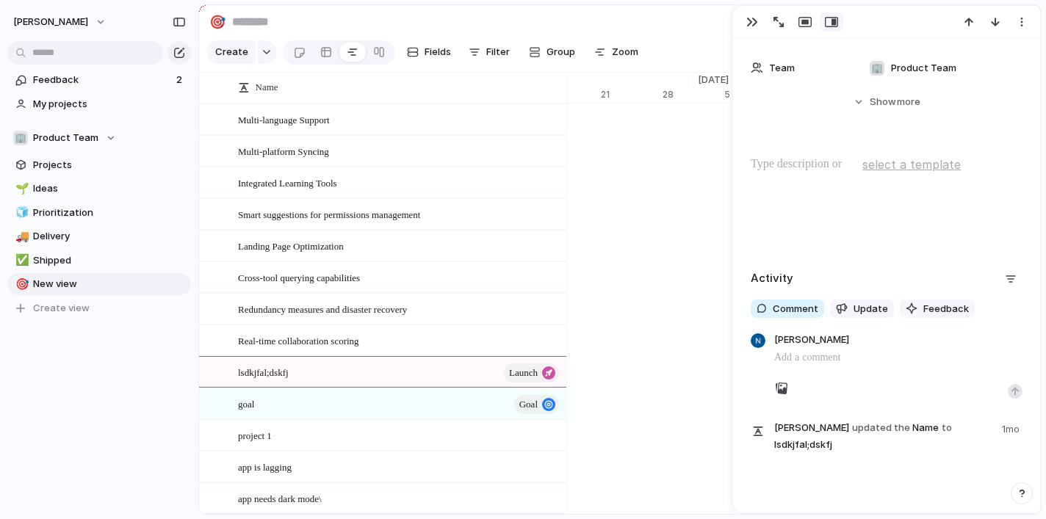
scroll to position [156, 0]
click at [871, 308] on span "Update" at bounding box center [871, 308] width 35 height 15
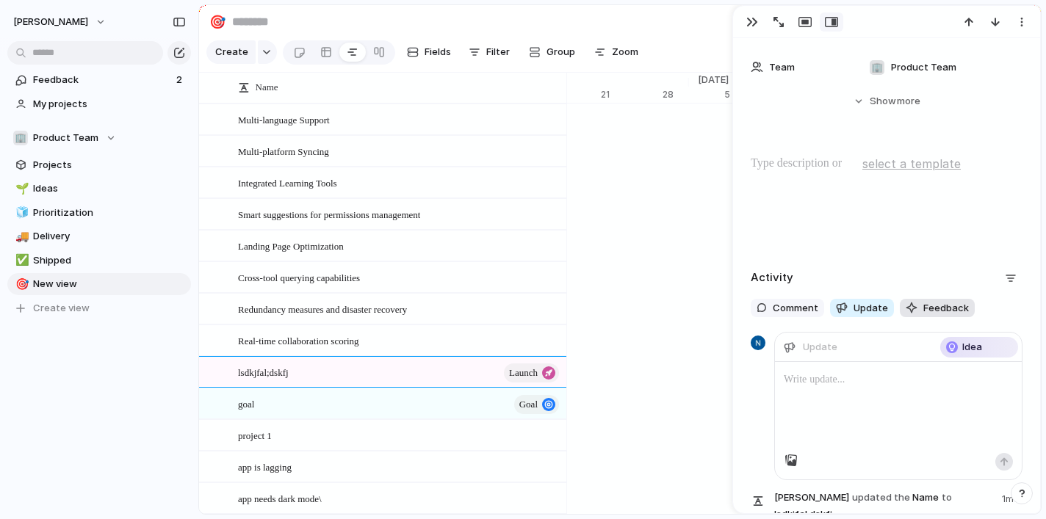
click at [952, 307] on span "Feedback" at bounding box center [946, 308] width 46 height 15
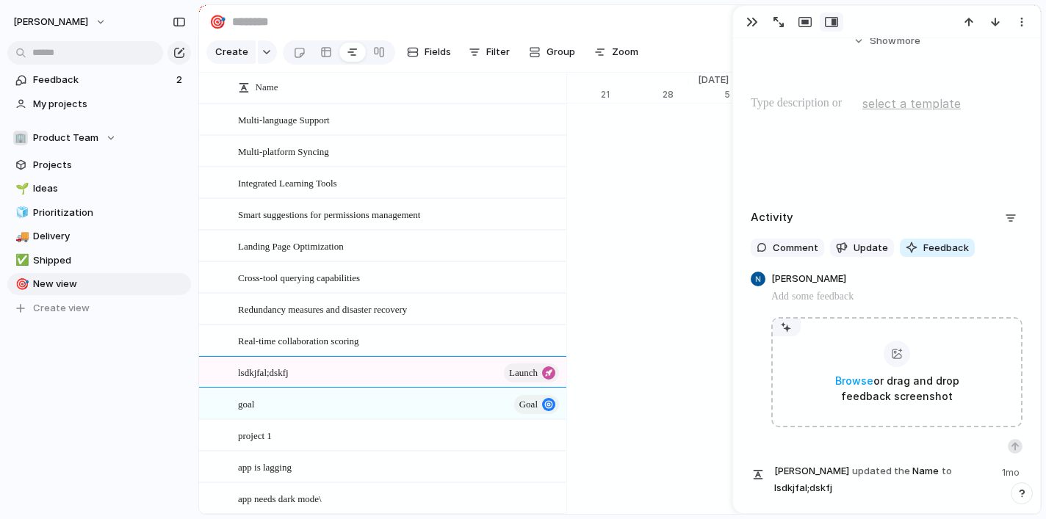
scroll to position [242, 0]
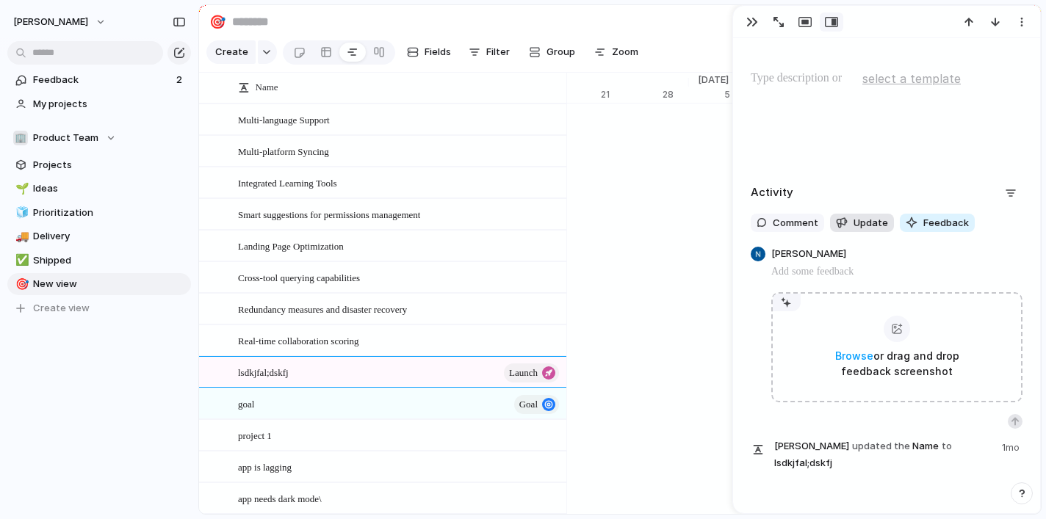
click at [863, 226] on span "Update" at bounding box center [871, 223] width 35 height 15
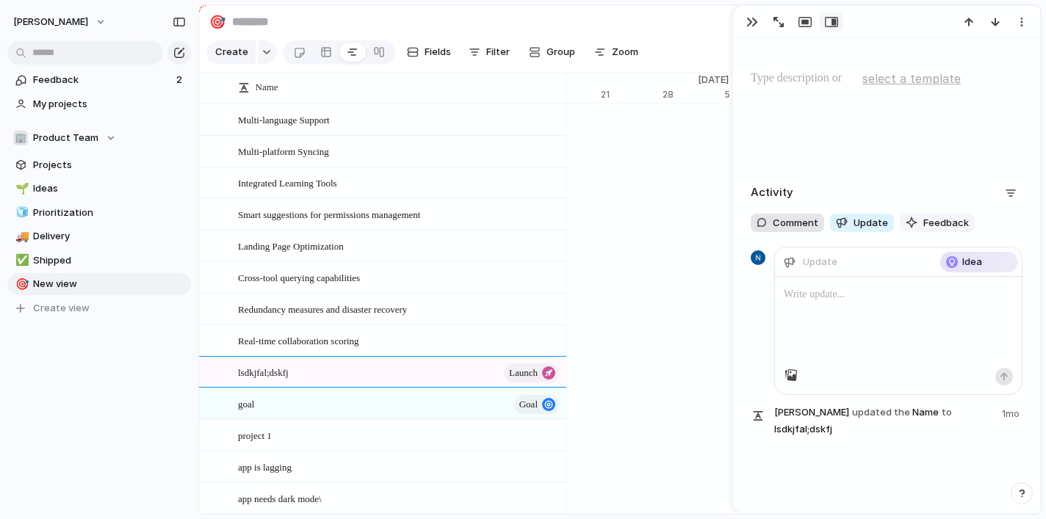
click at [798, 228] on span "Comment" at bounding box center [796, 223] width 46 height 15
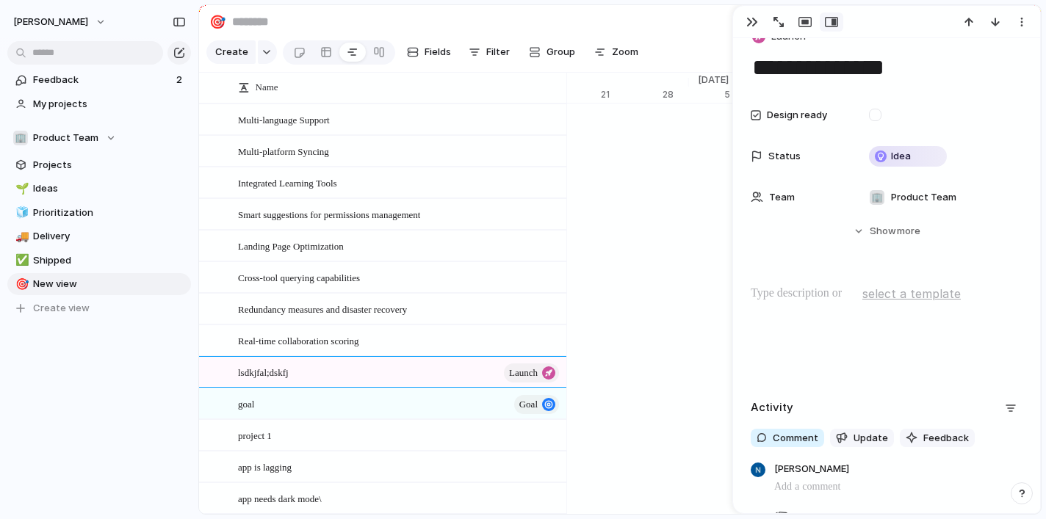
scroll to position [0, 0]
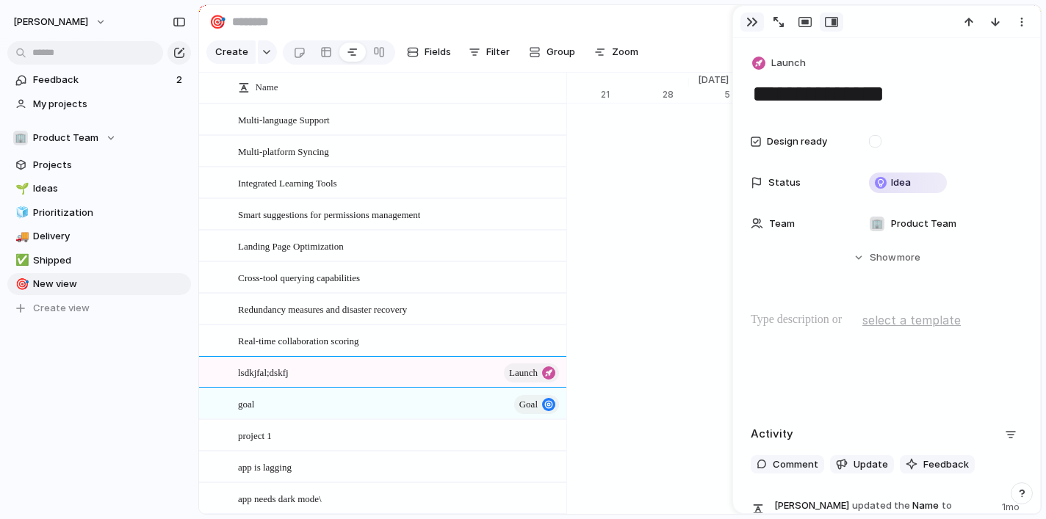
click at [749, 15] on button "button" at bounding box center [752, 21] width 24 height 19
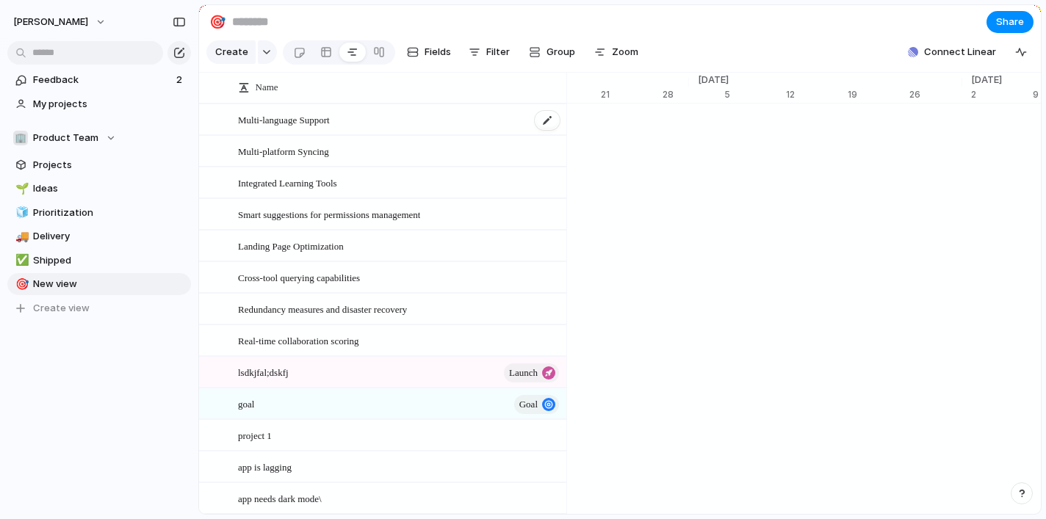
click at [384, 125] on div "Multi-language Support" at bounding box center [399, 120] width 323 height 30
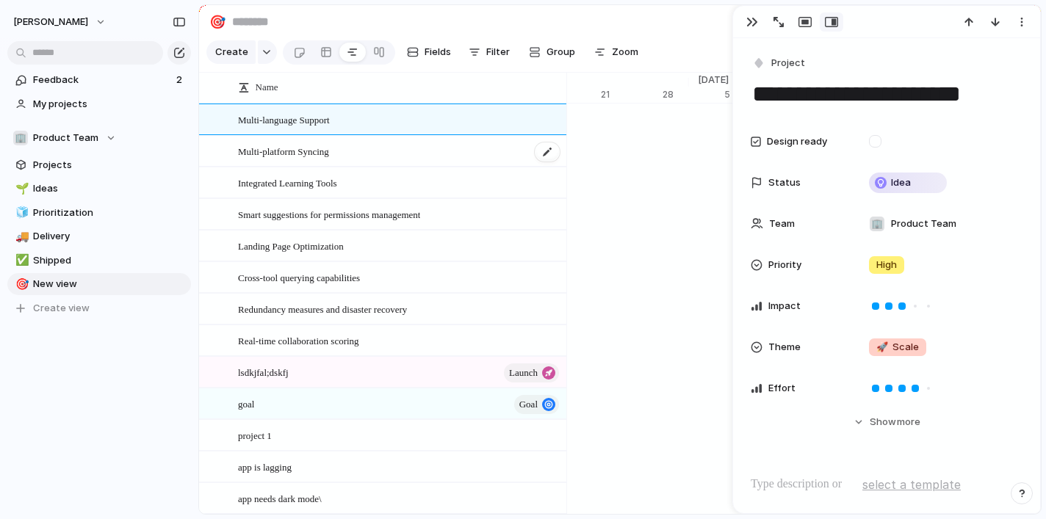
click at [497, 149] on div "Multi-platform Syncing" at bounding box center [399, 152] width 323 height 30
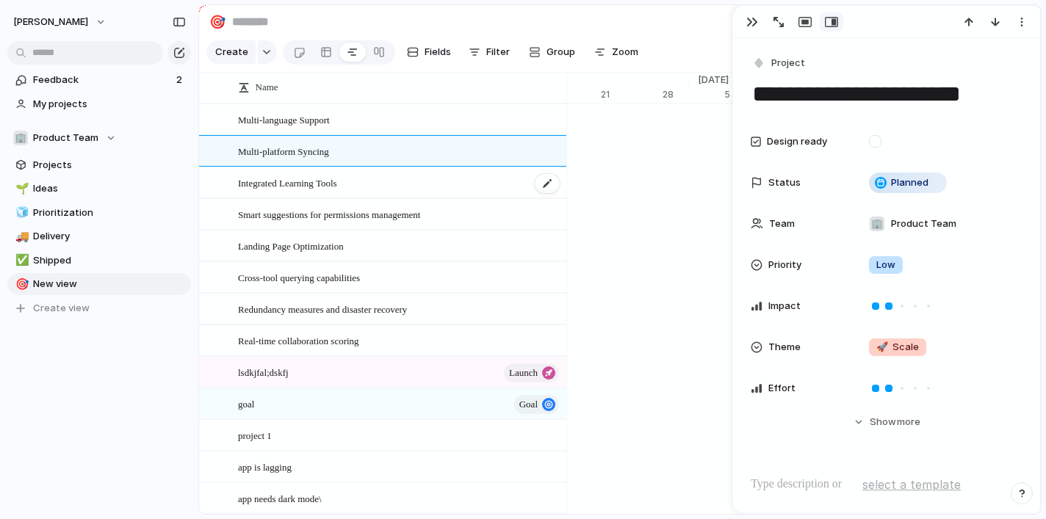
click at [431, 195] on div "Integrated Learning Tools" at bounding box center [399, 183] width 323 height 30
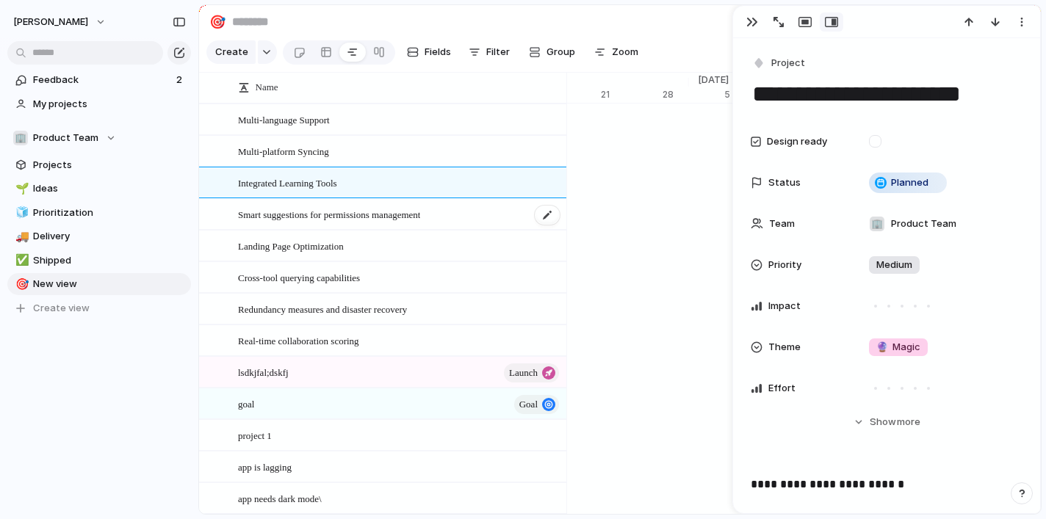
click at [425, 222] on div "Smart suggestions for permissions management" at bounding box center [399, 215] width 323 height 30
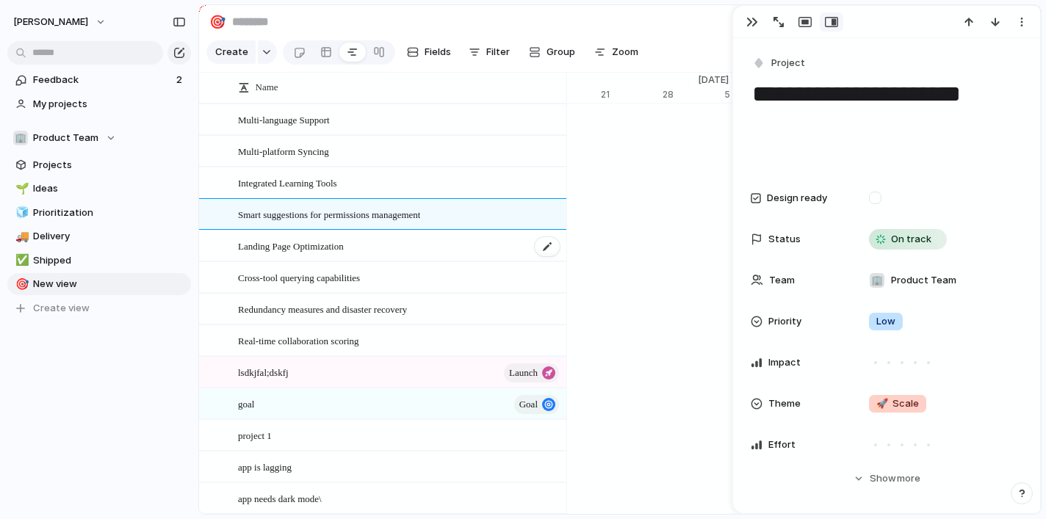
click at [430, 247] on div "Landing Page Optimization" at bounding box center [399, 246] width 323 height 30
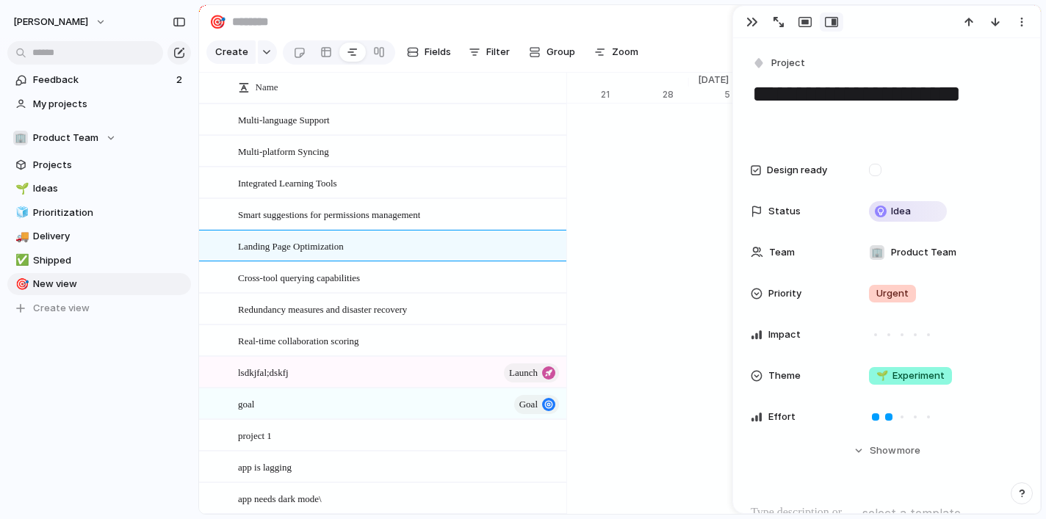
click at [829, 18] on div "button" at bounding box center [831, 22] width 13 height 12
click at [806, 19] on div "button" at bounding box center [804, 22] width 13 height 12
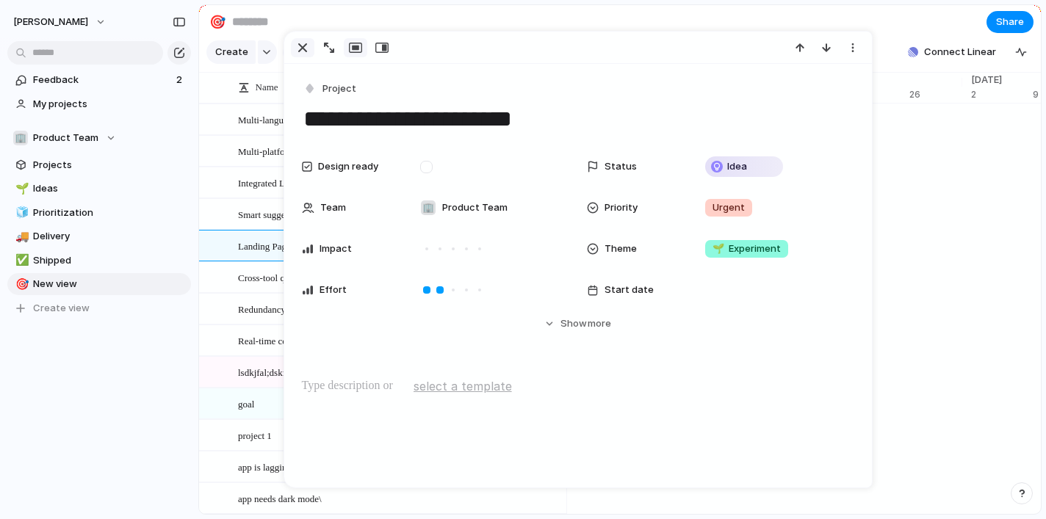
click at [300, 43] on div "button" at bounding box center [303, 48] width 18 height 18
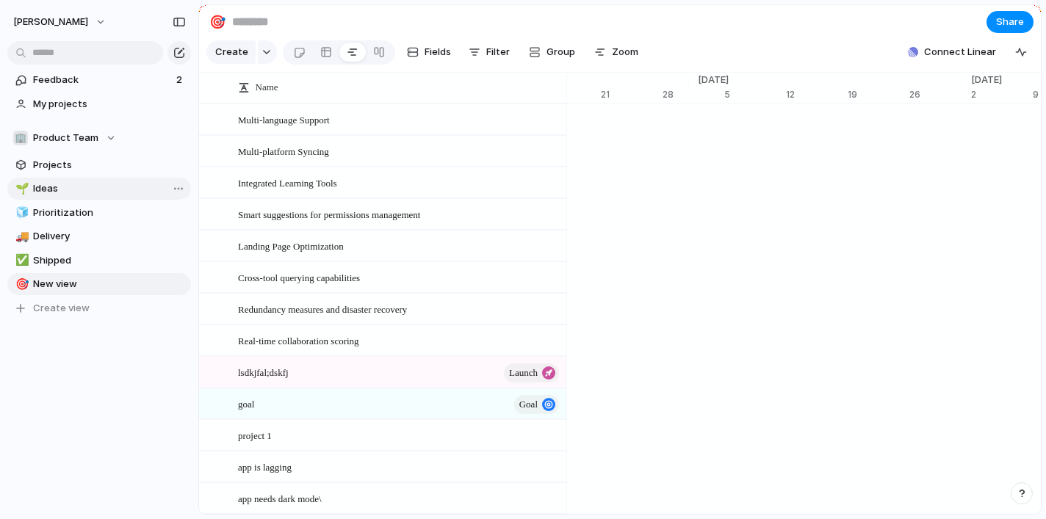
click at [85, 181] on span "Ideas" at bounding box center [109, 188] width 153 height 15
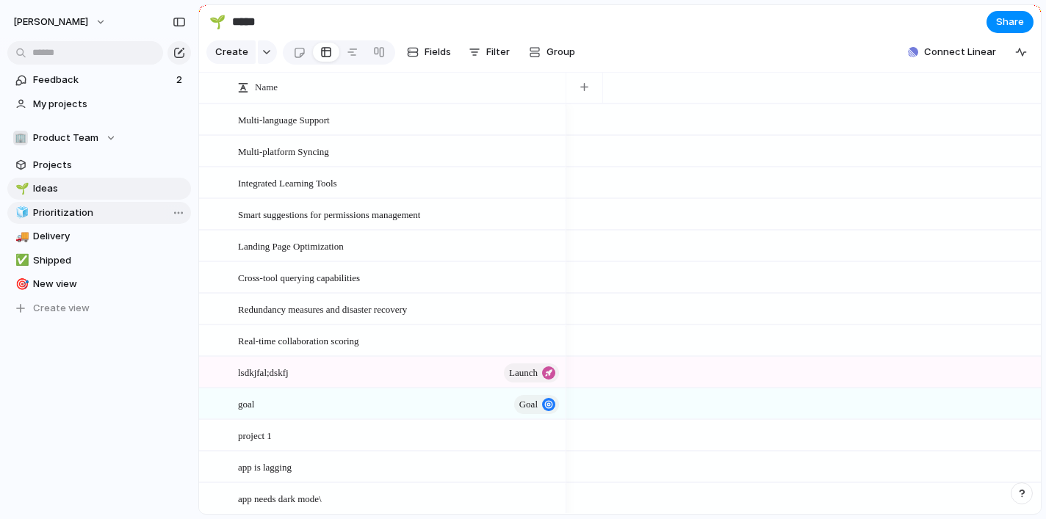
click at [68, 221] on link "🧊 Prioritization" at bounding box center [99, 213] width 184 height 22
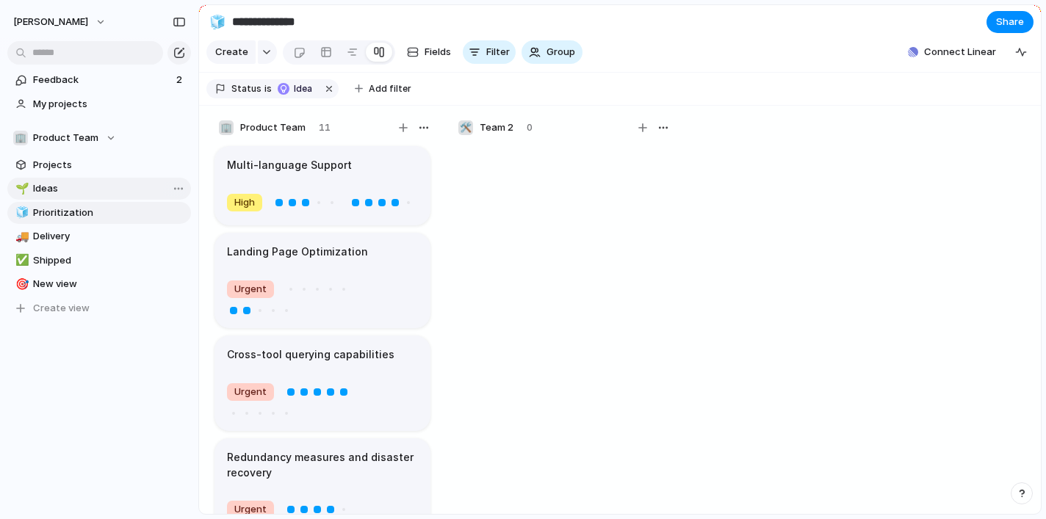
click at [57, 189] on span "Ideas" at bounding box center [109, 188] width 153 height 15
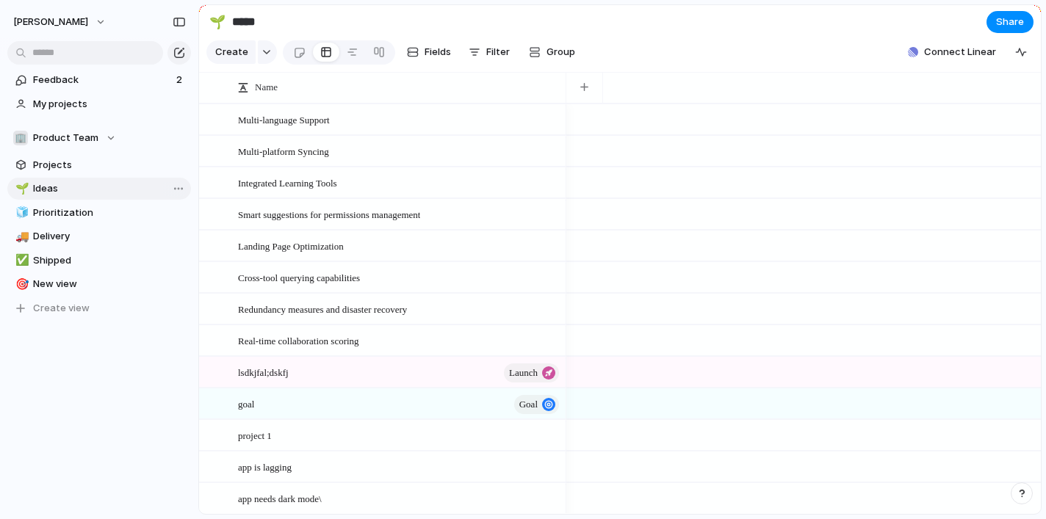
click at [56, 186] on span "Ideas" at bounding box center [109, 188] width 153 height 15
click at [56, 212] on span "Prioritization" at bounding box center [109, 213] width 153 height 15
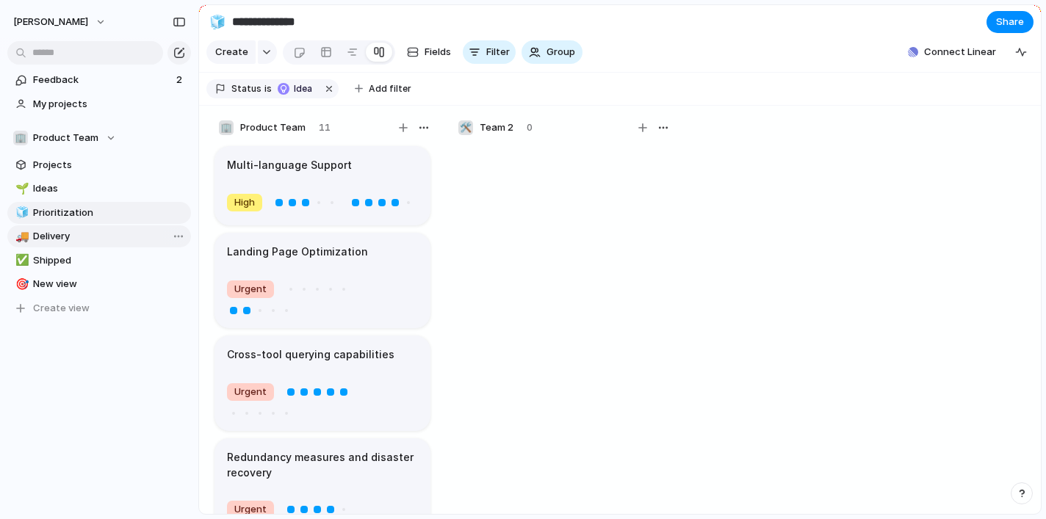
click at [61, 234] on span "Delivery" at bounding box center [109, 236] width 153 height 15
type input "********"
